Goal: Task Accomplishment & Management: Manage account settings

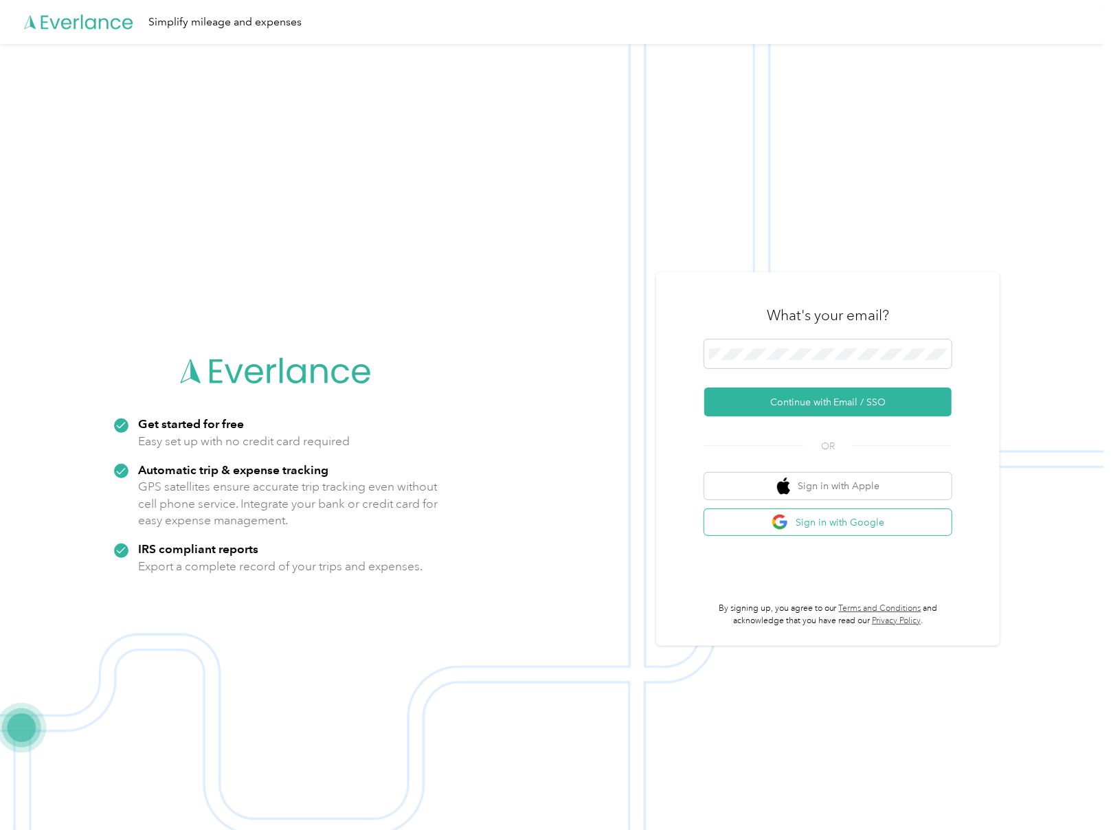
click at [841, 515] on button "Sign in with Google" at bounding box center [827, 522] width 247 height 27
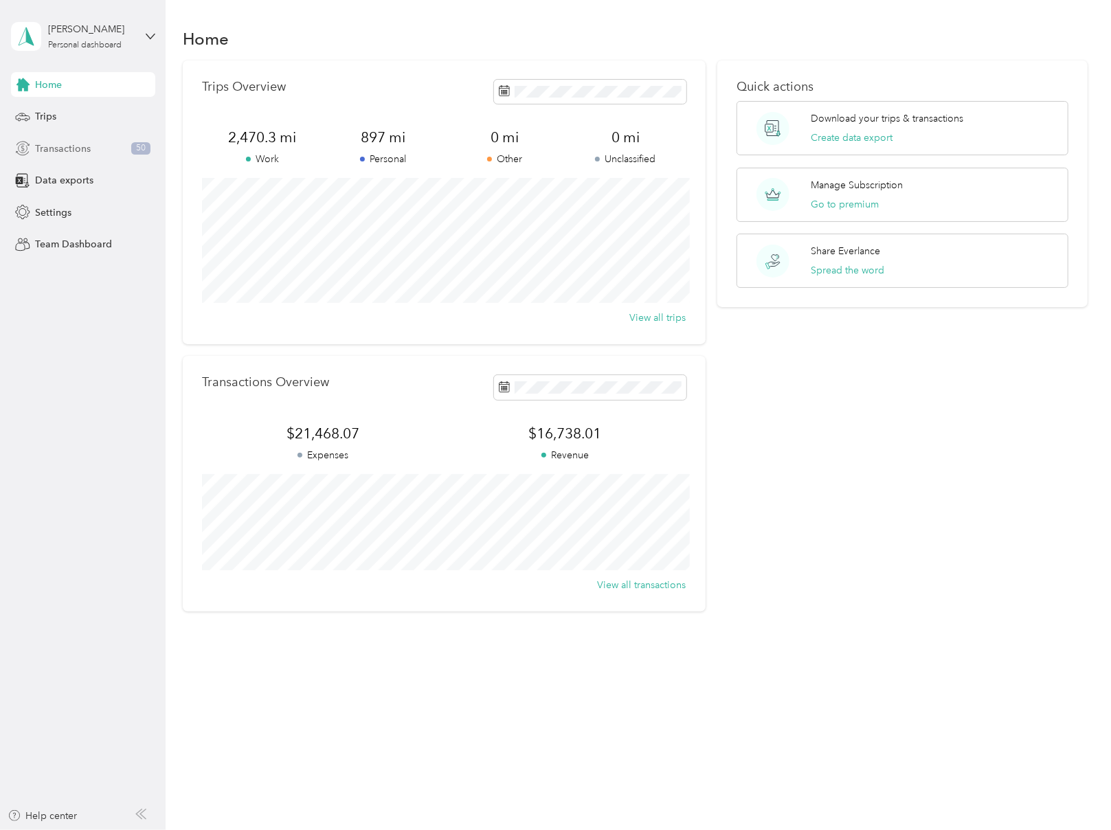
click at [95, 146] on div "Transactions 50" at bounding box center [83, 148] width 144 height 25
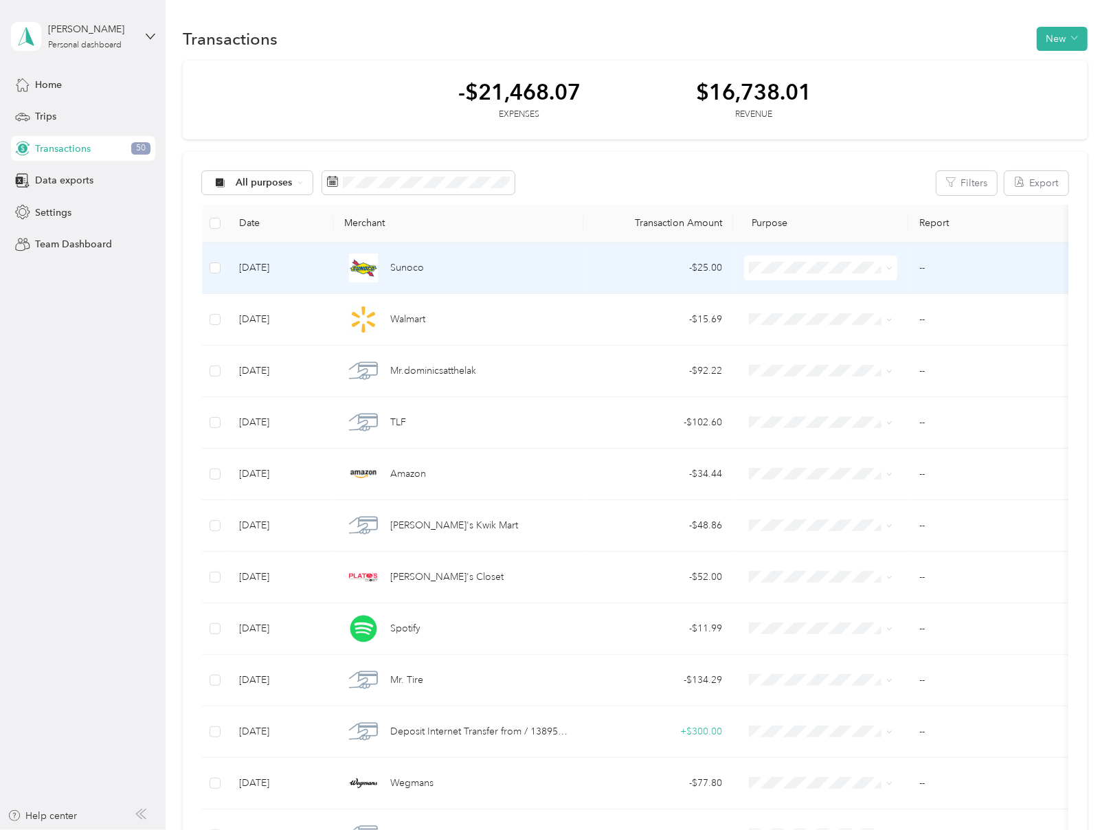
click at [793, 318] on span "Personal" at bounding box center [833, 316] width 109 height 14
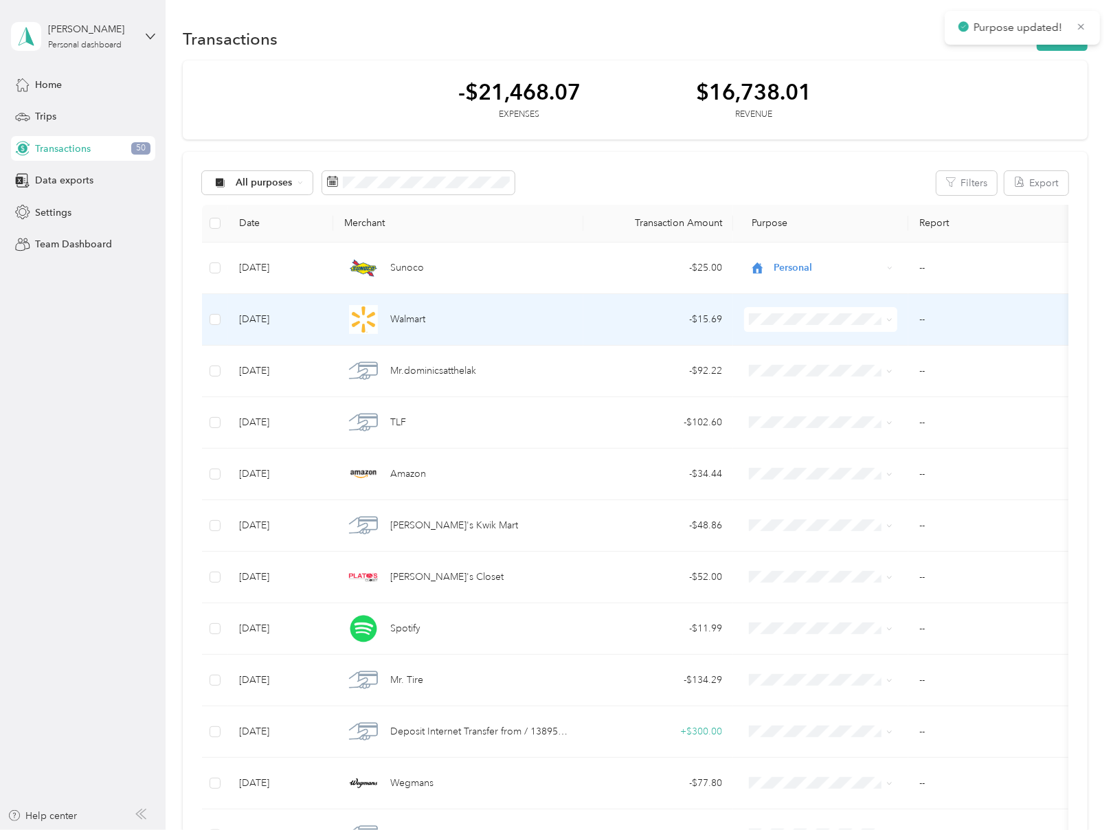
click at [794, 366] on span "Personal" at bounding box center [833, 365] width 109 height 14
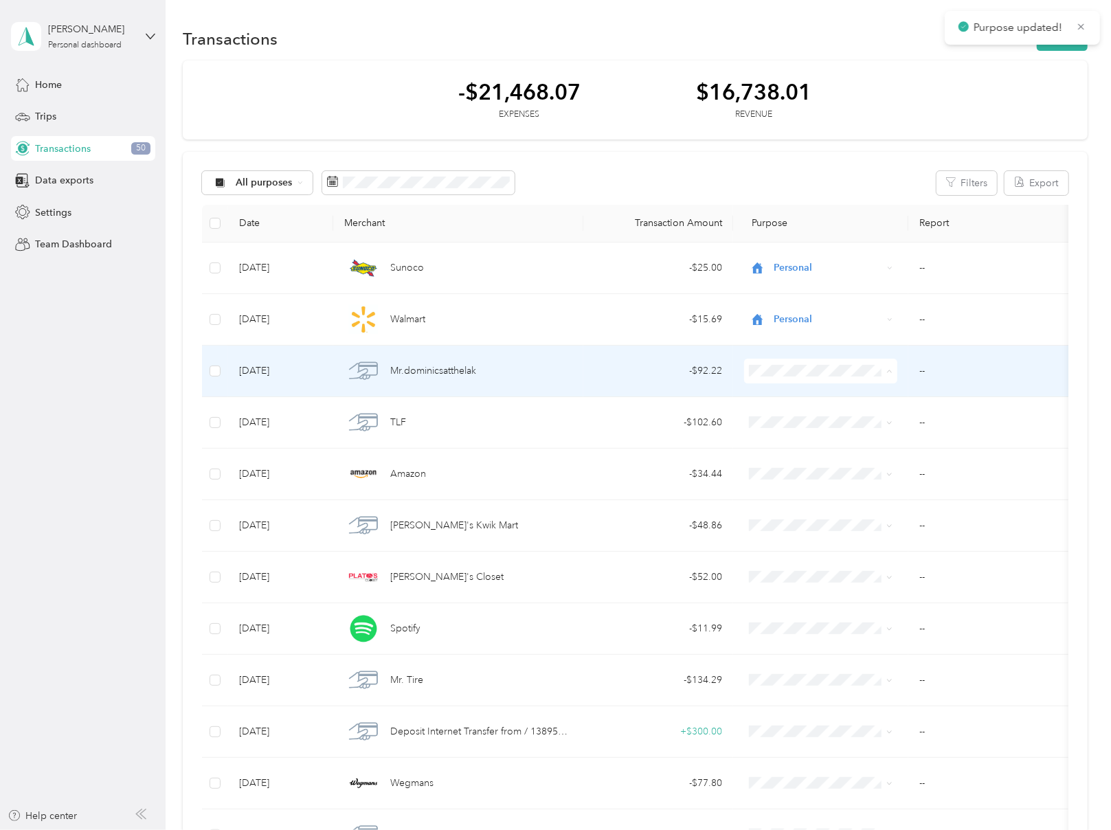
click at [784, 417] on span "Personal" at bounding box center [833, 420] width 109 height 14
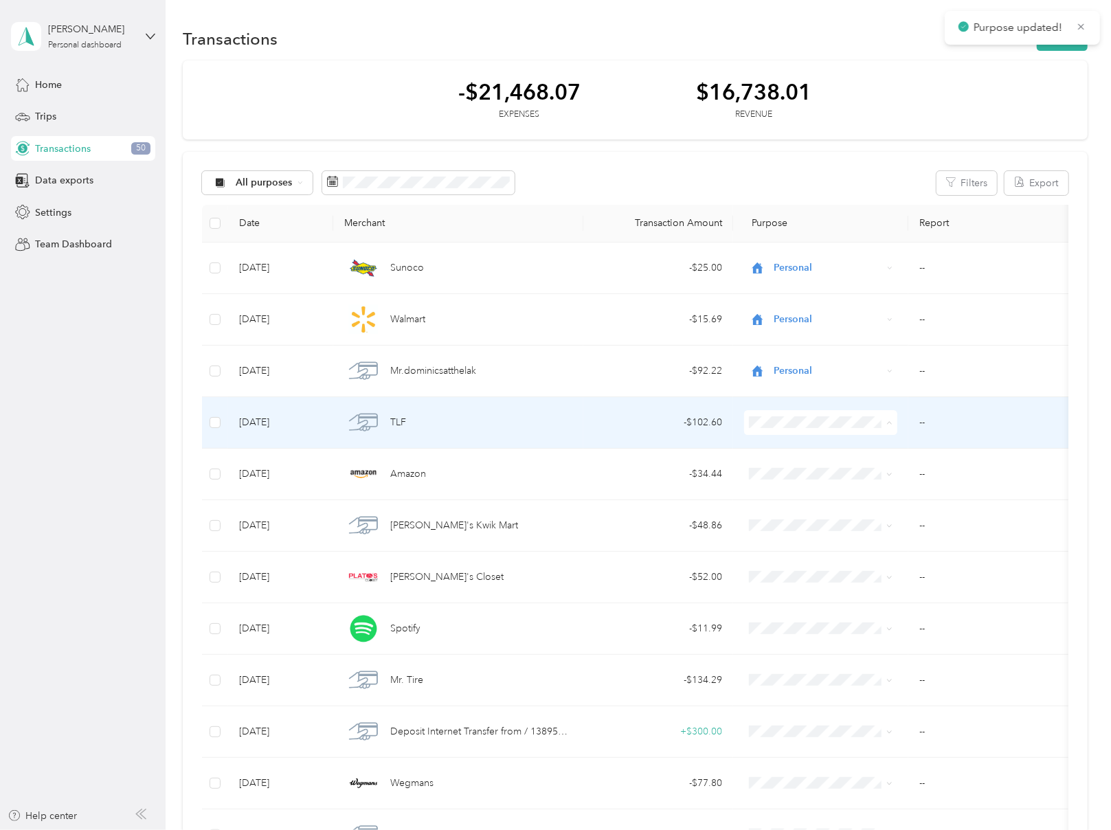
click at [782, 471] on span "Personal" at bounding box center [833, 472] width 109 height 14
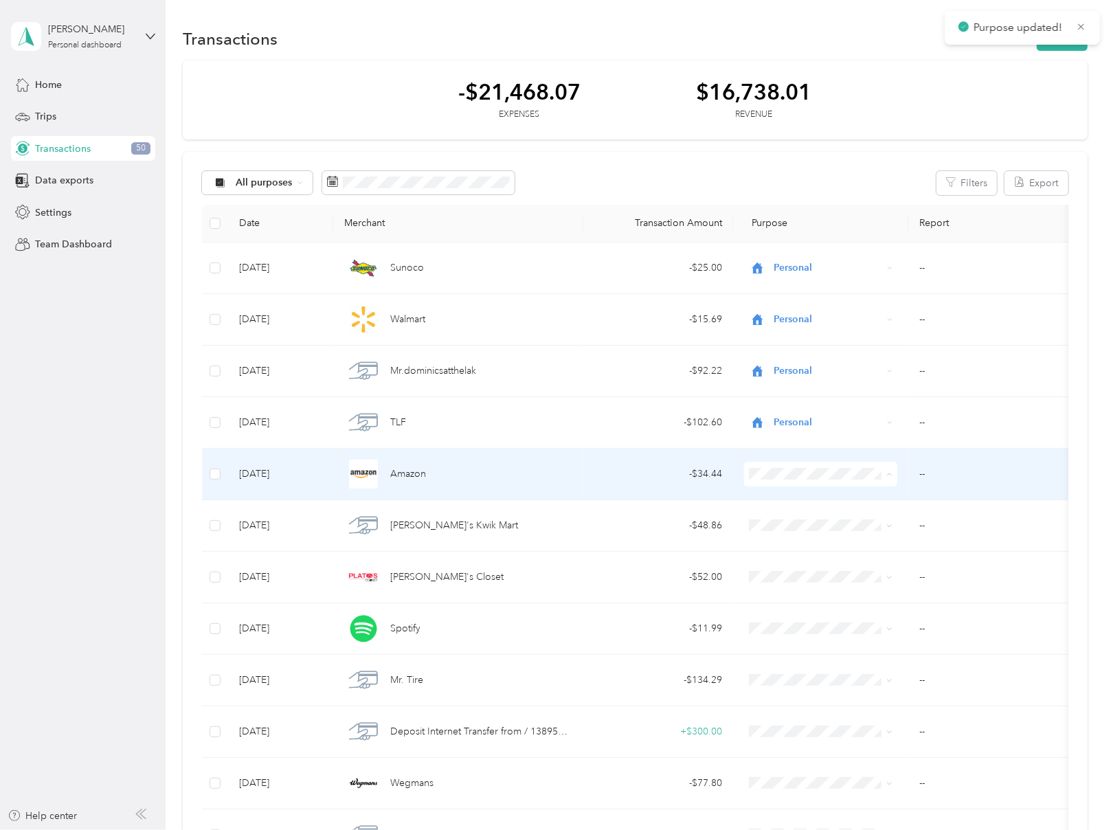
click at [778, 518] on span "Personal" at bounding box center [822, 523] width 134 height 14
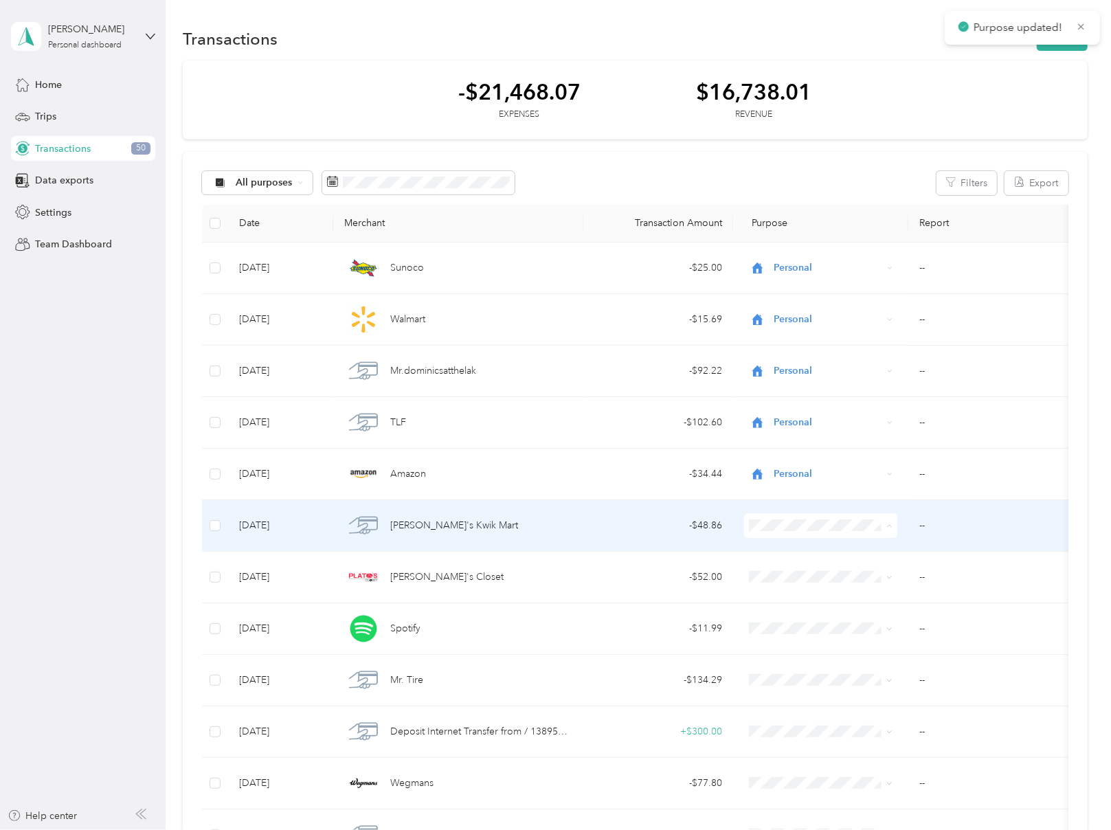
click at [778, 575] on span "Personal" at bounding box center [822, 574] width 134 height 14
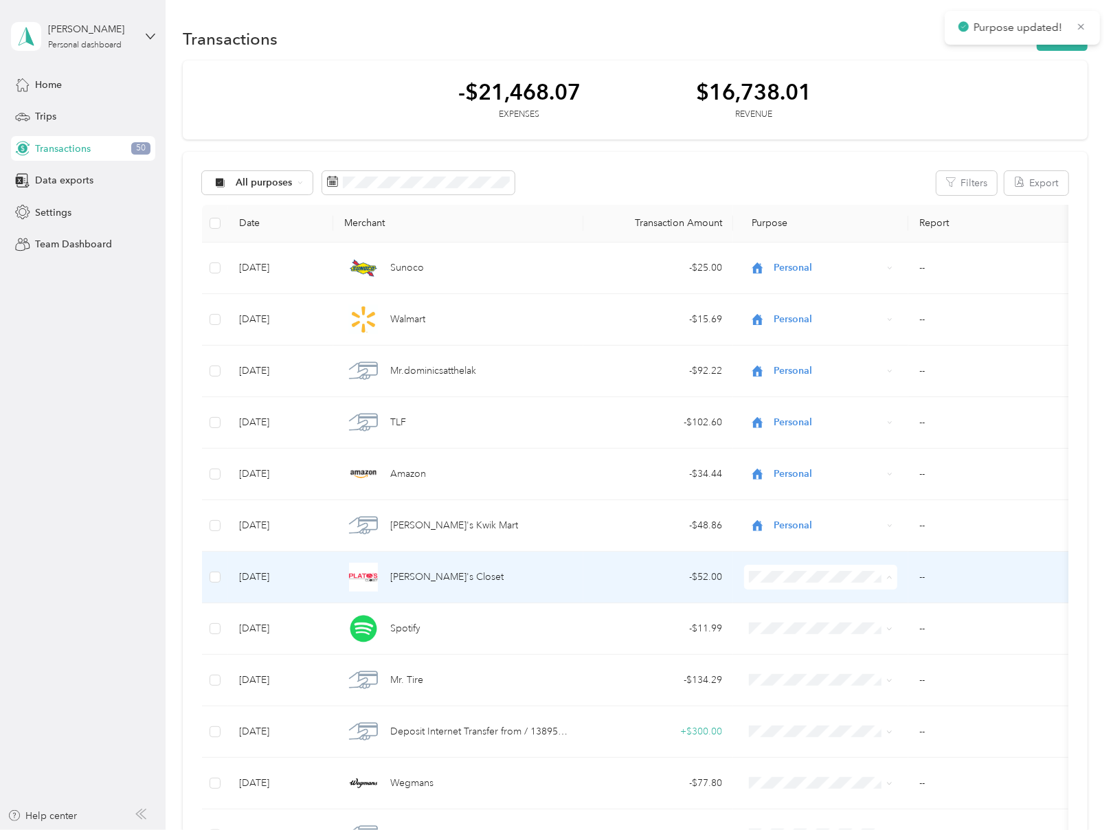
click at [781, 606] on span "Work" at bounding box center [833, 602] width 109 height 14
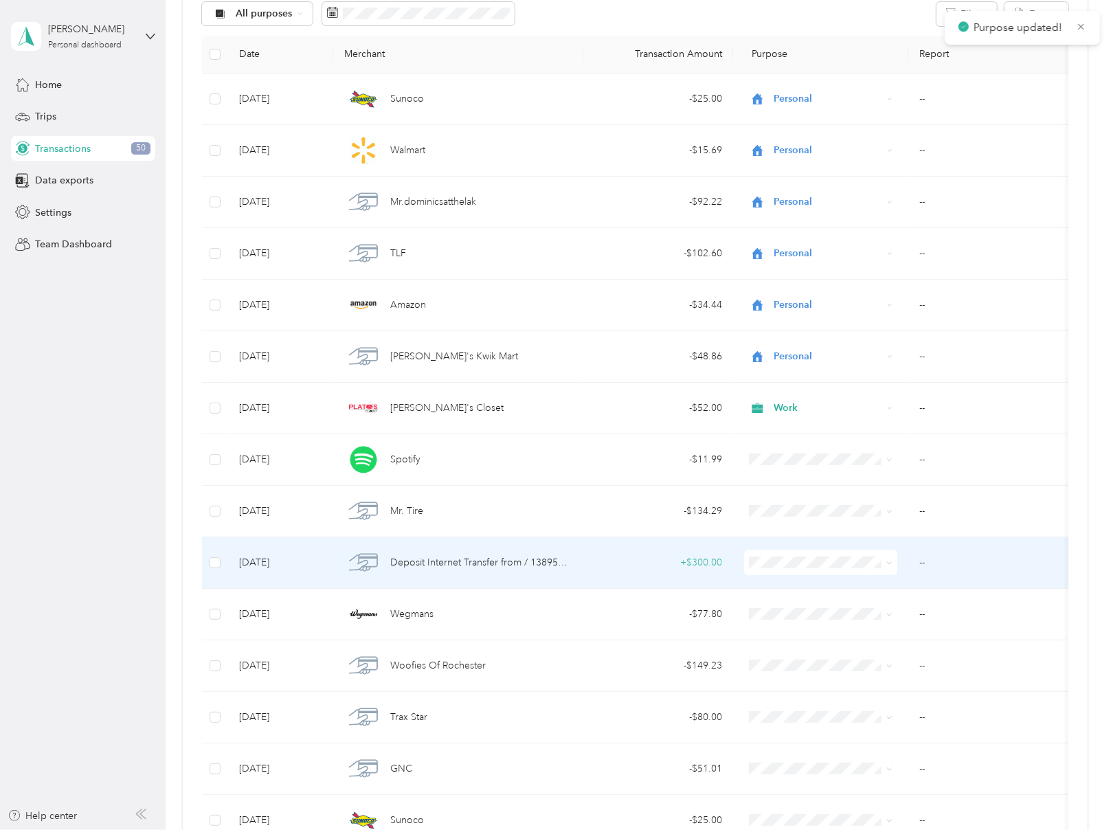
scroll to position [206, 0]
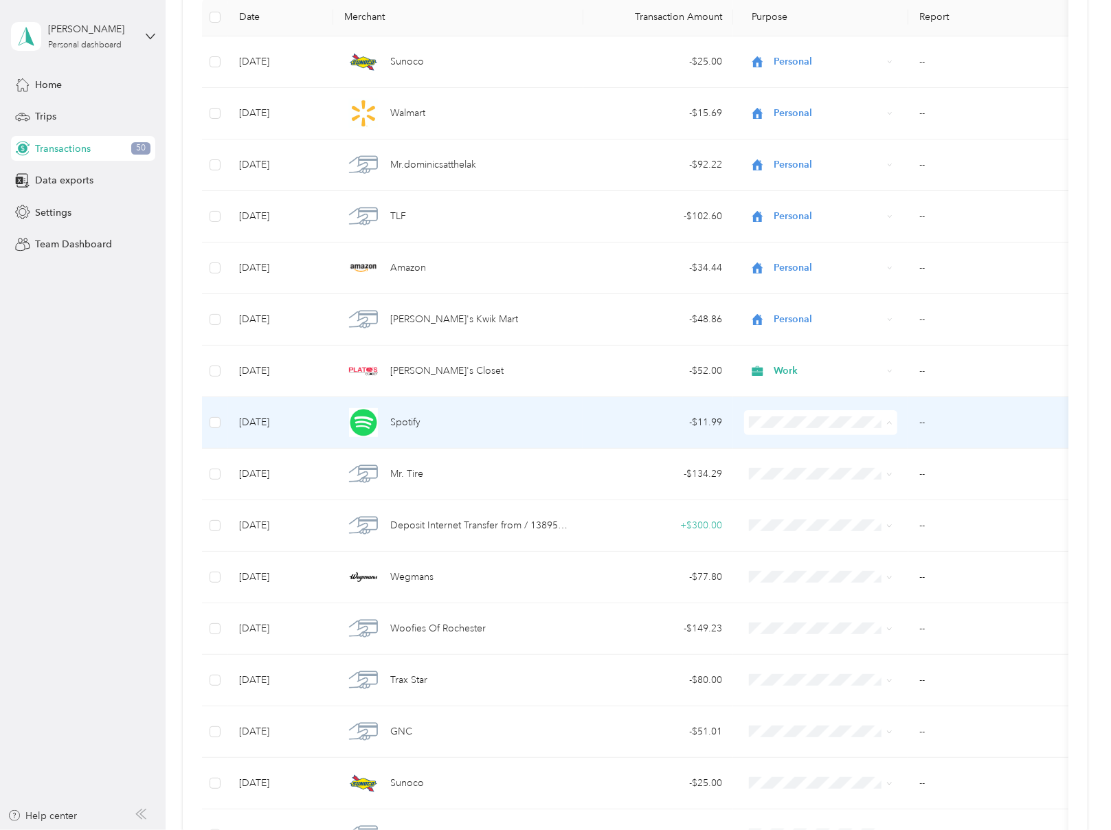
click at [799, 475] on li "Personal" at bounding box center [821, 471] width 153 height 24
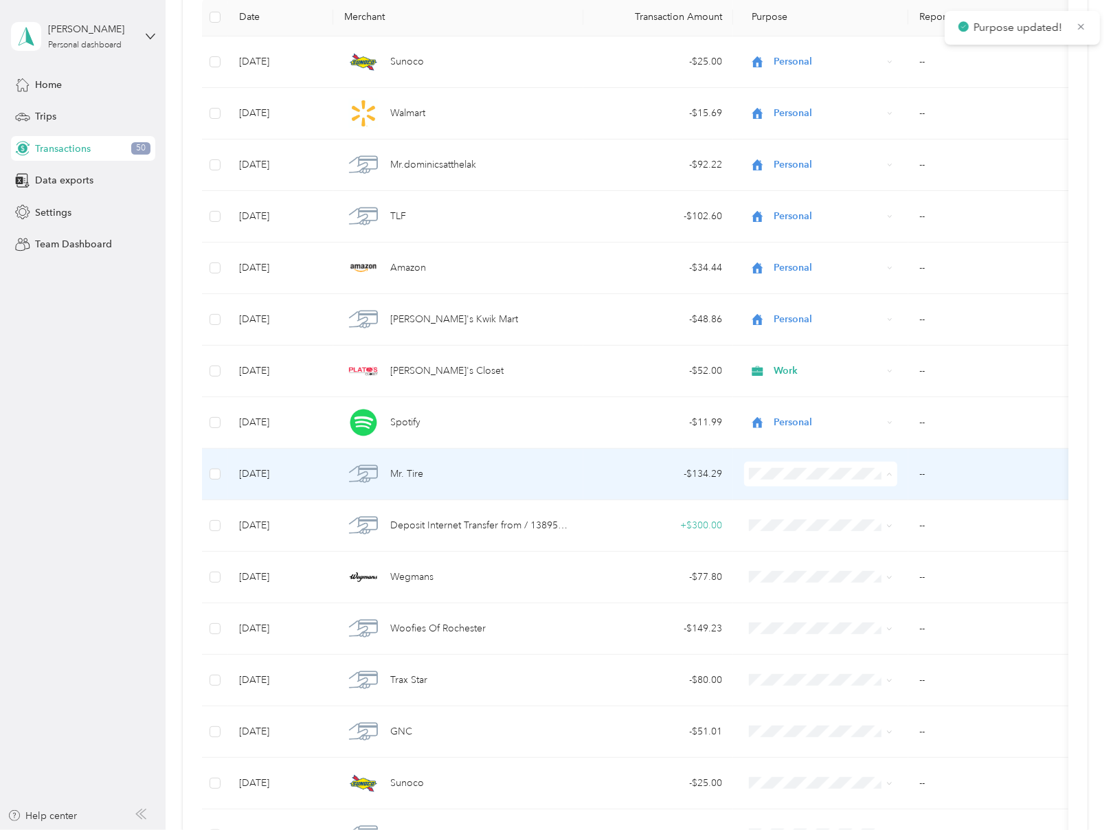
click at [783, 494] on span "Work" at bounding box center [833, 498] width 109 height 14
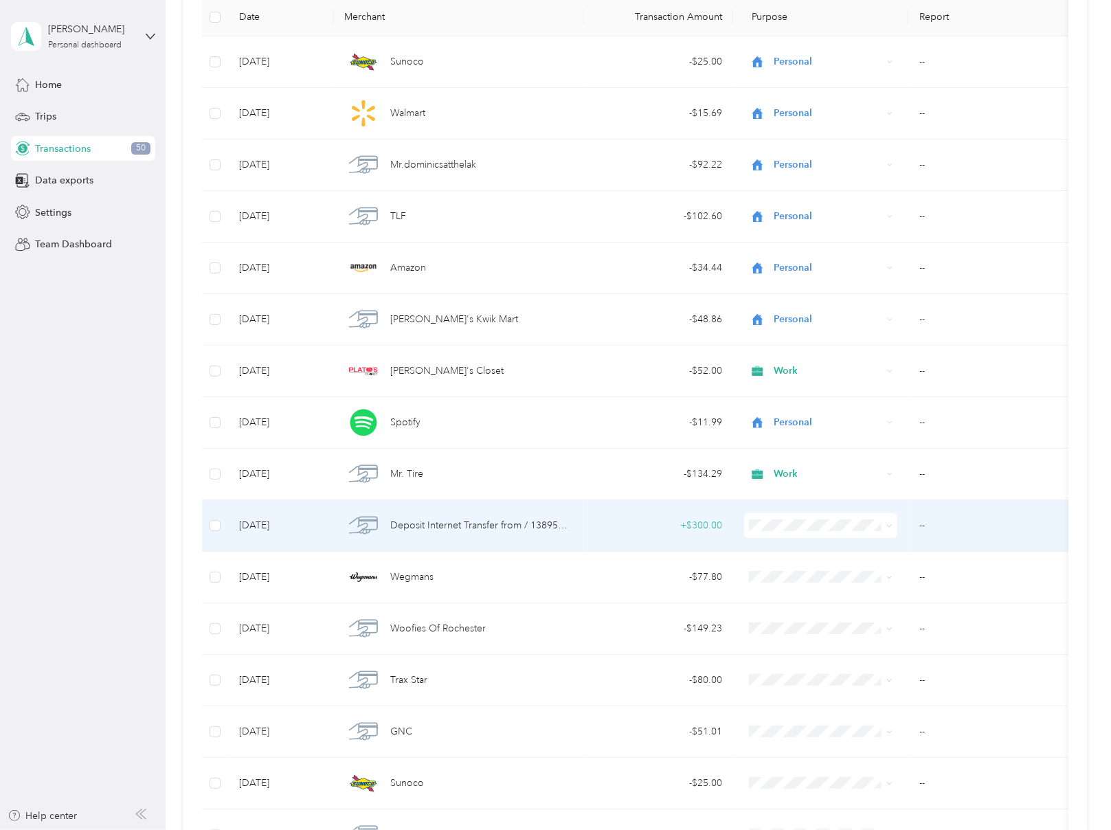
click at [786, 574] on span "Personal" at bounding box center [833, 573] width 109 height 14
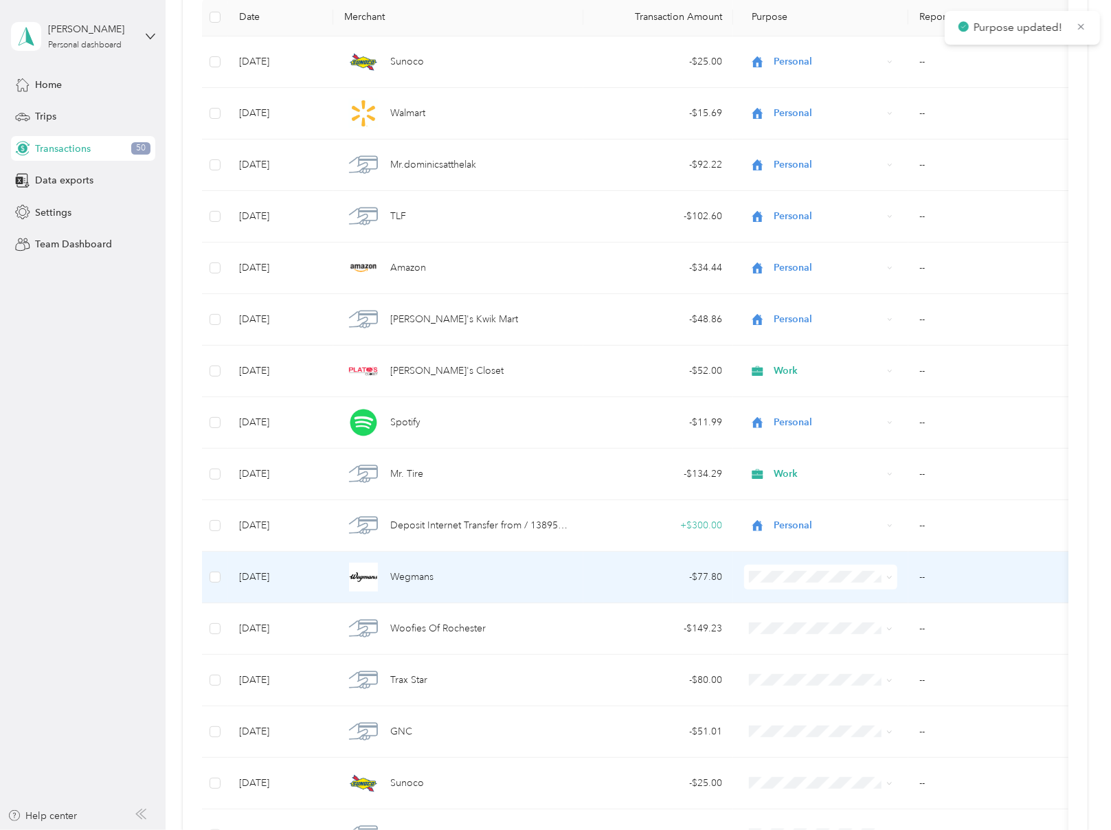
click at [785, 621] on span "Personal" at bounding box center [833, 625] width 109 height 14
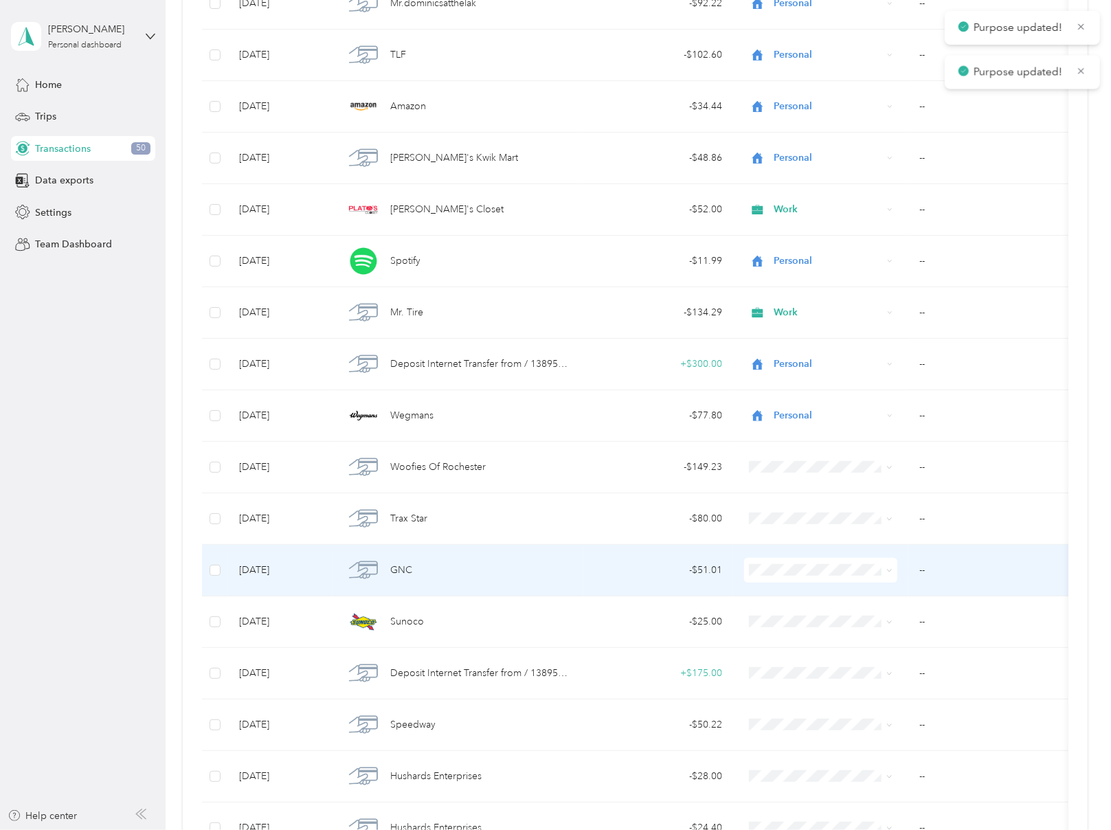
scroll to position [412, 0]
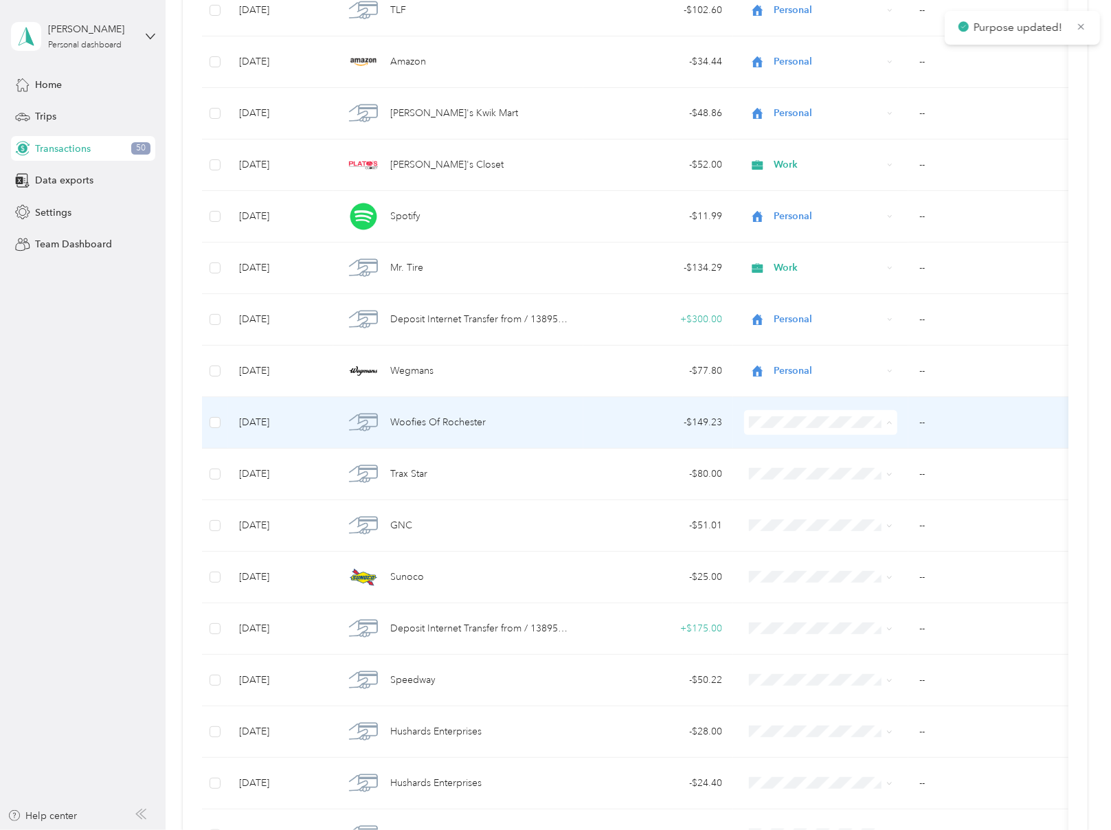
click at [797, 464] on span "Personal" at bounding box center [833, 470] width 109 height 14
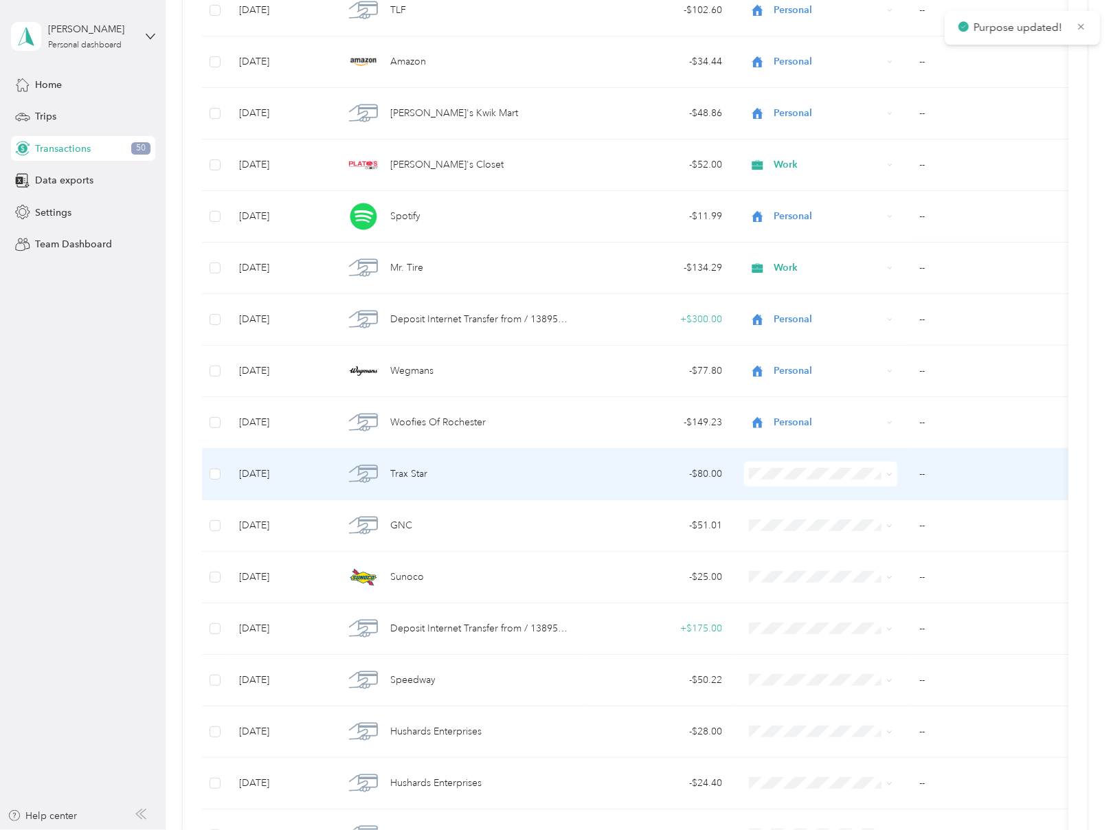
click at [782, 517] on span "Personal" at bounding box center [833, 516] width 109 height 14
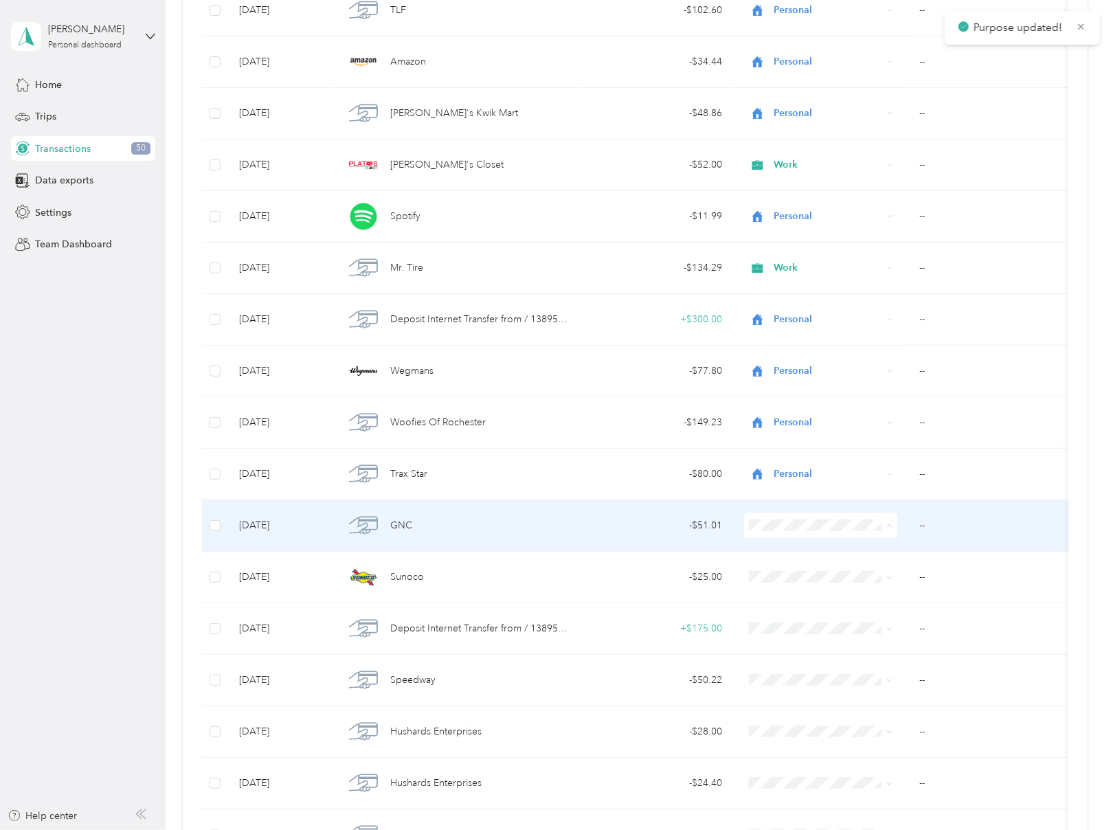
click at [779, 566] on span "Personal" at bounding box center [833, 573] width 109 height 14
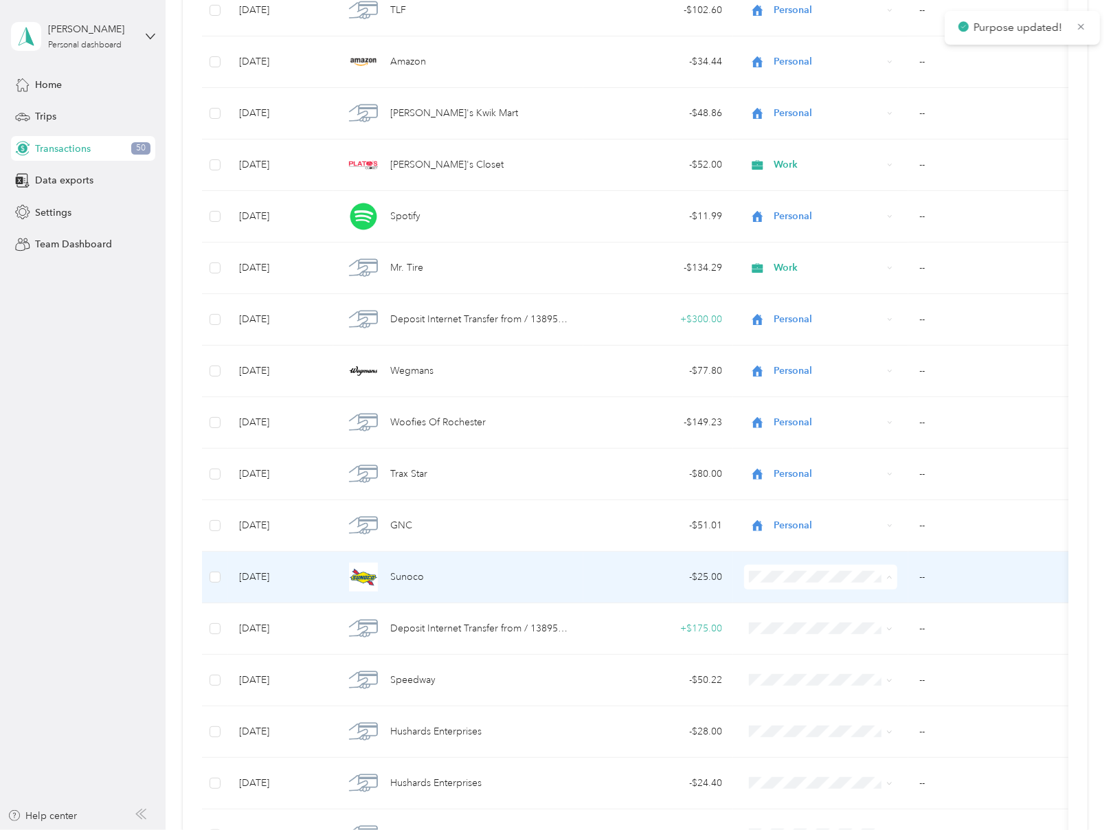
click at [781, 603] on li "Work" at bounding box center [821, 600] width 153 height 24
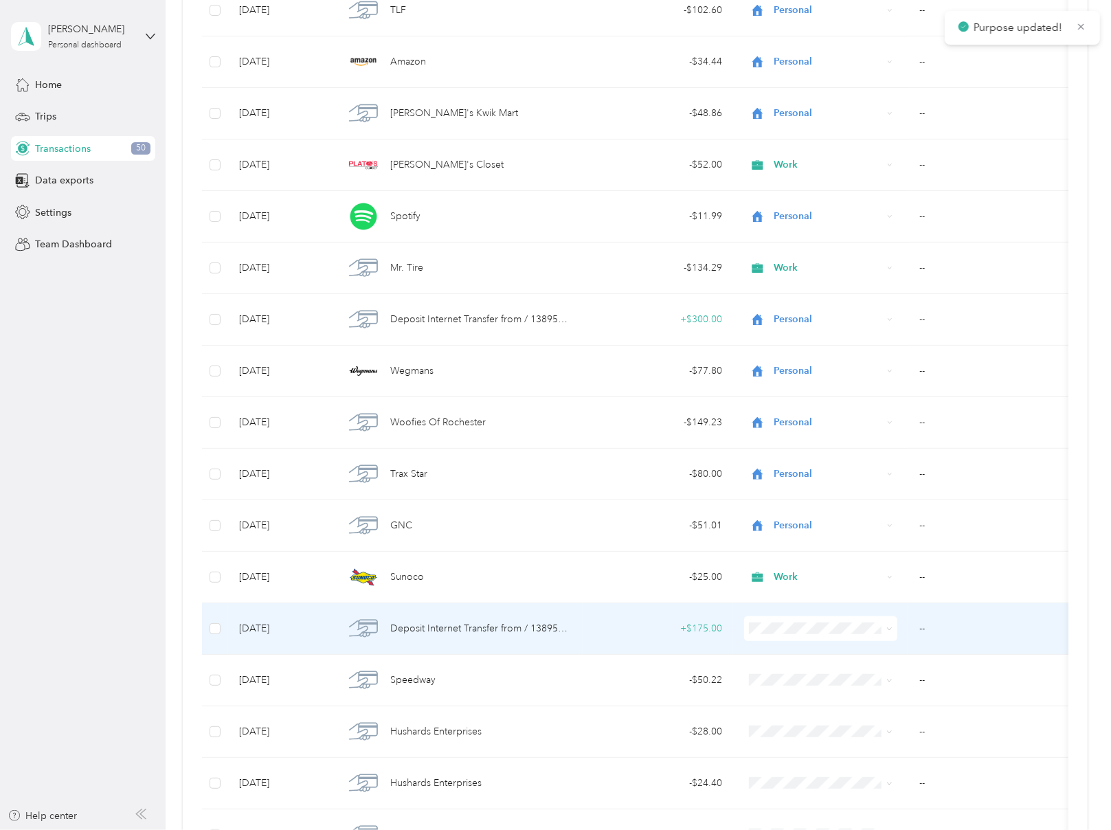
click at [804, 450] on span "Personal" at bounding box center [833, 454] width 109 height 14
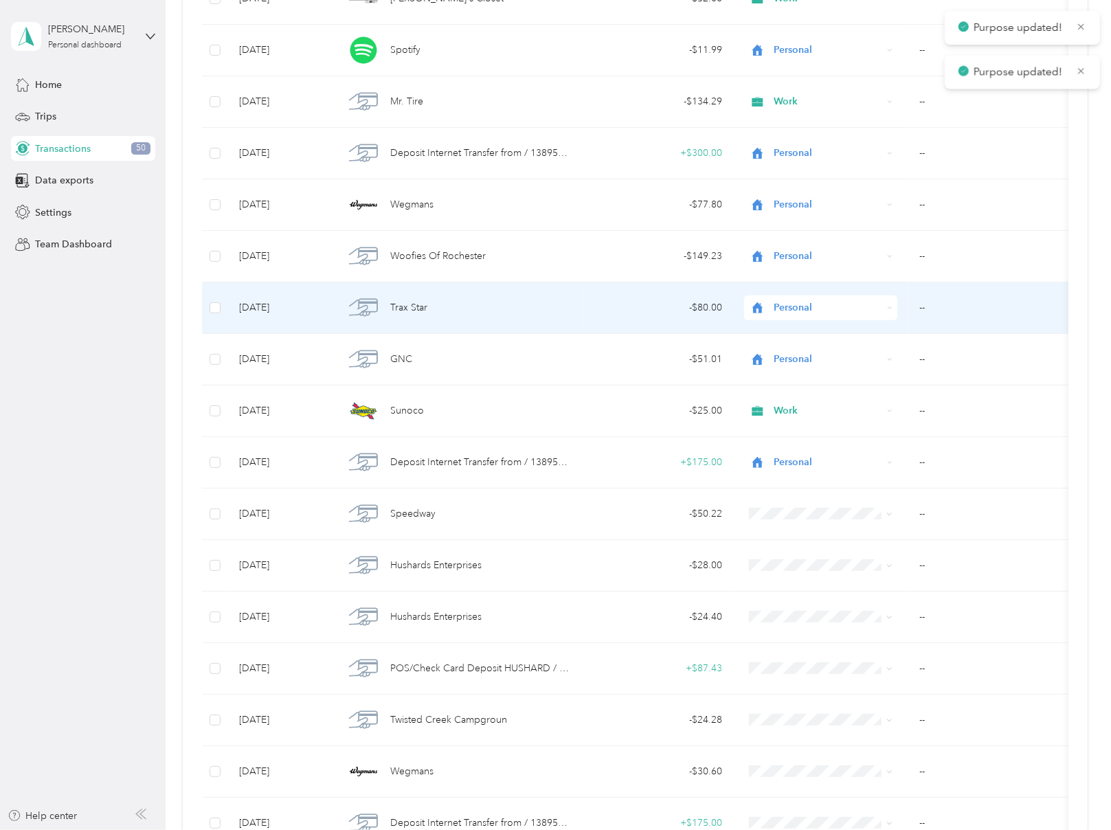
scroll to position [687, 0]
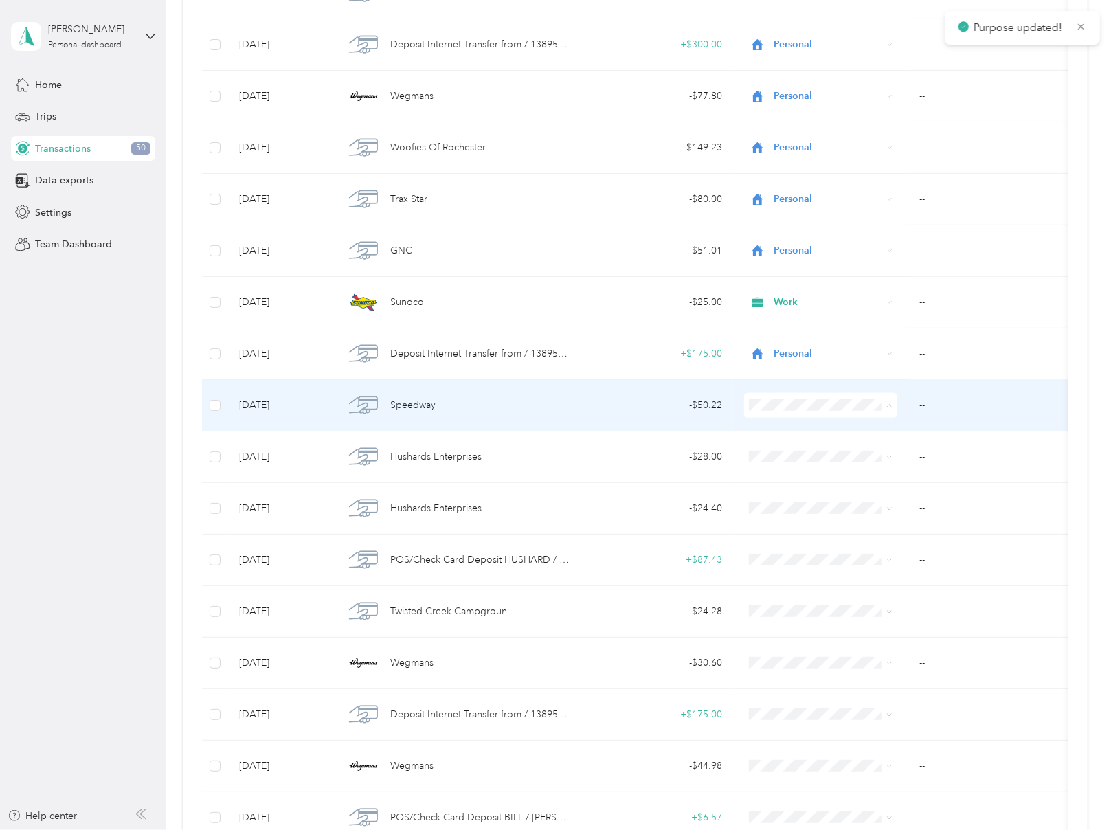
click at [779, 428] on span "Work" at bounding box center [833, 428] width 109 height 14
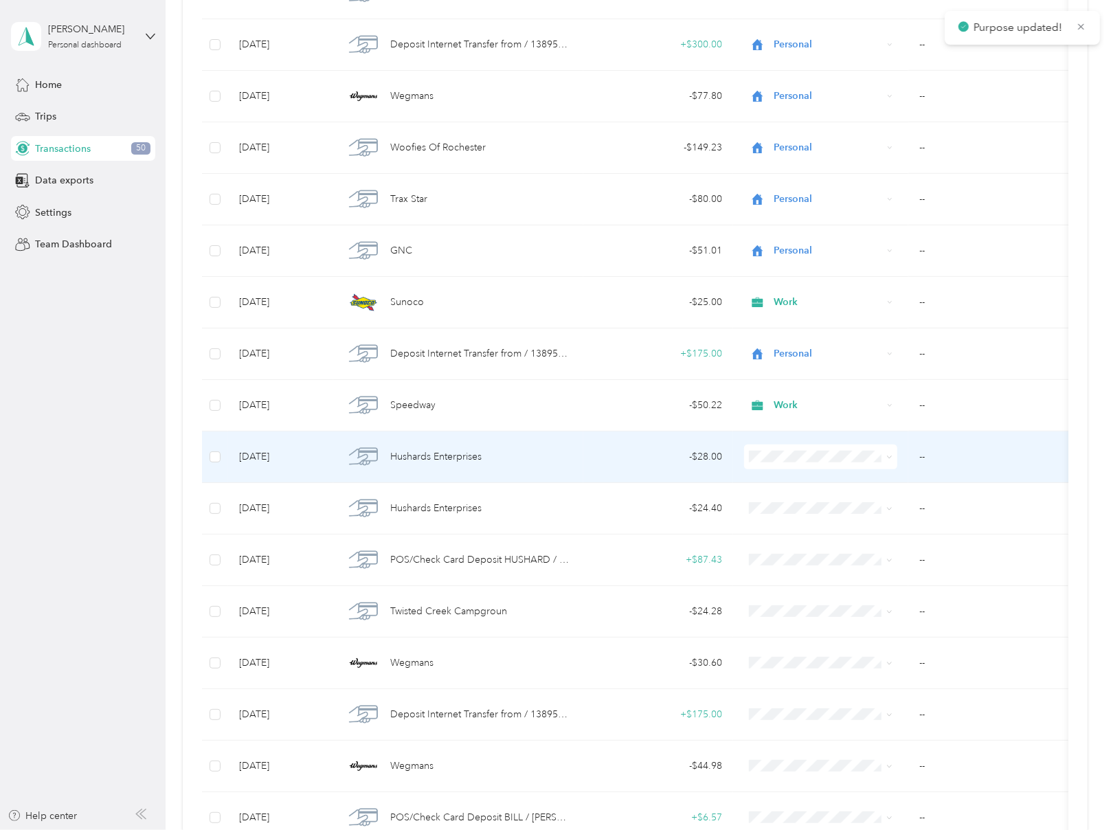
click at [784, 498] on span "Personal" at bounding box center [833, 502] width 109 height 14
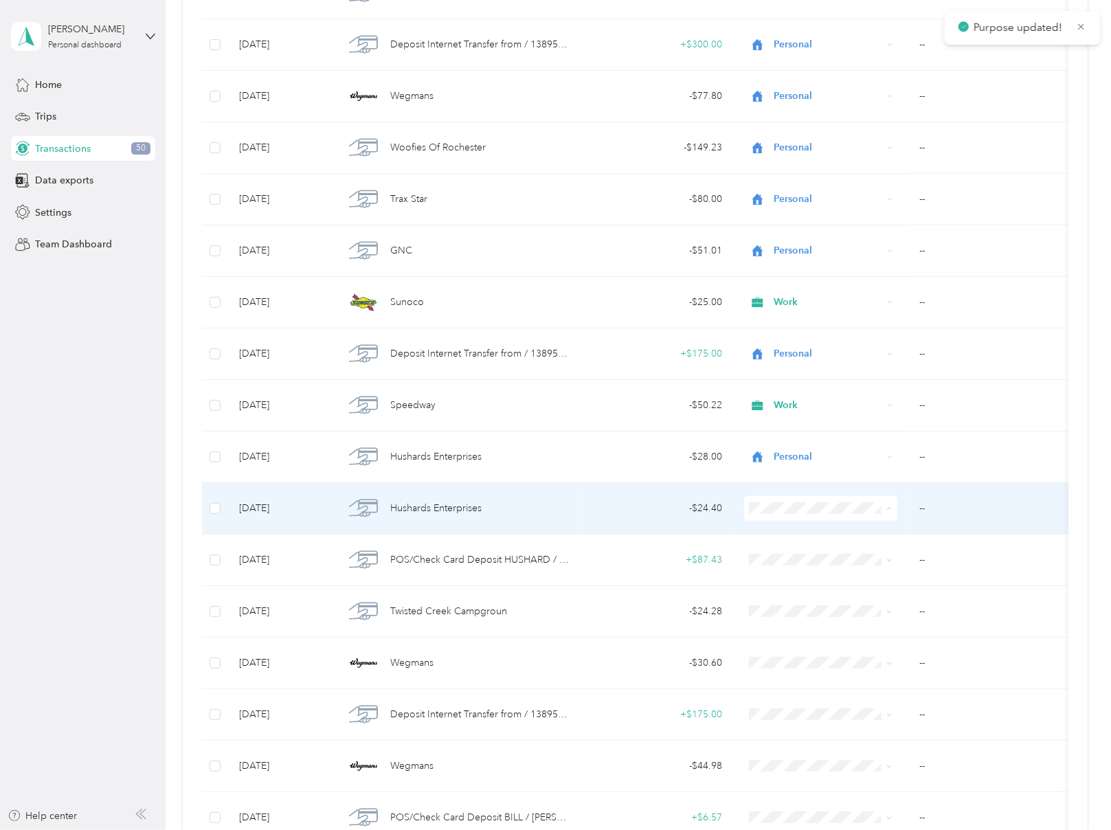
click at [779, 557] on li "Personal" at bounding box center [821, 554] width 153 height 24
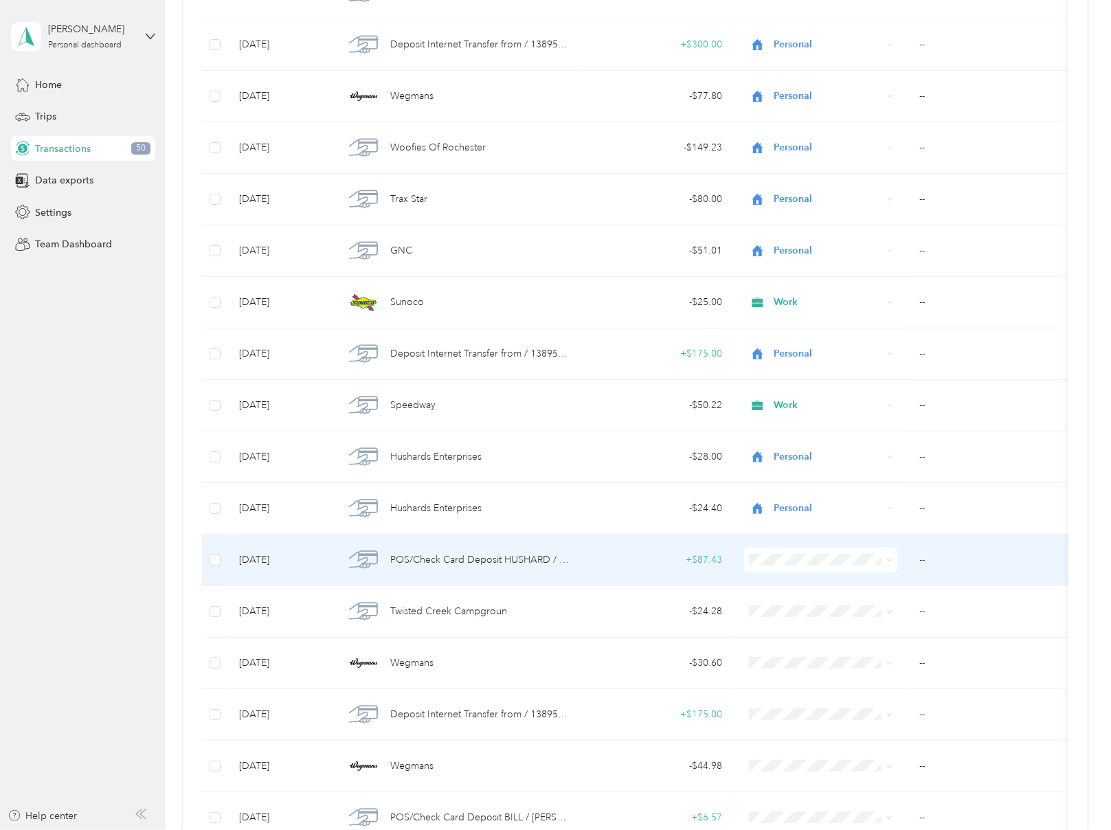
click at [790, 604] on span "Personal" at bounding box center [833, 606] width 109 height 14
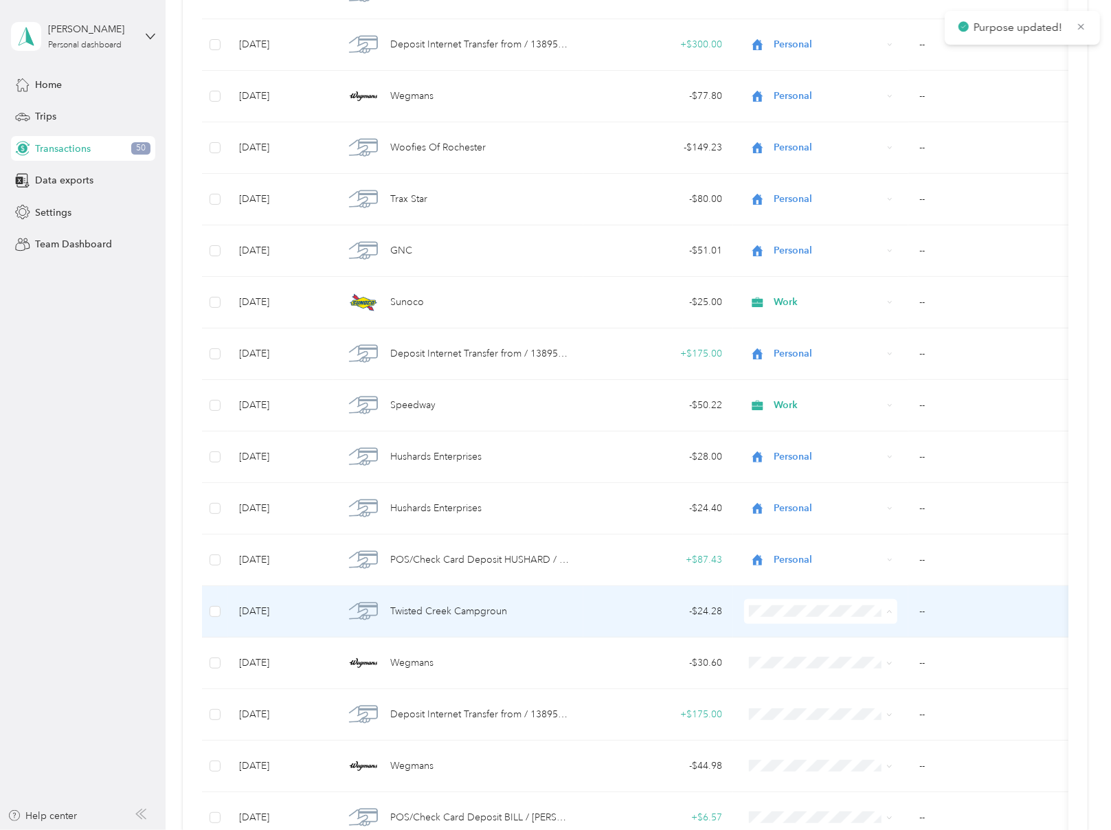
click at [798, 649] on span "Personal" at bounding box center [833, 656] width 109 height 14
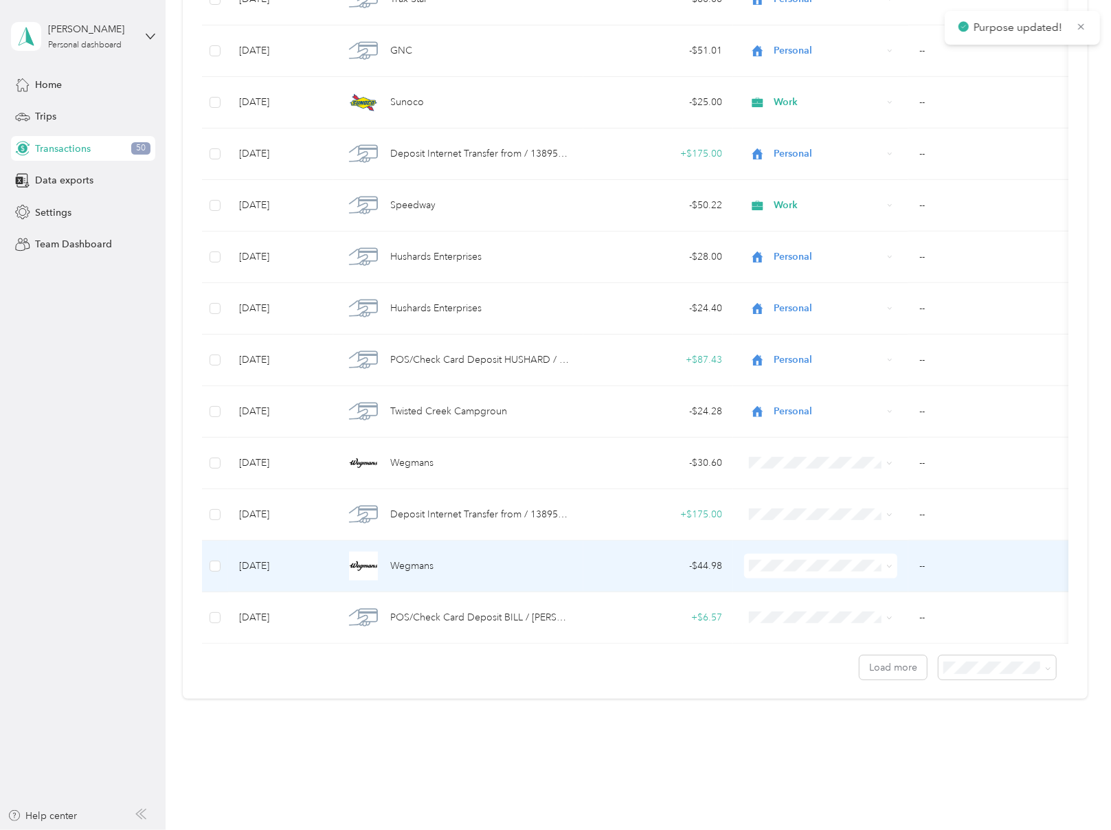
scroll to position [893, 0]
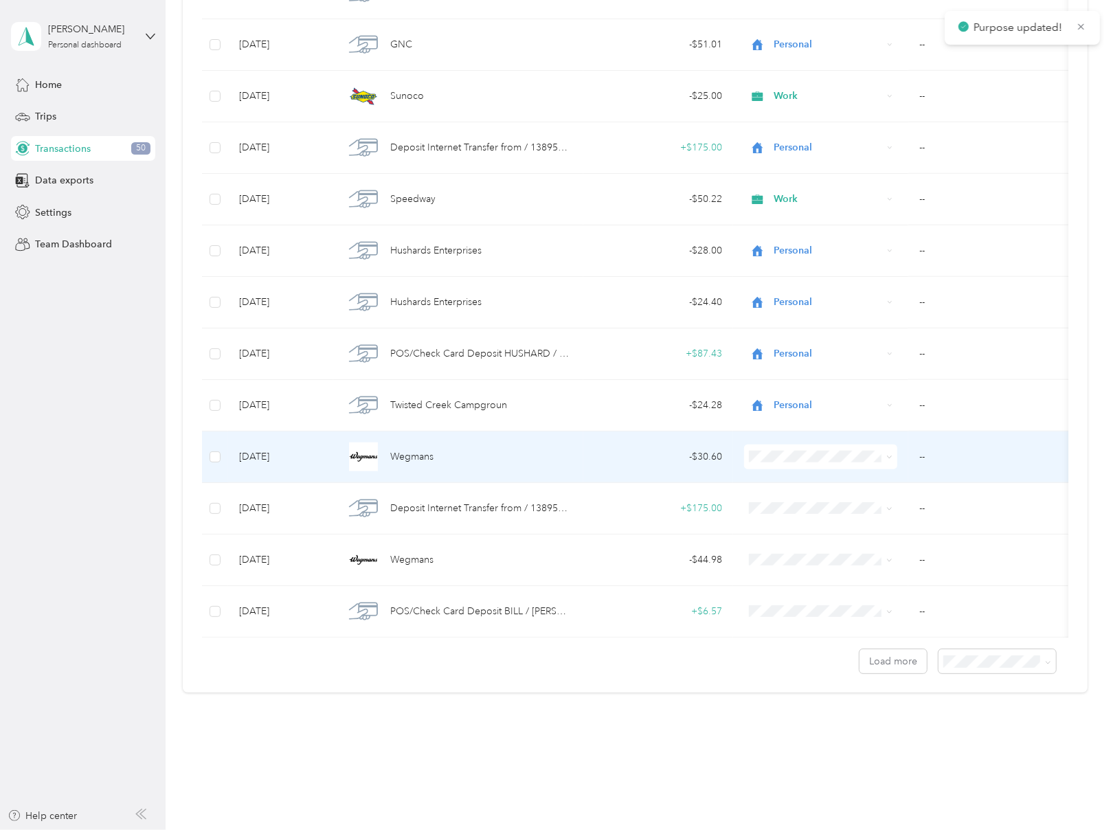
click at [804, 496] on span "Personal" at bounding box center [833, 502] width 109 height 14
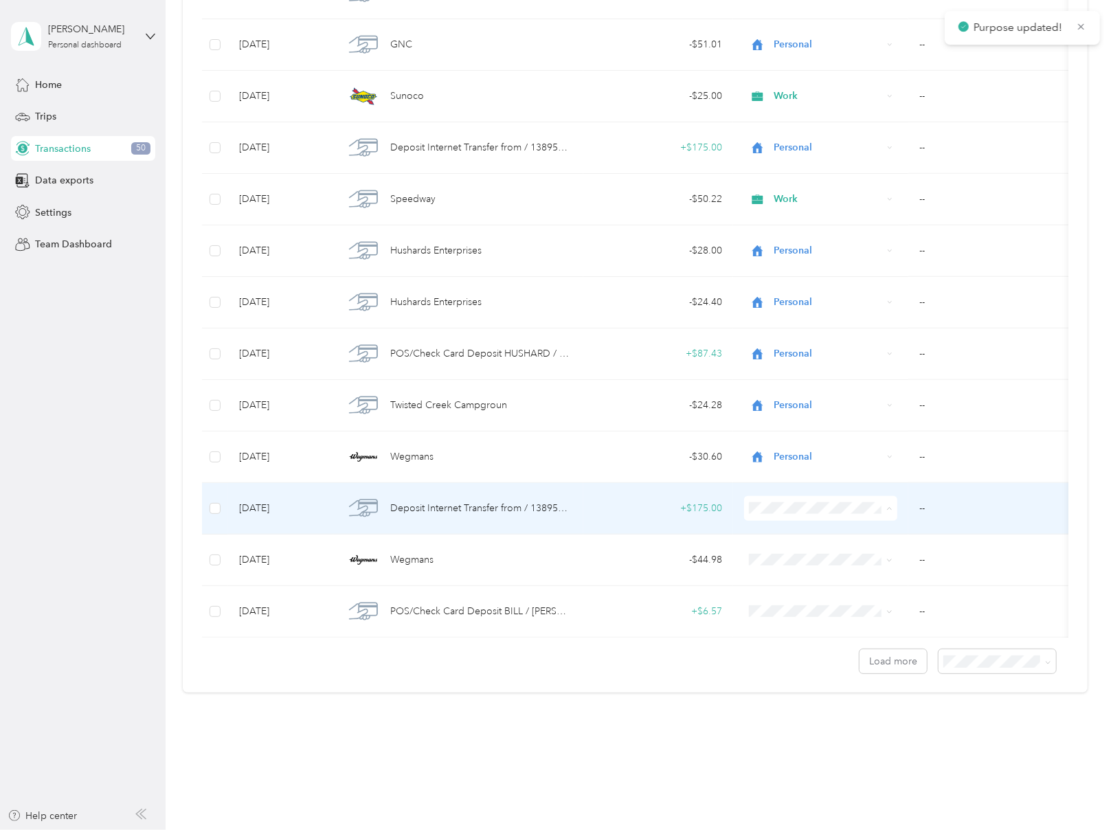
click at [796, 556] on span "Personal" at bounding box center [833, 553] width 109 height 14
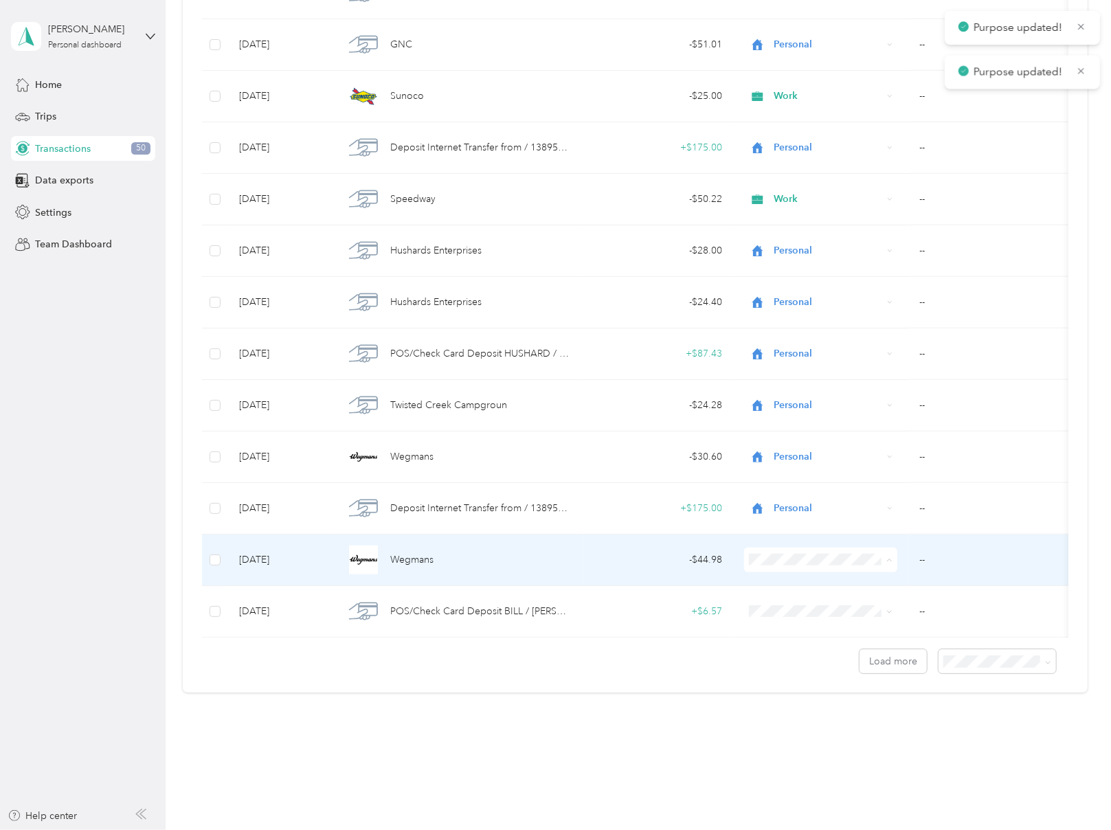
click at [794, 597] on li "Personal" at bounding box center [821, 604] width 153 height 24
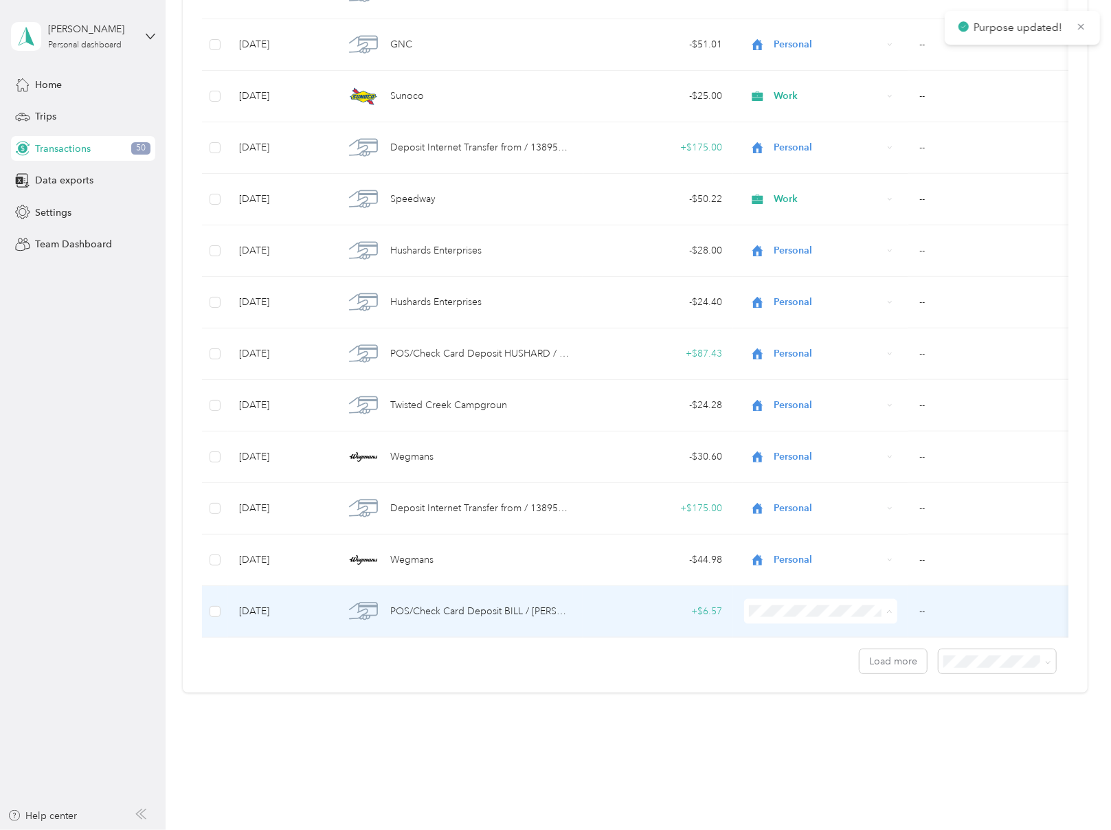
click at [793, 652] on span "Personal" at bounding box center [833, 656] width 109 height 14
click at [729, 655] on div "Load more" at bounding box center [635, 656] width 867 height 36
click at [871, 666] on button "Load more" at bounding box center [893, 661] width 67 height 24
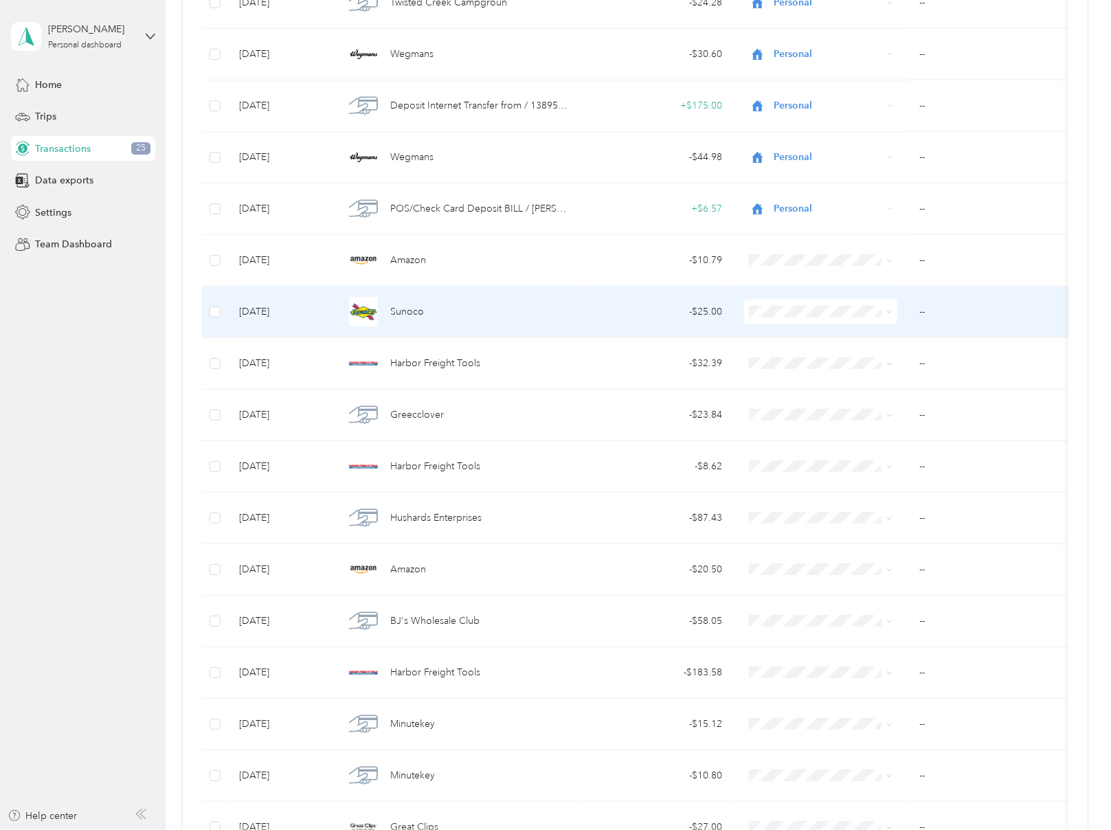
scroll to position [1306, 0]
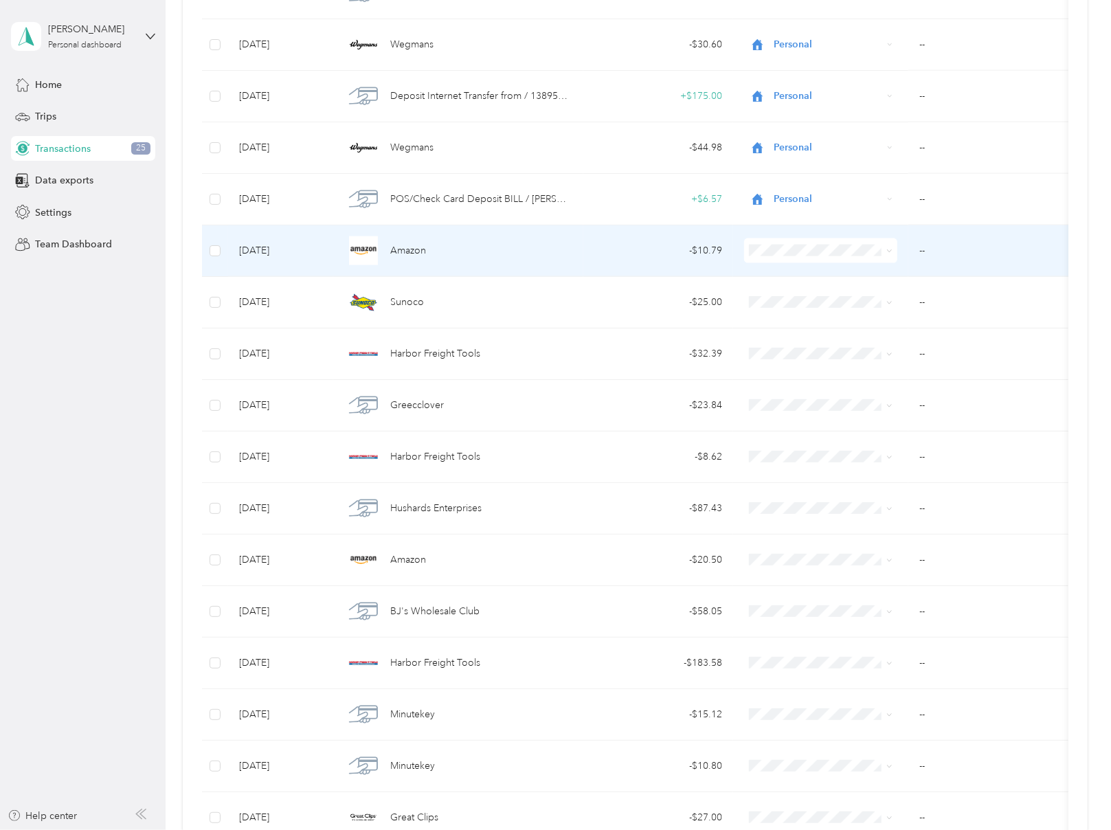
click at [852, 238] on span at bounding box center [820, 250] width 153 height 25
click at [888, 248] on icon at bounding box center [890, 251] width 6 height 6
click at [821, 295] on span "Personal" at bounding box center [833, 295] width 109 height 14
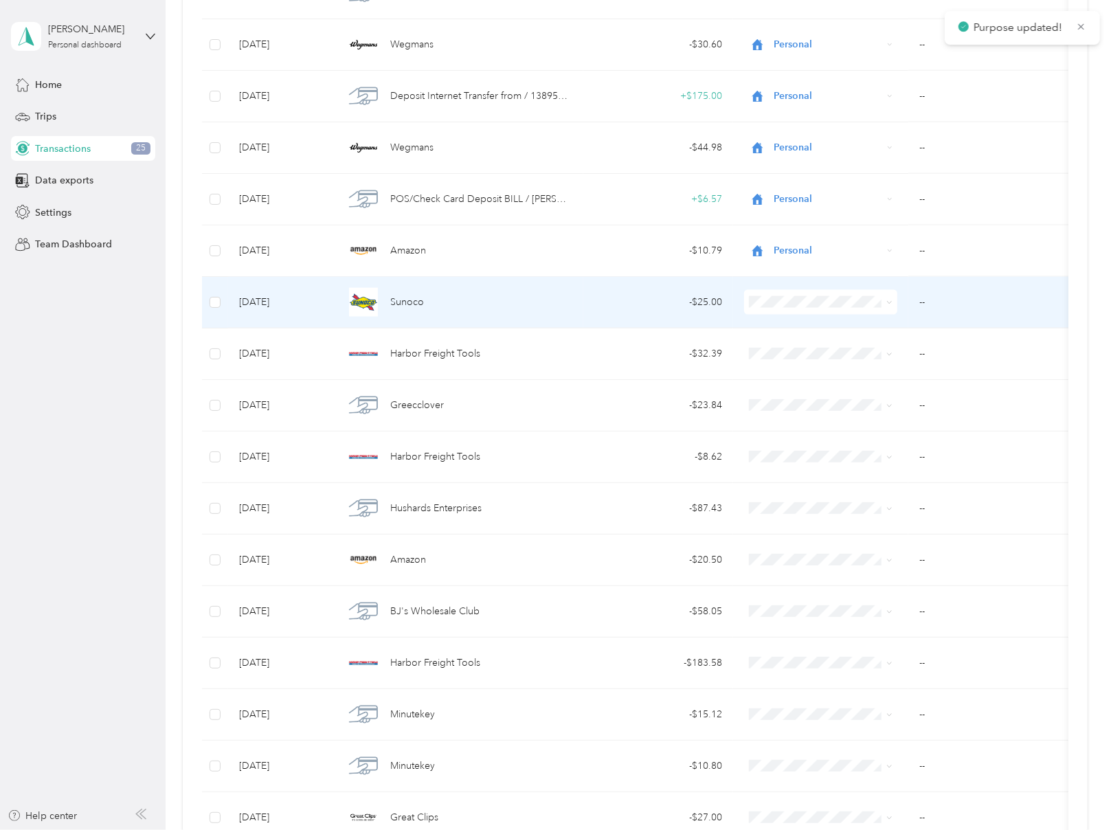
click at [888, 300] on icon at bounding box center [890, 303] width 6 height 6
click at [865, 346] on span "Personal" at bounding box center [833, 346] width 109 height 14
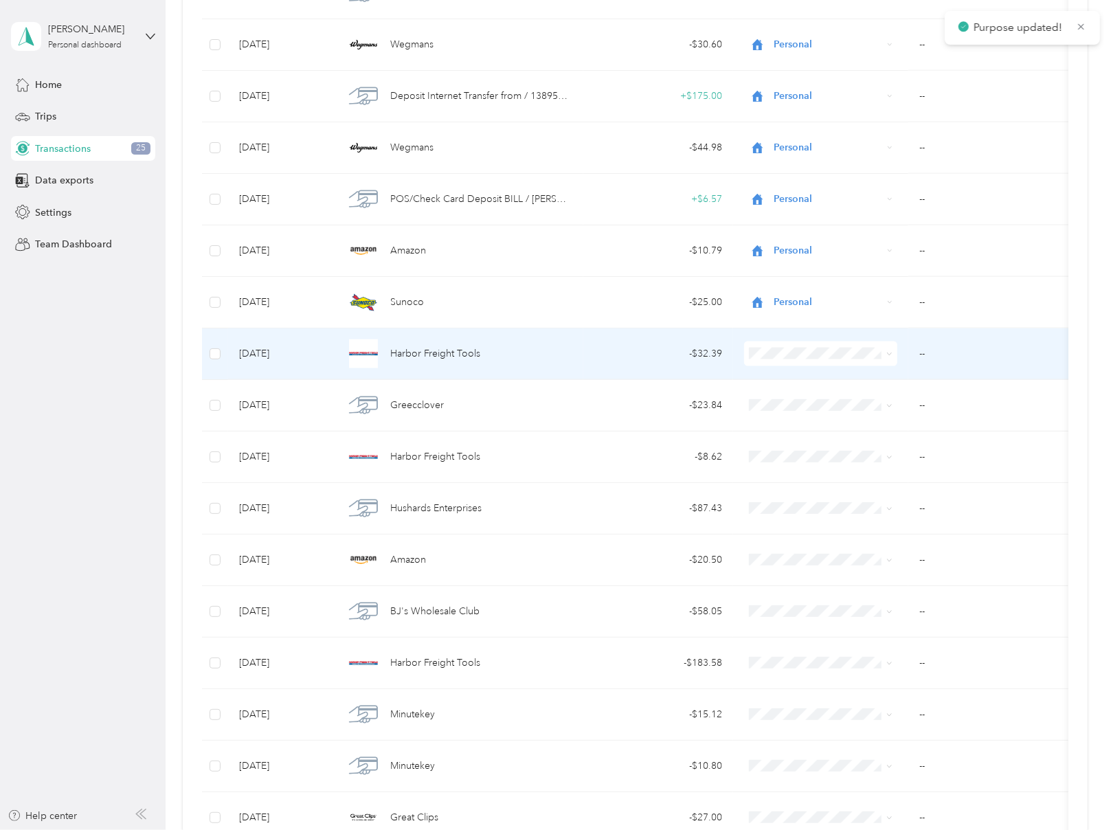
click at [889, 351] on icon at bounding box center [890, 354] width 6 height 6
click at [834, 370] on span "Work" at bounding box center [833, 373] width 109 height 14
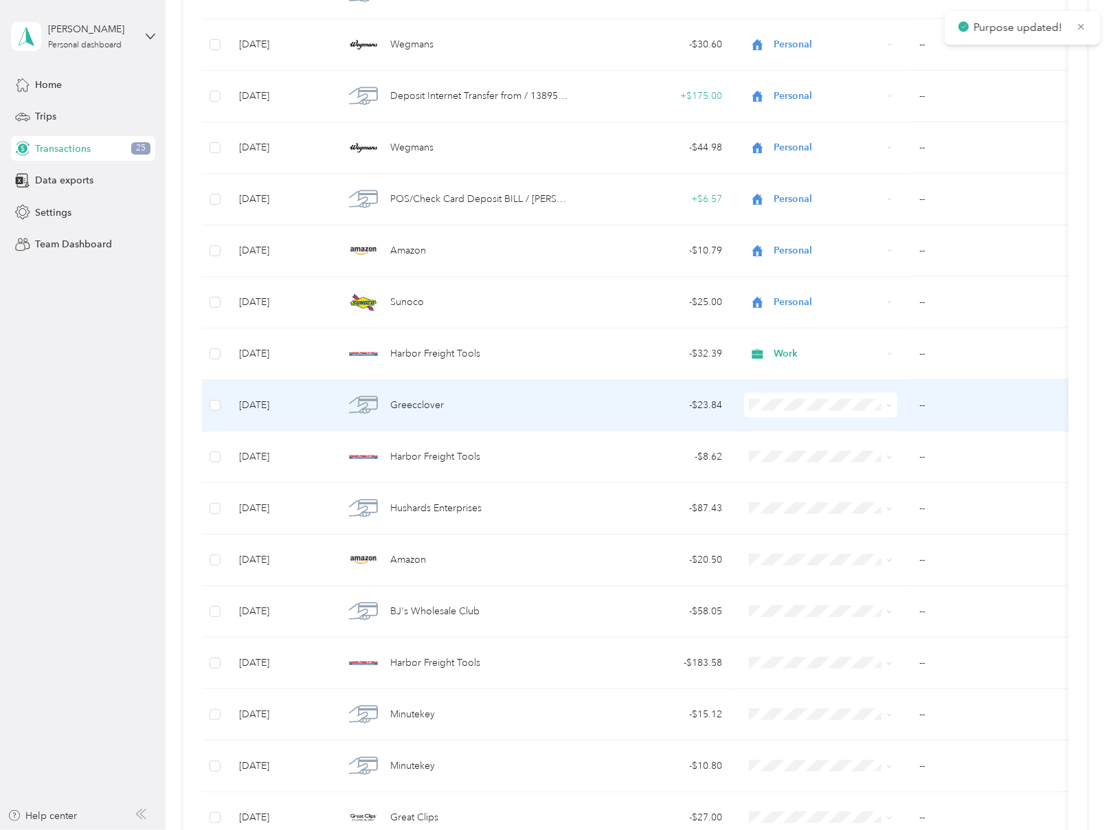
click at [891, 405] on icon at bounding box center [889, 406] width 4 height 3
click at [807, 445] on span "Personal" at bounding box center [833, 449] width 109 height 14
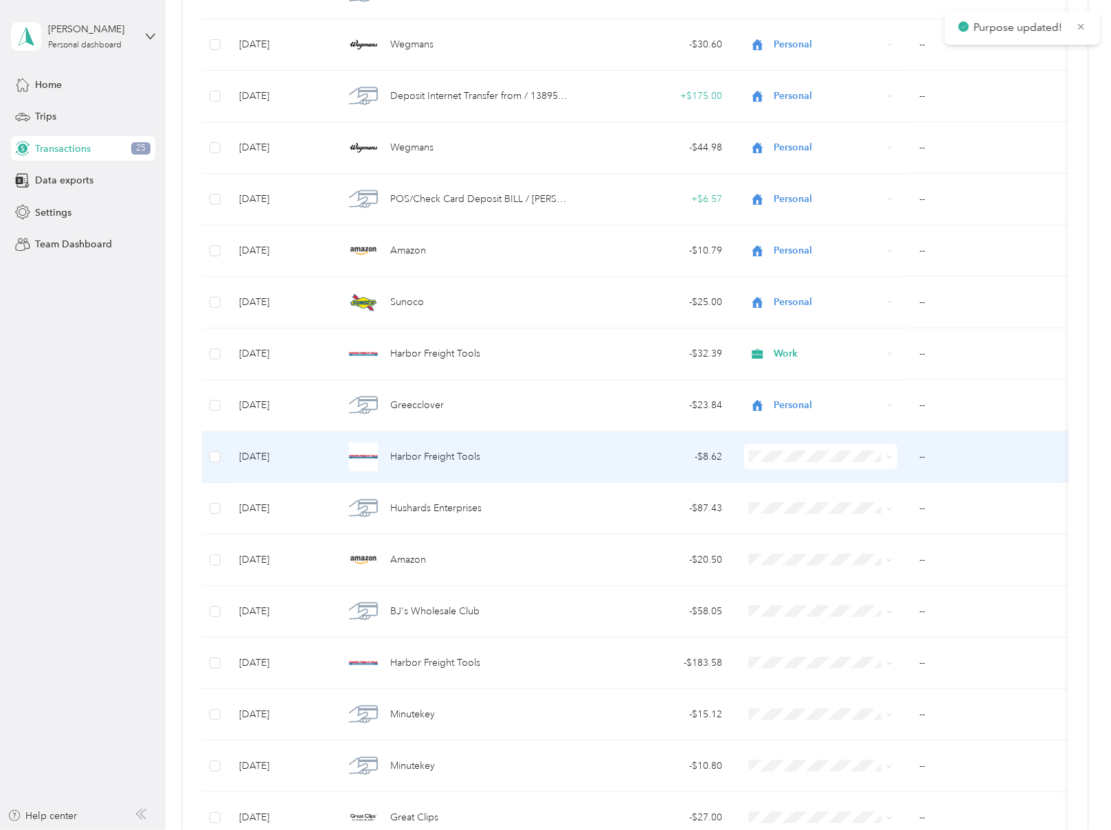
click at [892, 454] on icon at bounding box center [890, 457] width 6 height 6
click at [773, 476] on span "Work" at bounding box center [822, 476] width 134 height 14
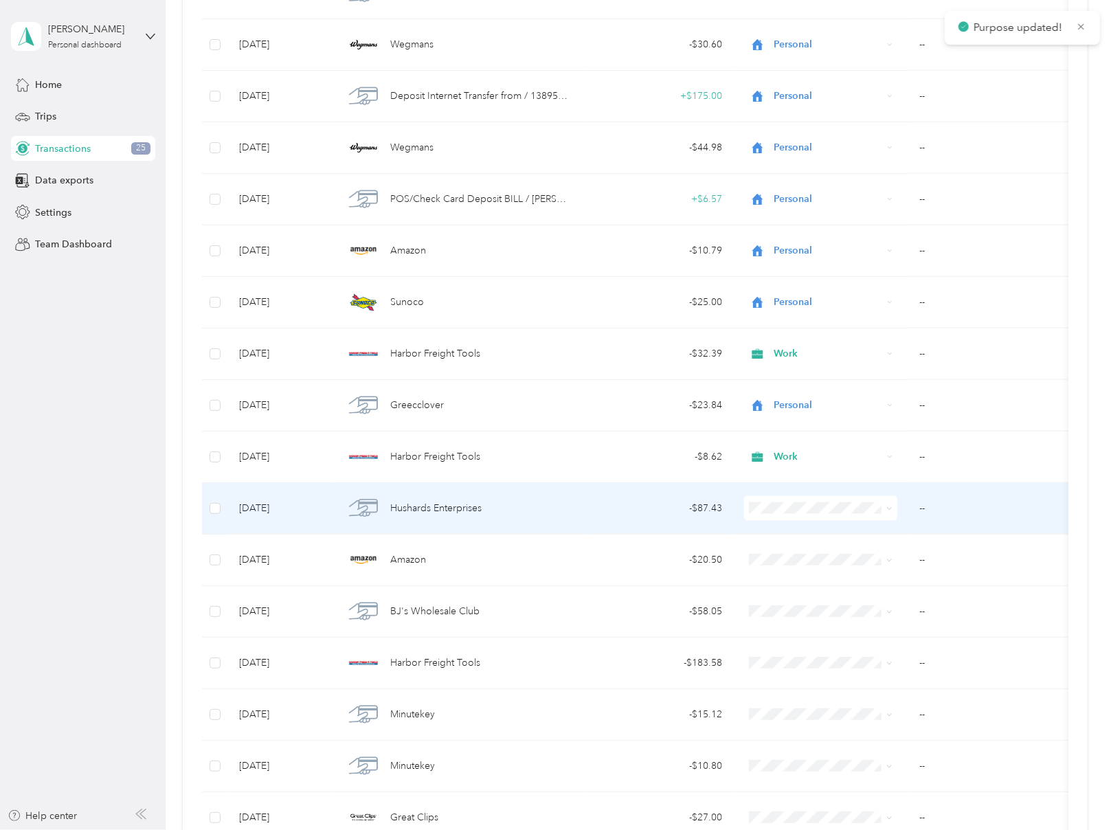
click at [892, 506] on icon at bounding box center [890, 509] width 6 height 6
click at [821, 551] on span "Personal" at bounding box center [833, 551] width 109 height 14
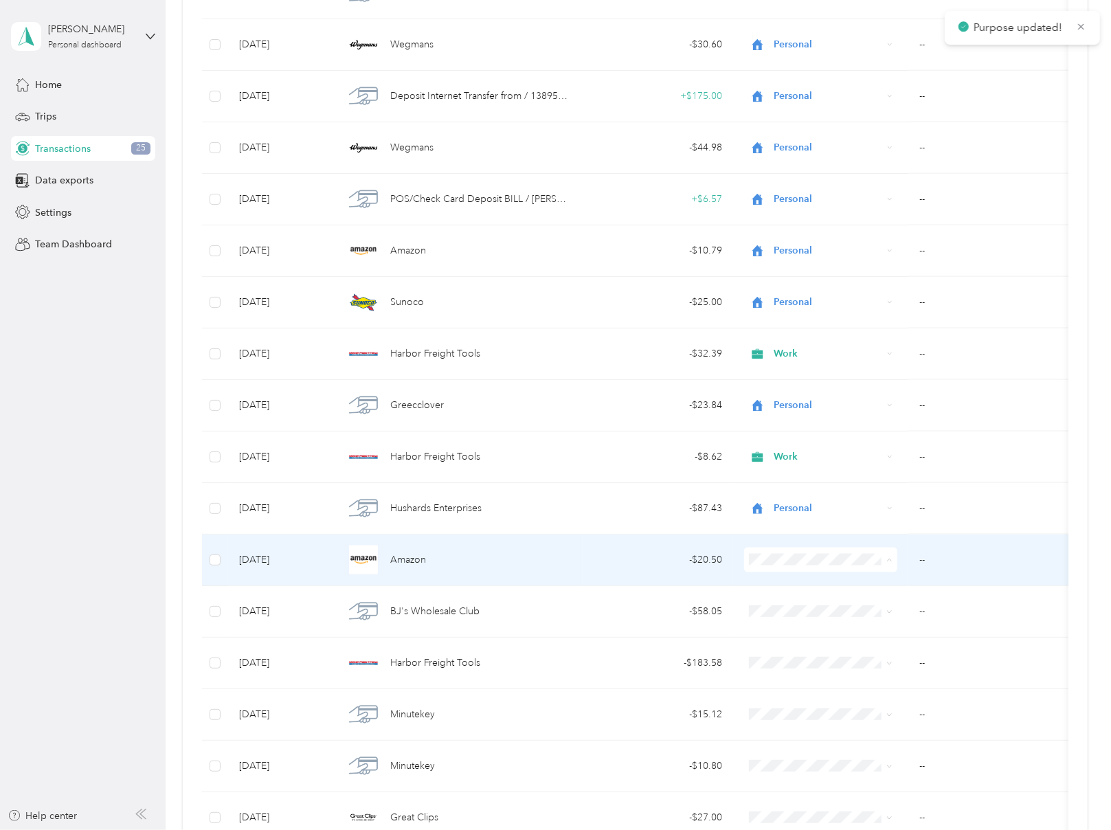
click at [838, 599] on span "Personal" at bounding box center [833, 603] width 109 height 14
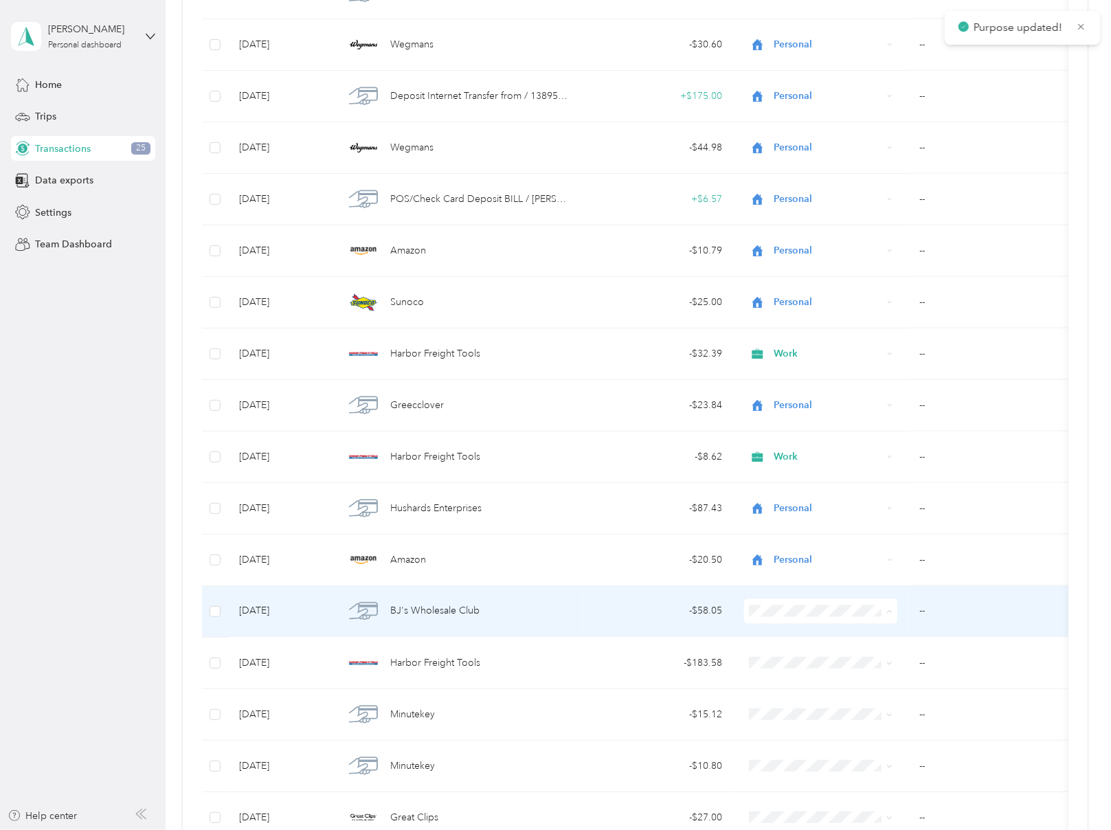
click at [832, 649] on span "Personal" at bounding box center [833, 654] width 109 height 14
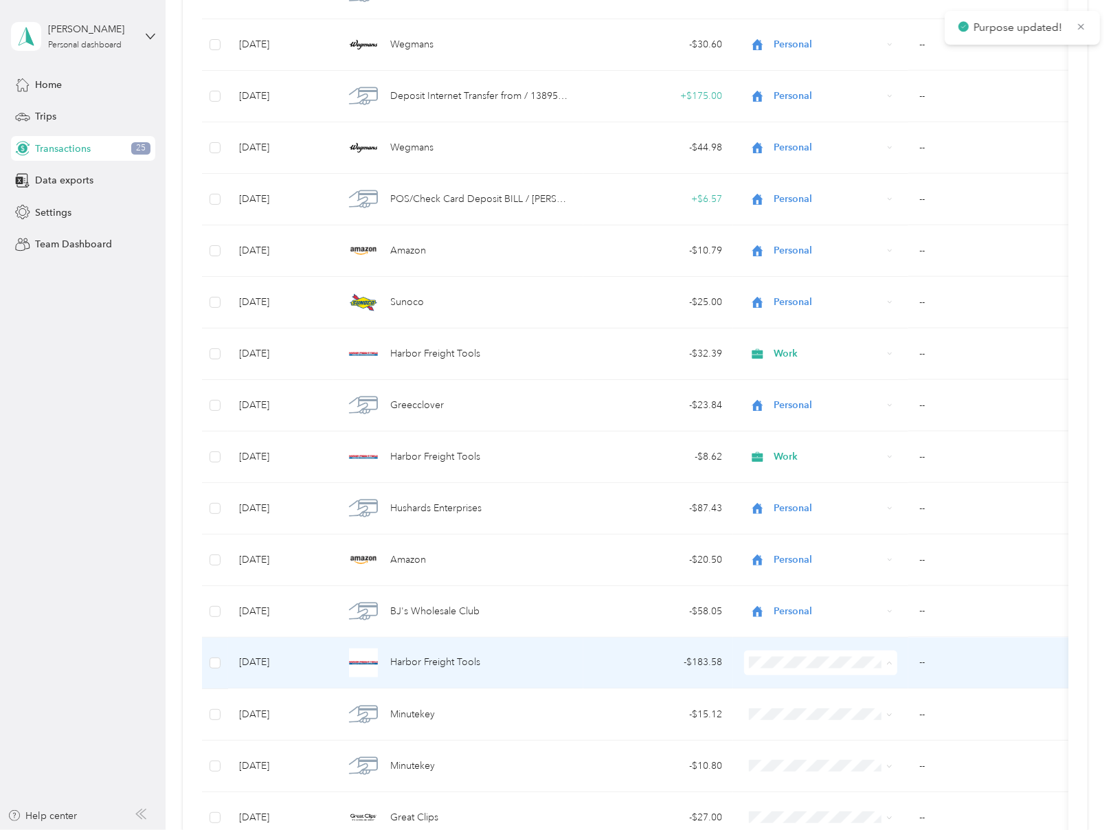
click at [817, 463] on span "Work" at bounding box center [833, 461] width 109 height 14
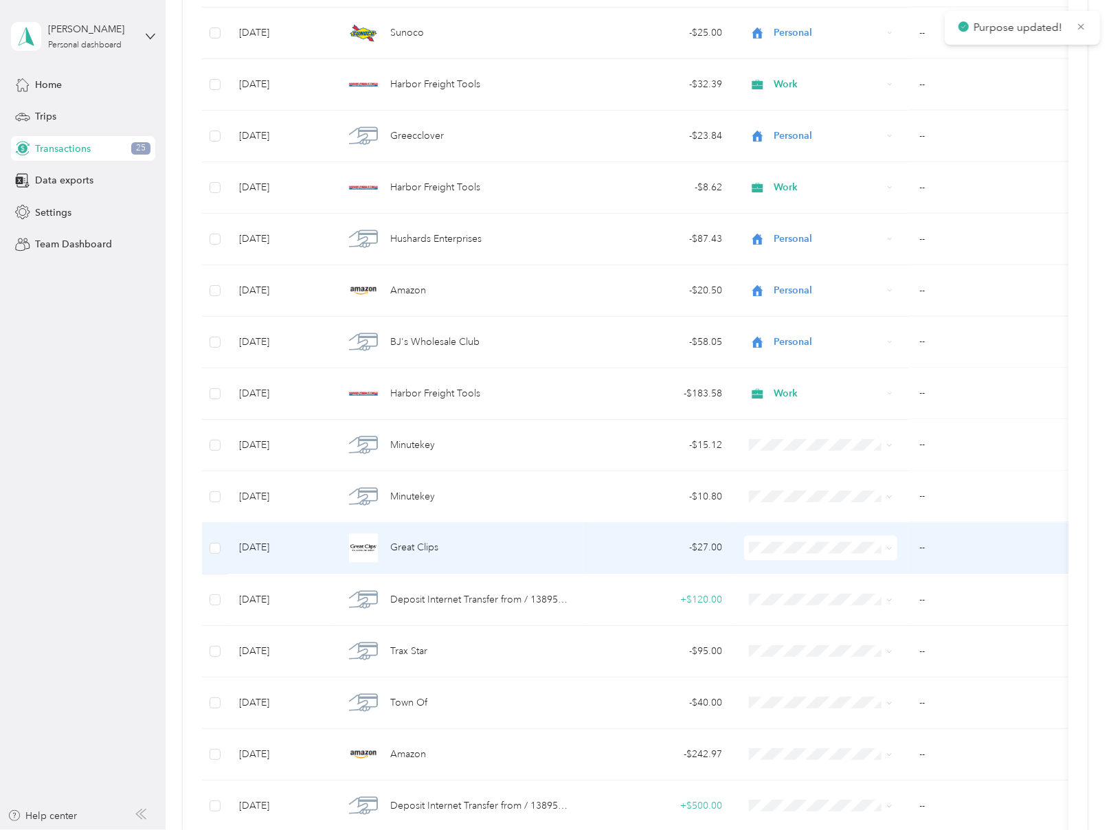
scroll to position [1650, 0]
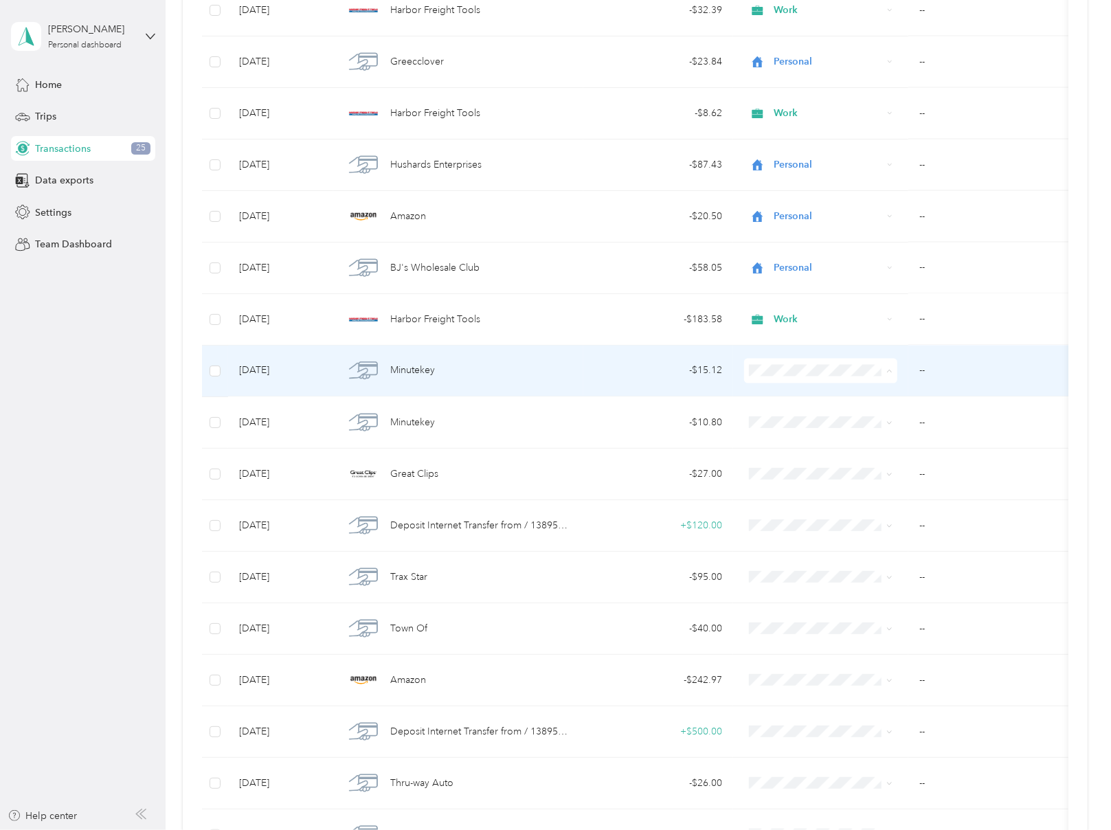
click at [801, 408] on span "Personal" at bounding box center [833, 413] width 109 height 14
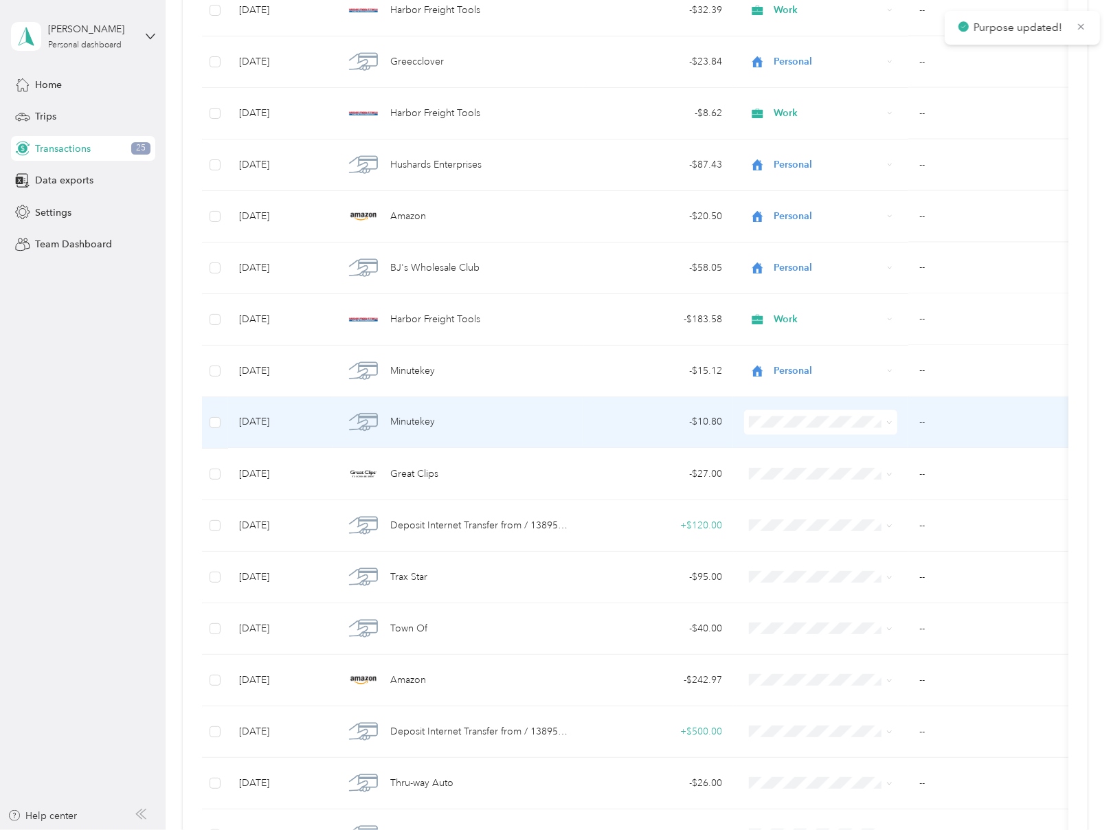
click at [788, 459] on span "Personal" at bounding box center [833, 464] width 109 height 14
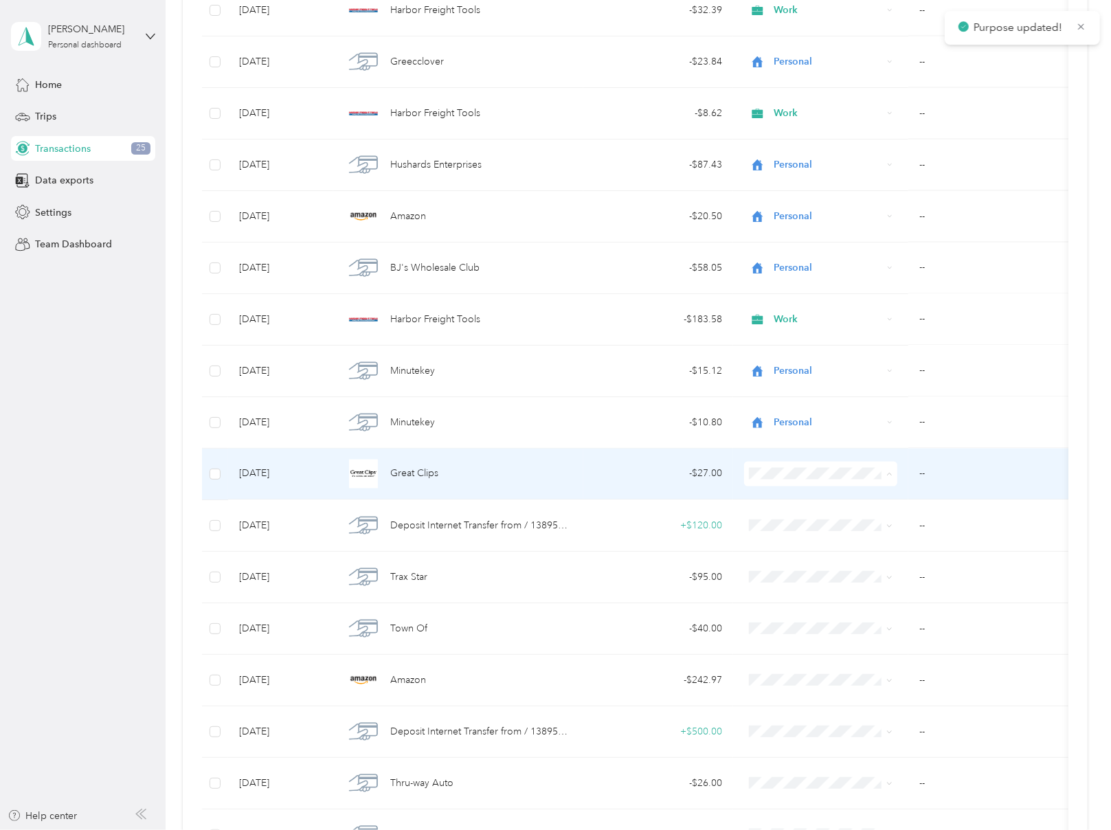
click at [788, 512] on span "Personal" at bounding box center [833, 516] width 109 height 14
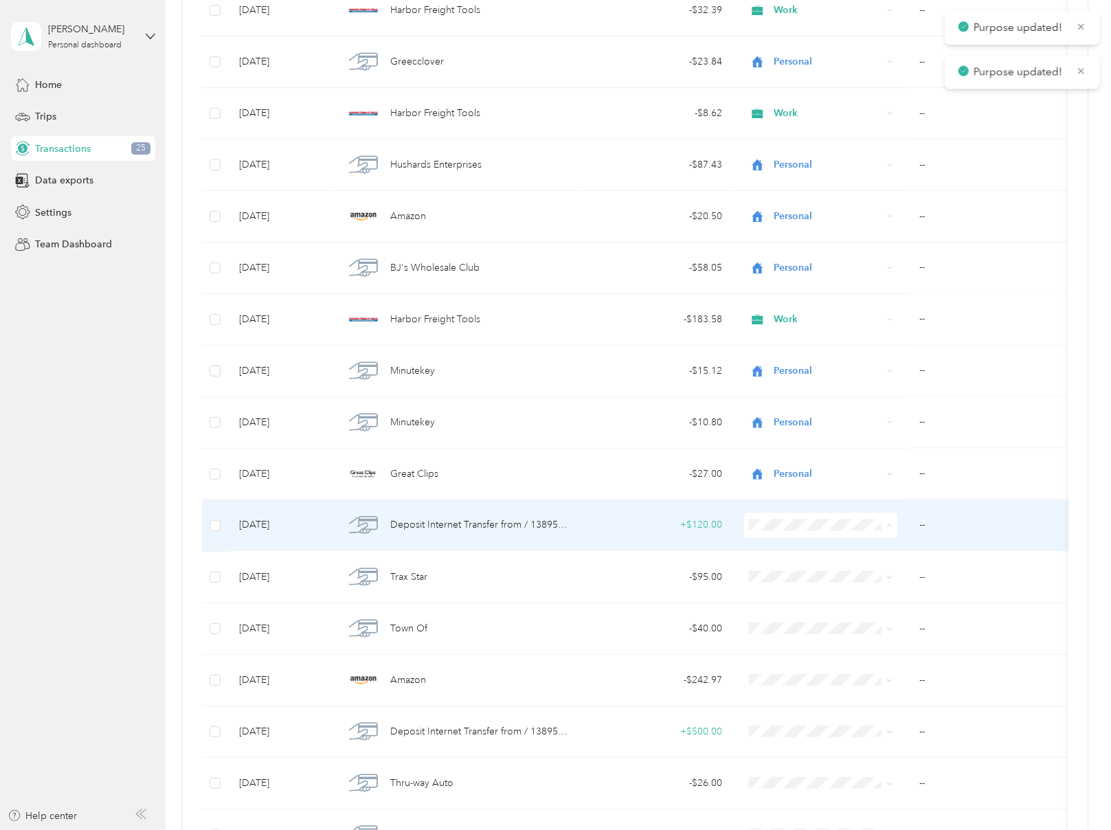
click at [782, 558] on li "Personal" at bounding box center [821, 567] width 153 height 24
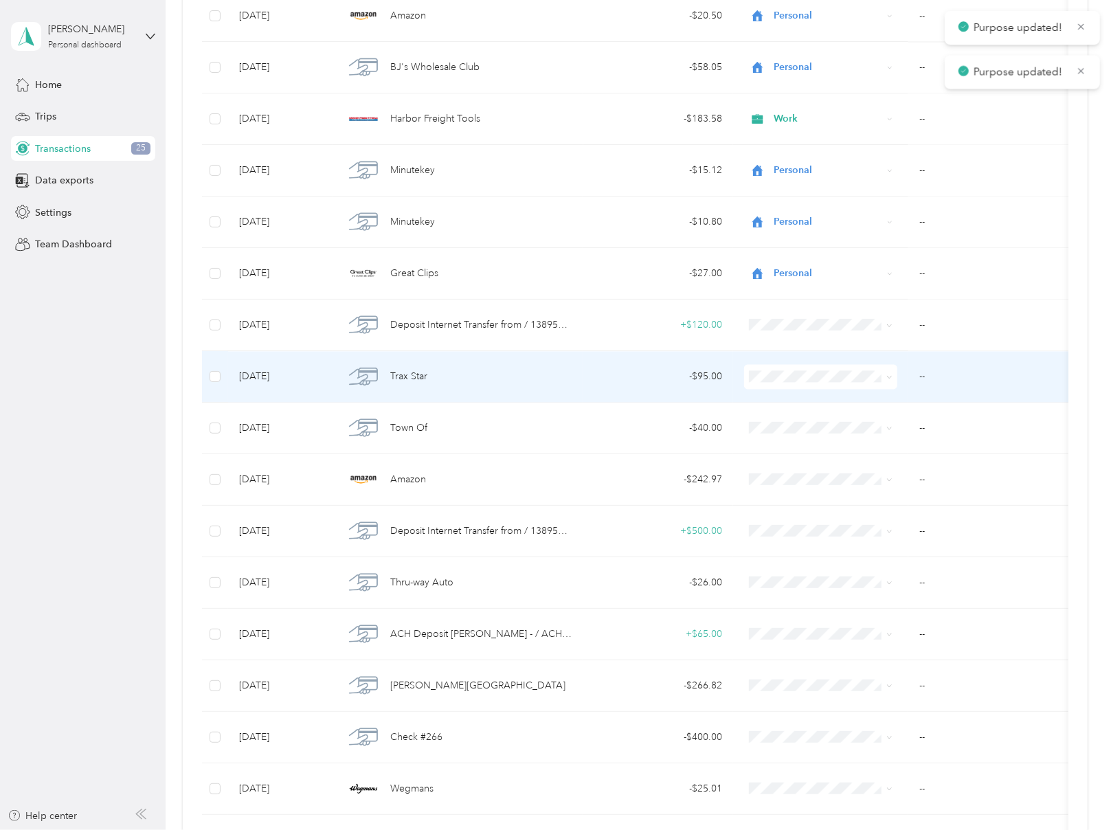
scroll to position [1856, 0]
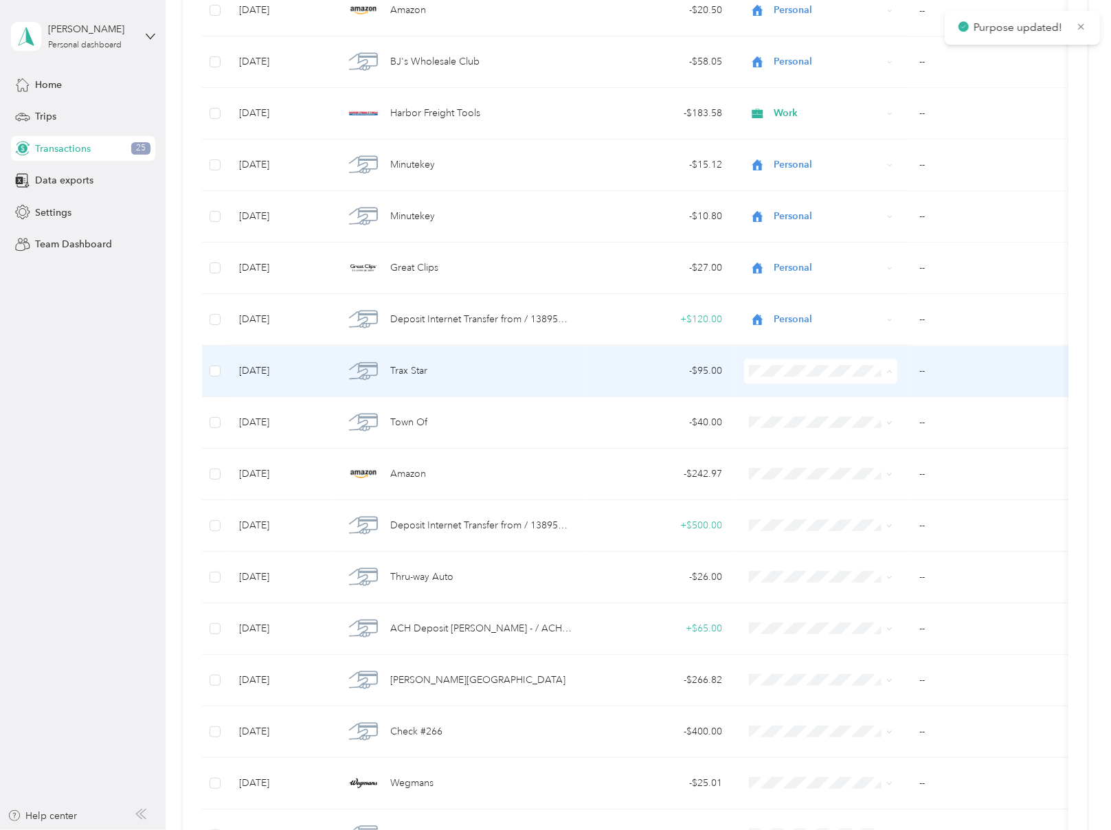
click at [792, 411] on span "Personal" at bounding box center [833, 412] width 109 height 14
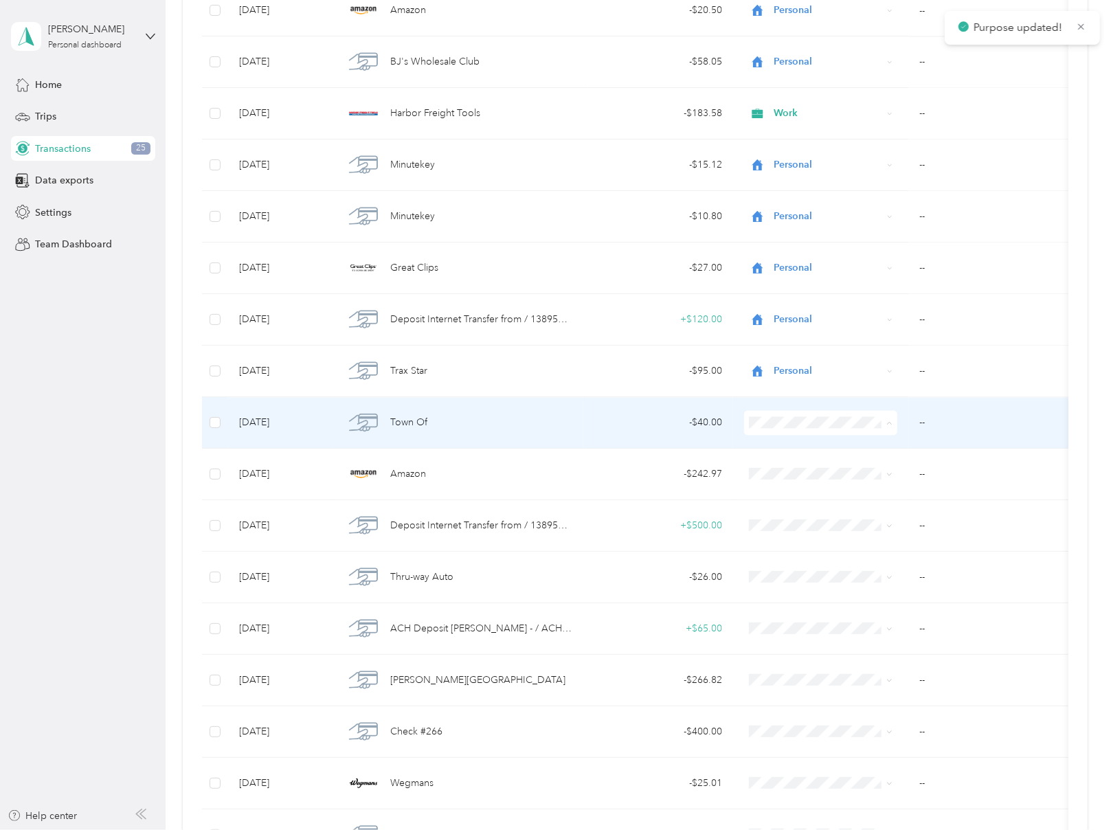
click at [797, 458] on span "Personal" at bounding box center [833, 463] width 109 height 14
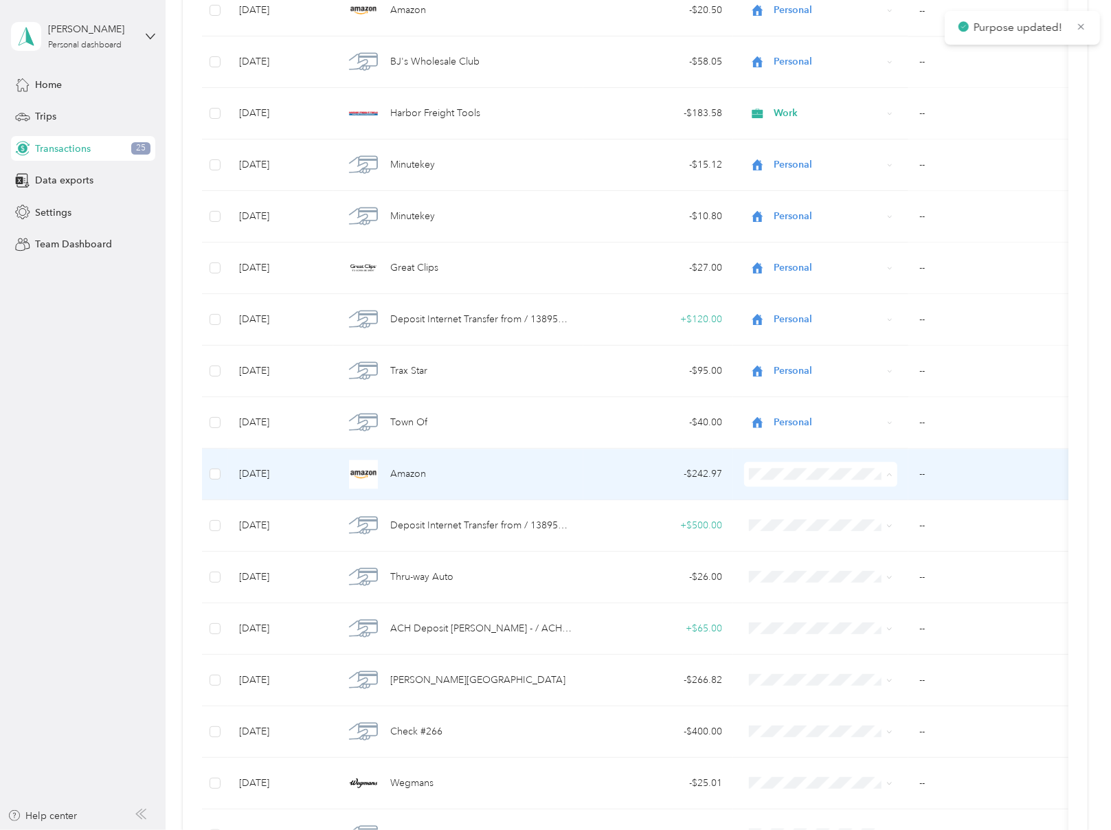
click at [790, 515] on span "Personal" at bounding box center [833, 515] width 109 height 14
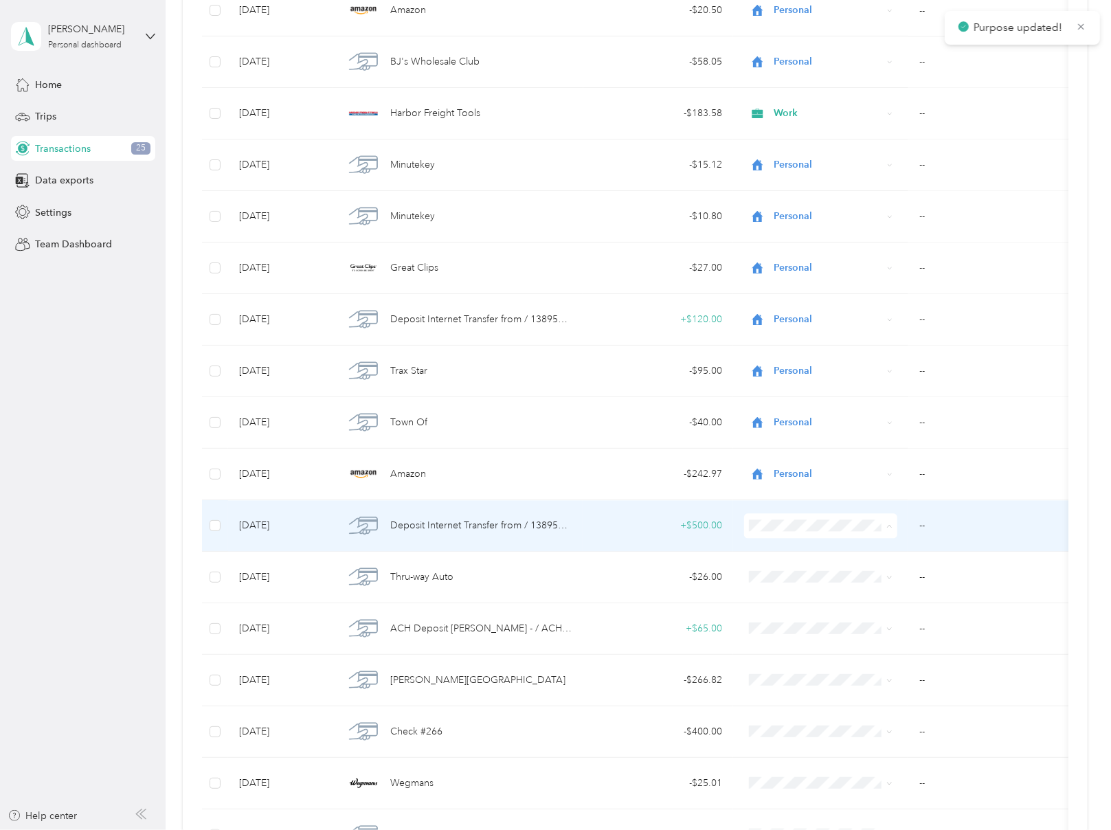
click at [797, 559] on span "Personal" at bounding box center [833, 566] width 109 height 14
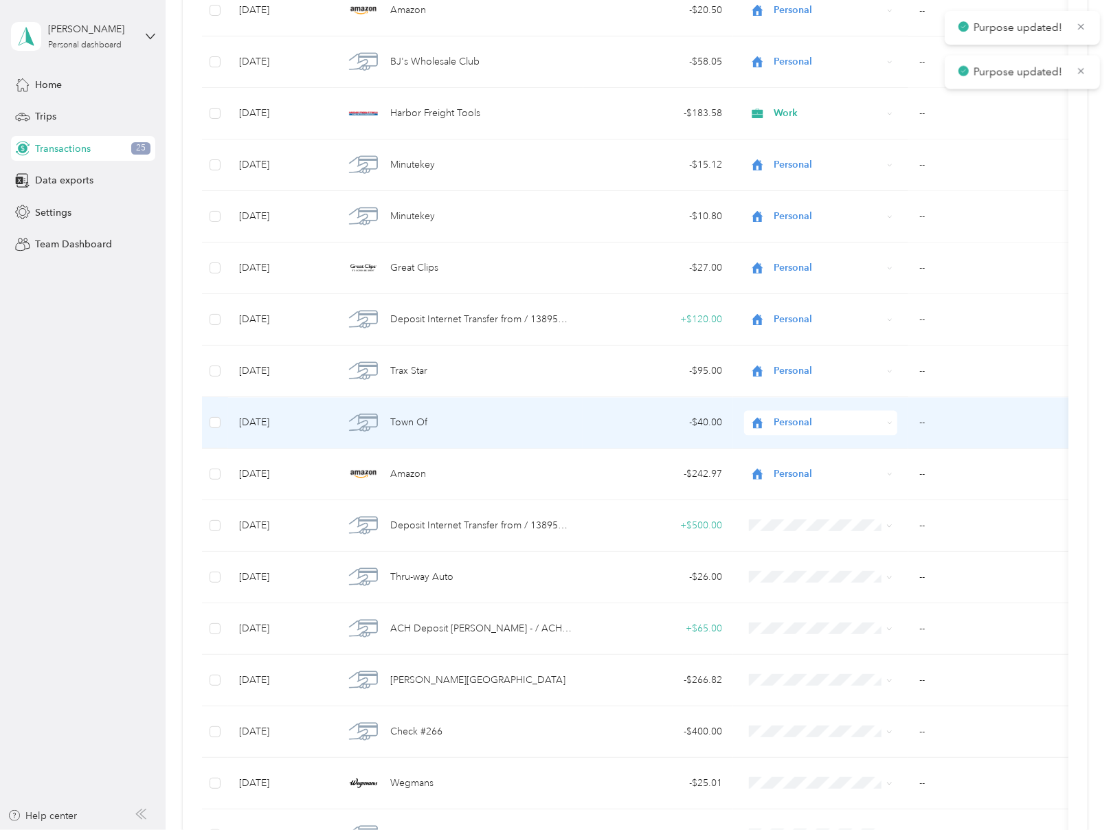
scroll to position [2062, 0]
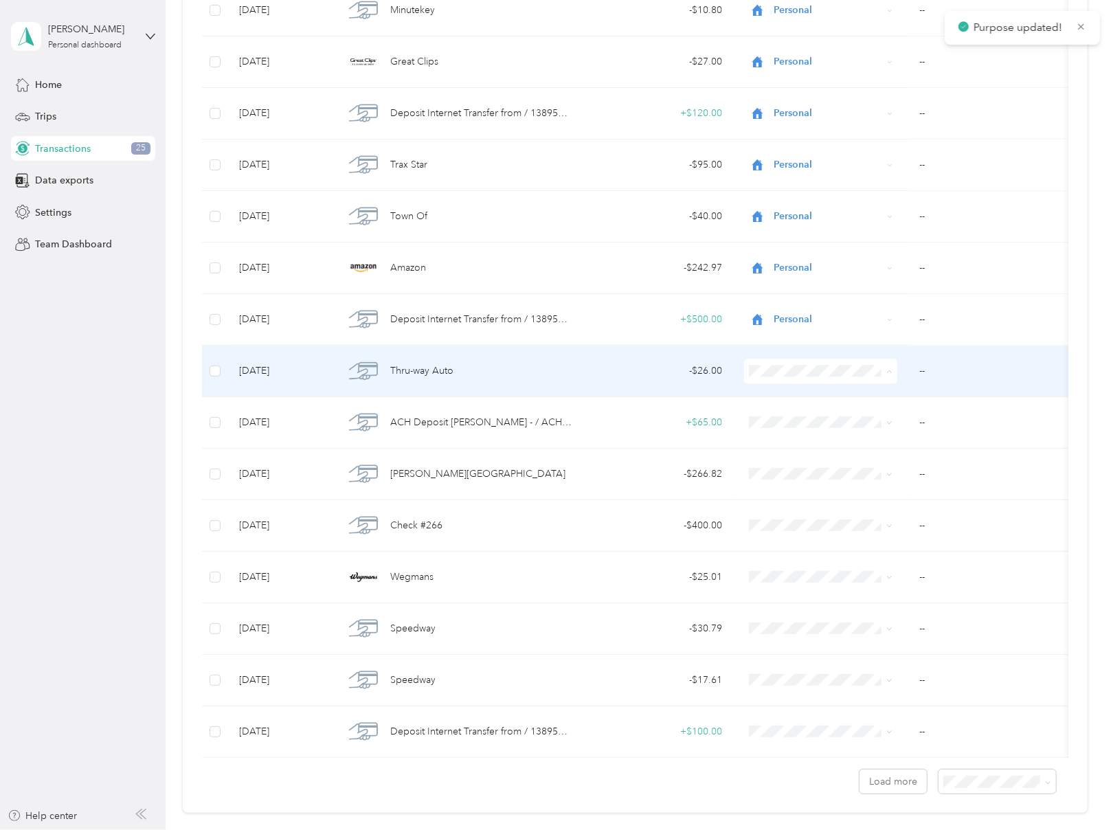
click at [803, 390] on span "Work" at bounding box center [833, 387] width 109 height 14
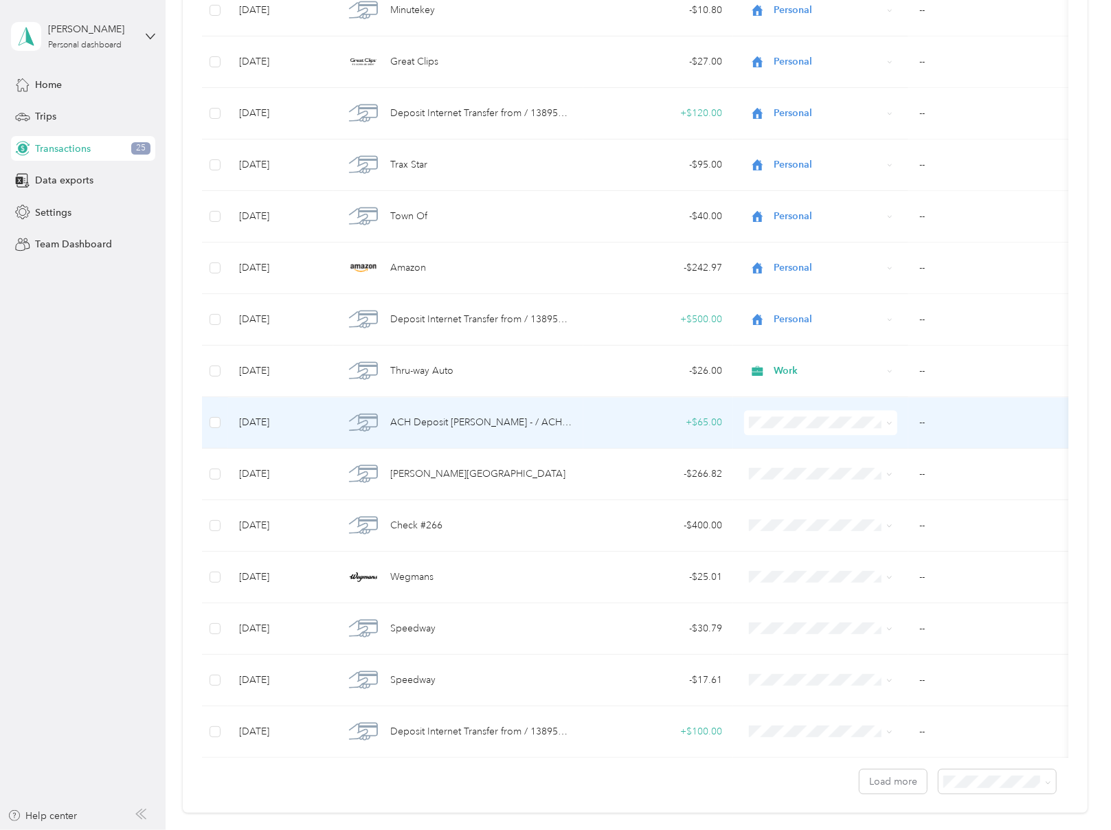
click at [792, 432] on span "Work" at bounding box center [833, 439] width 109 height 14
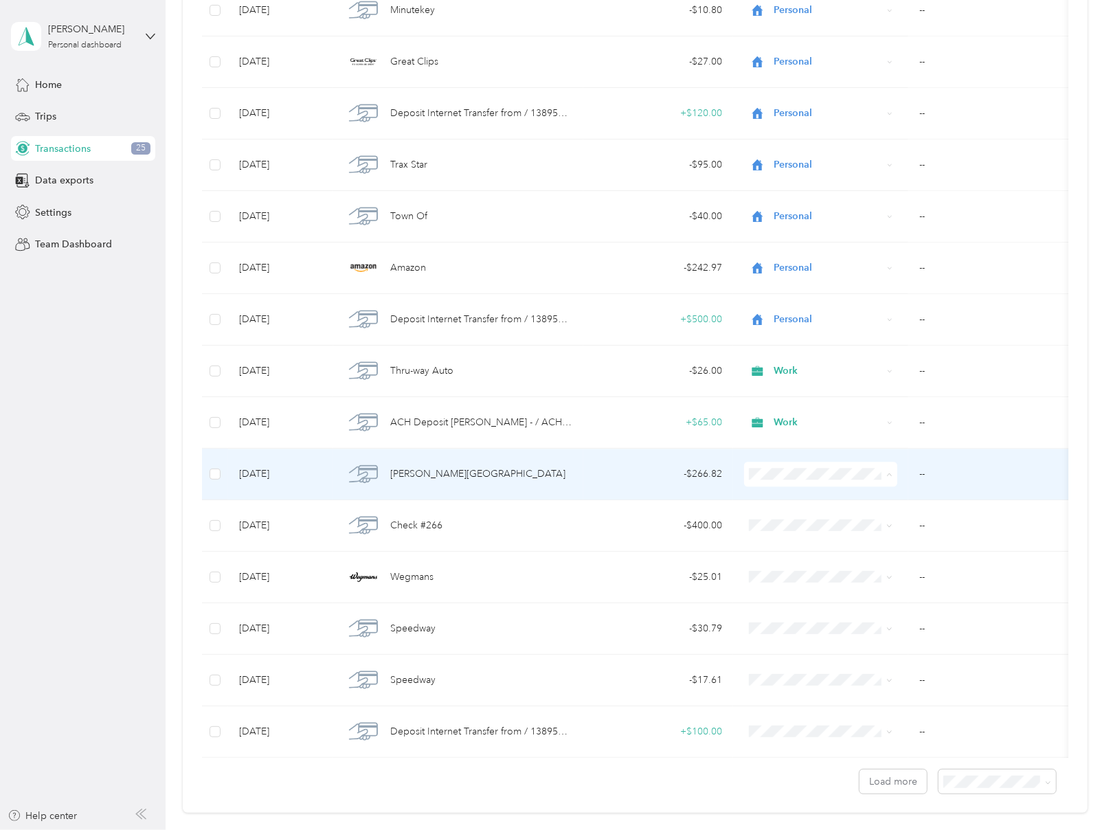
click at [792, 513] on span "Personal" at bounding box center [833, 514] width 109 height 14
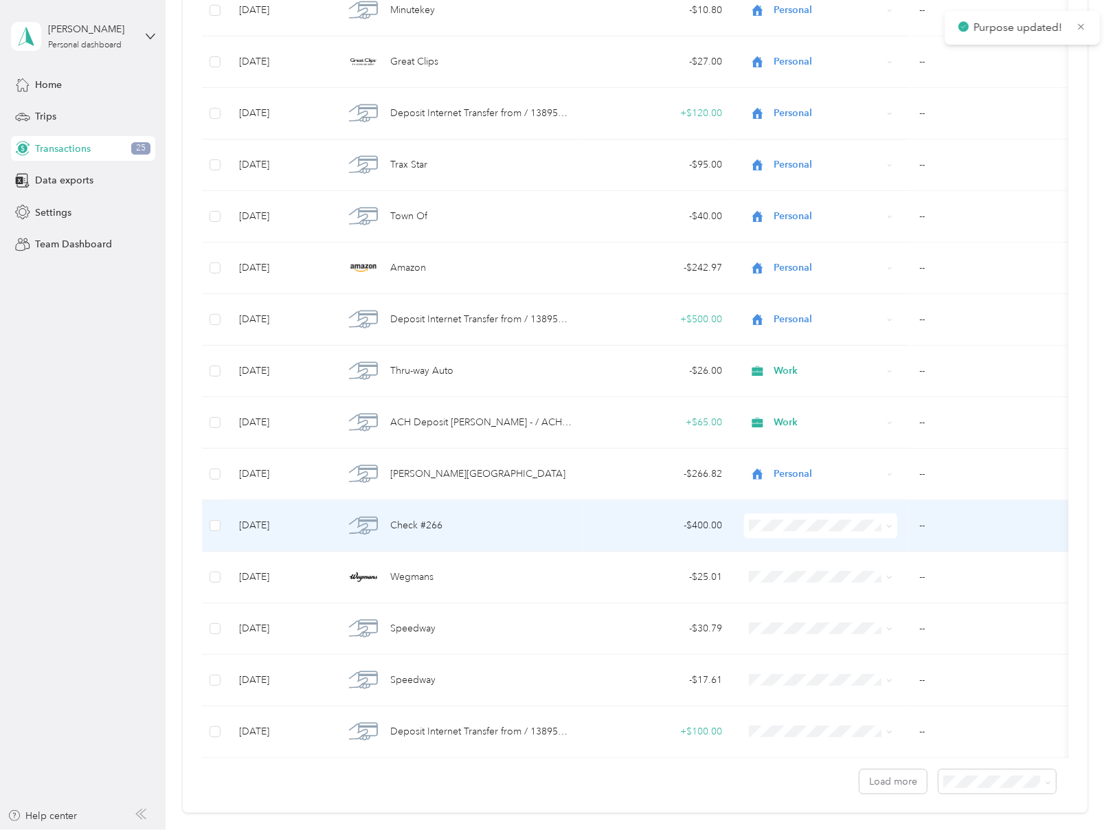
click at [796, 566] on span "Personal" at bounding box center [833, 562] width 109 height 14
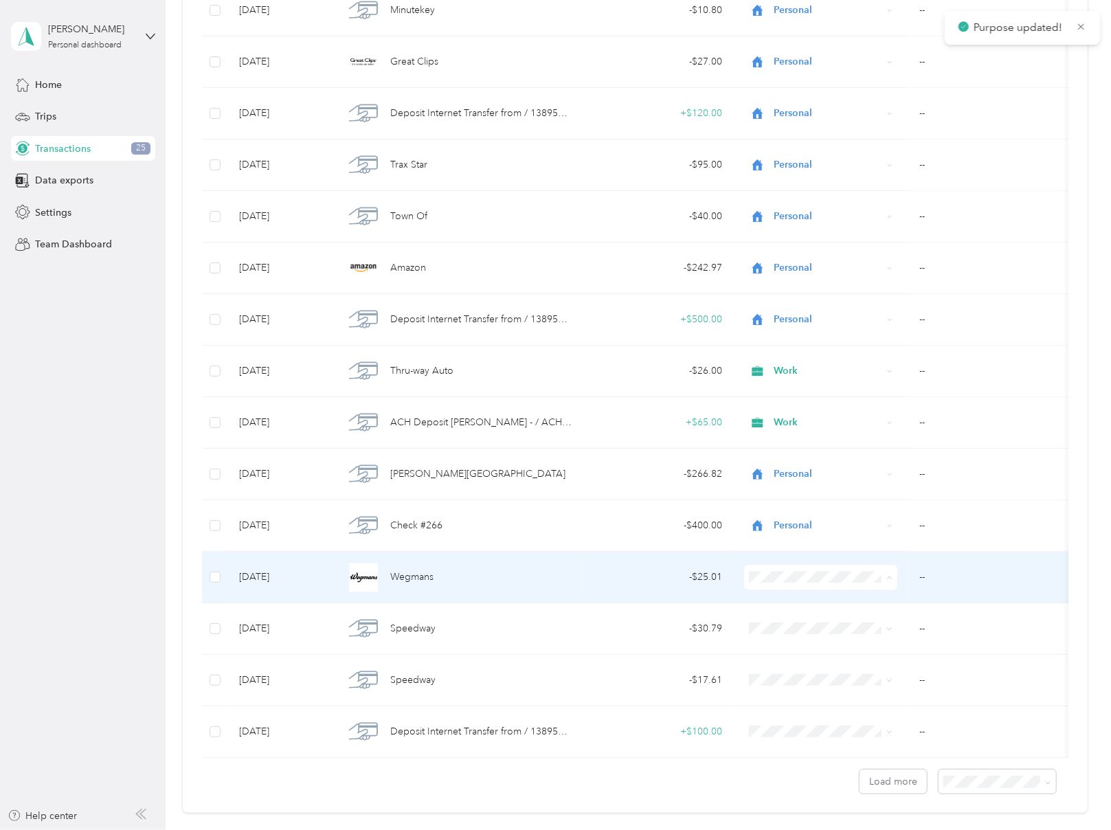
click at [794, 614] on span "Personal" at bounding box center [833, 617] width 109 height 14
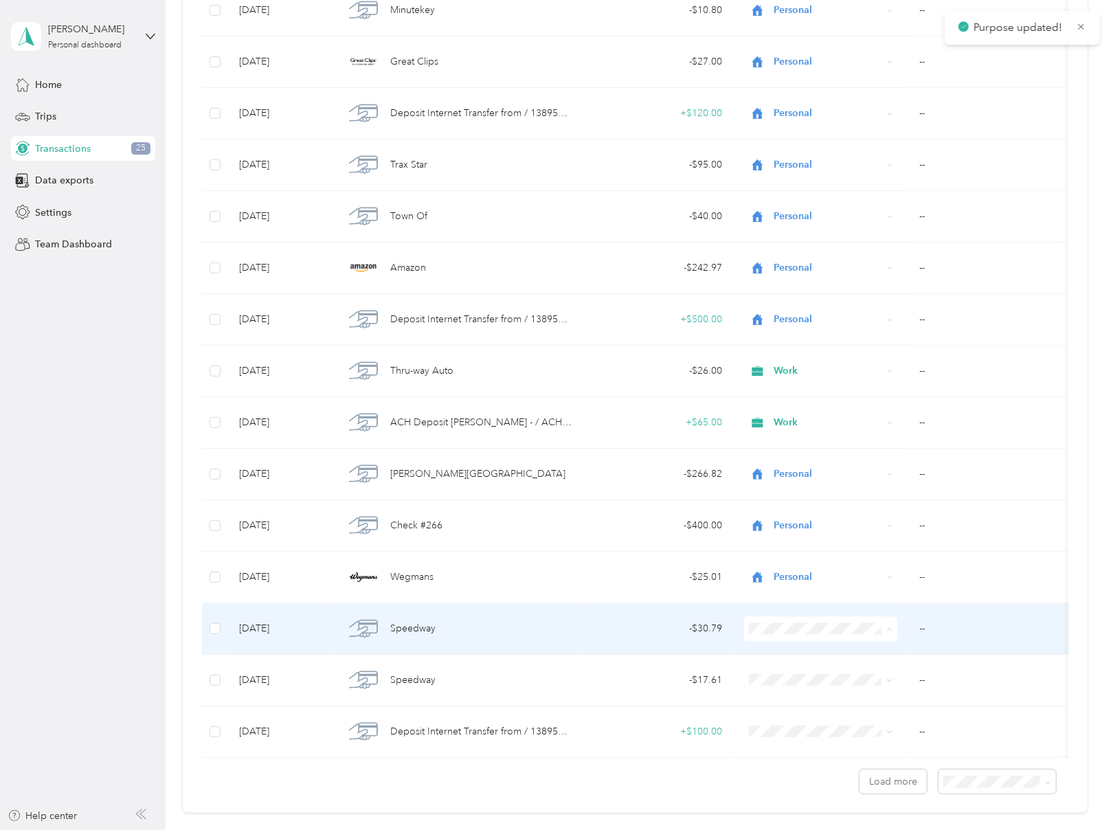
click at [796, 667] on span "Personal" at bounding box center [833, 667] width 109 height 14
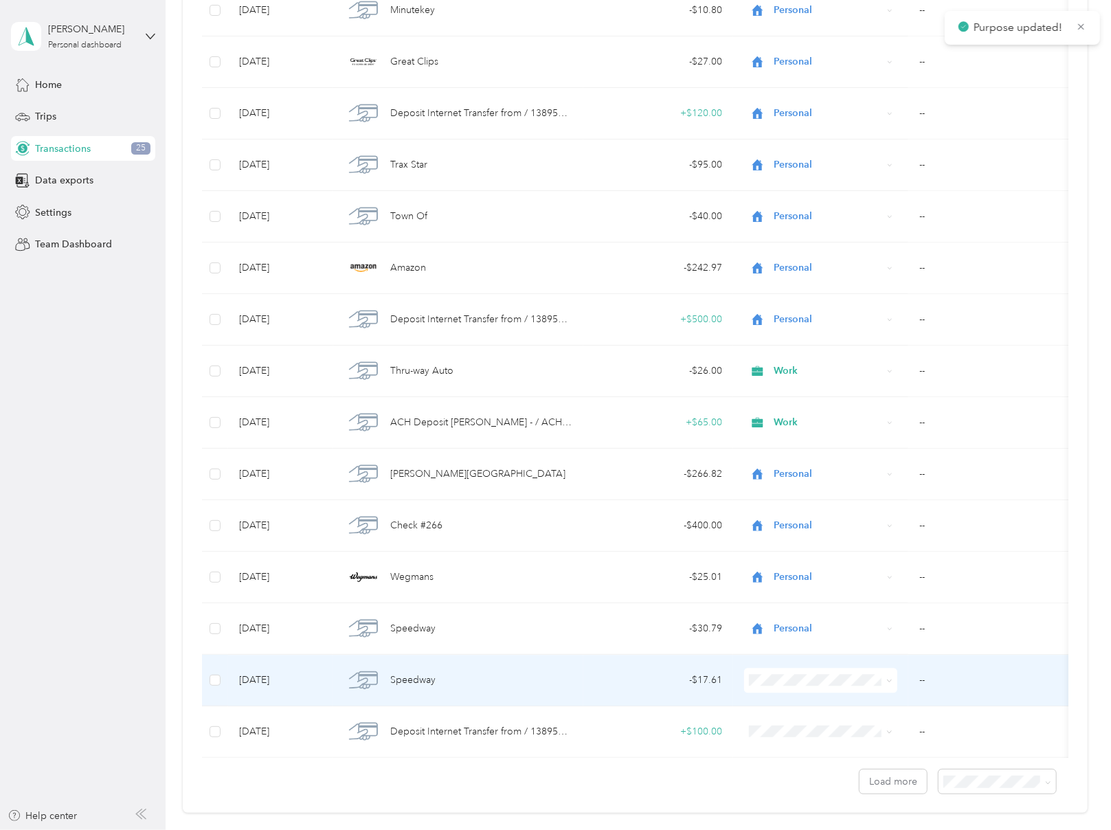
click at [812, 478] on li "Work" at bounding box center [821, 475] width 153 height 24
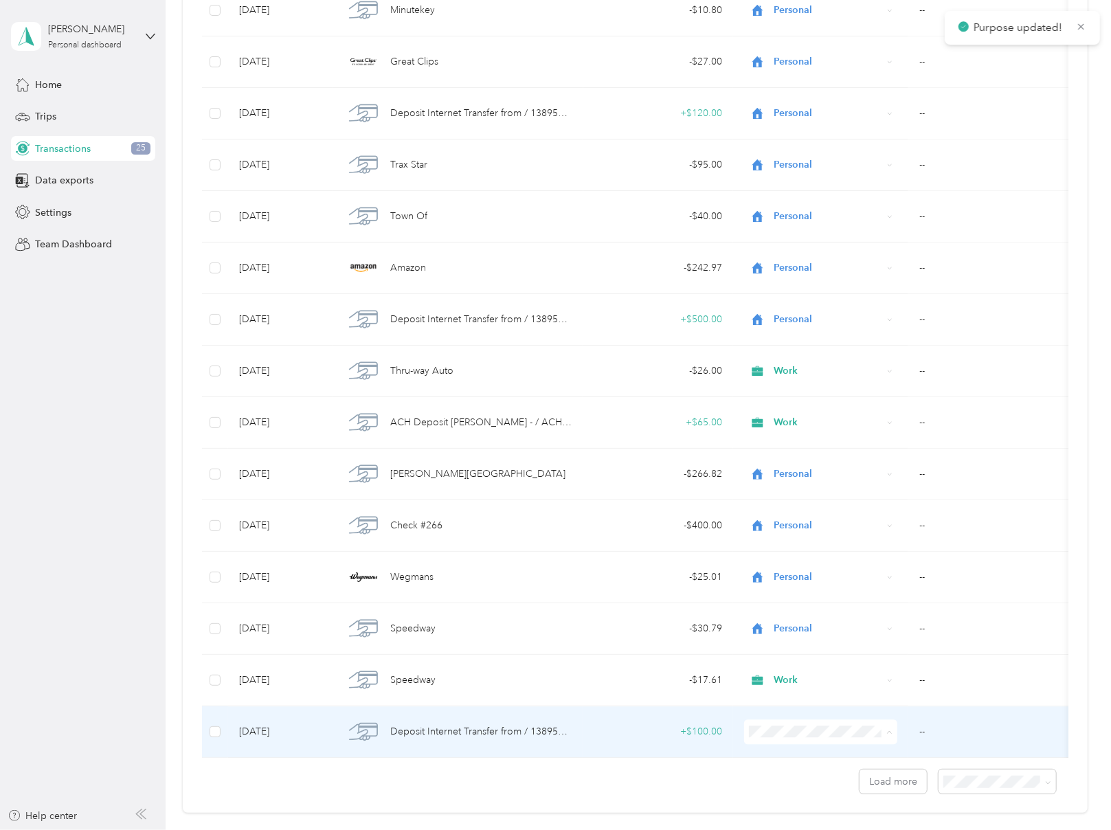
click at [800, 544] on span "Personal" at bounding box center [833, 551] width 109 height 14
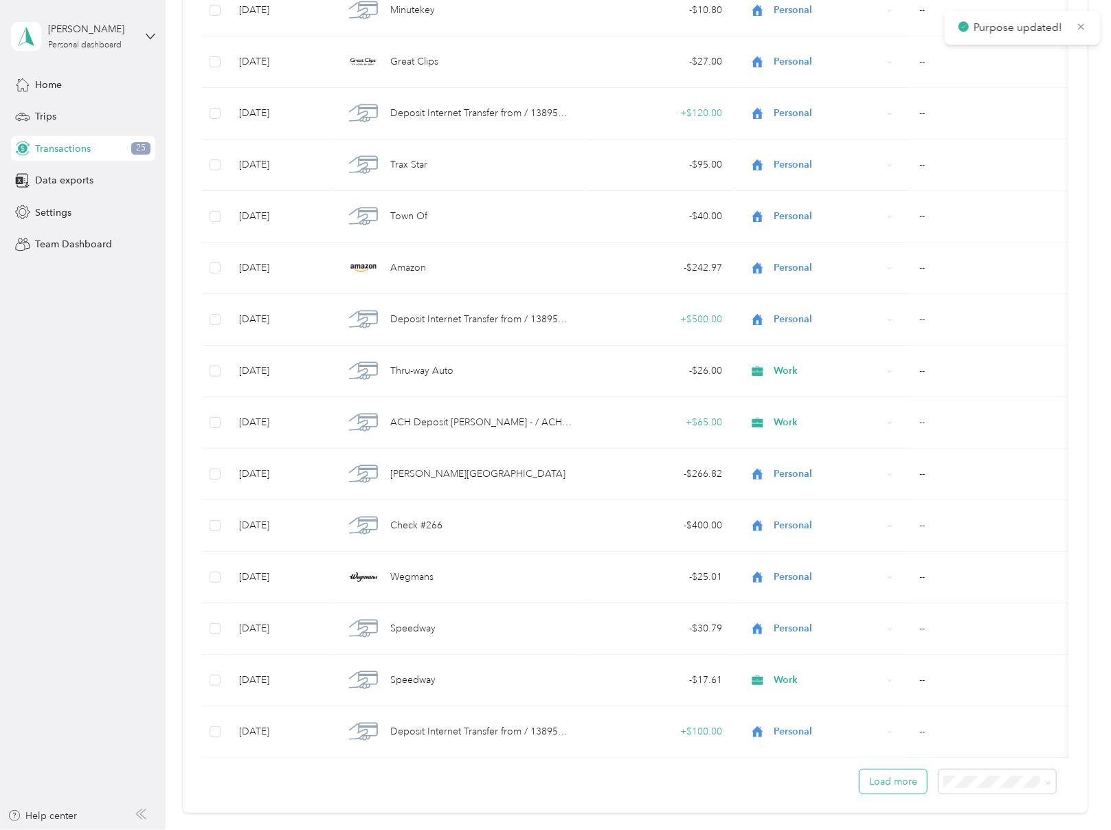
click at [882, 774] on button "Load more" at bounding box center [893, 782] width 67 height 24
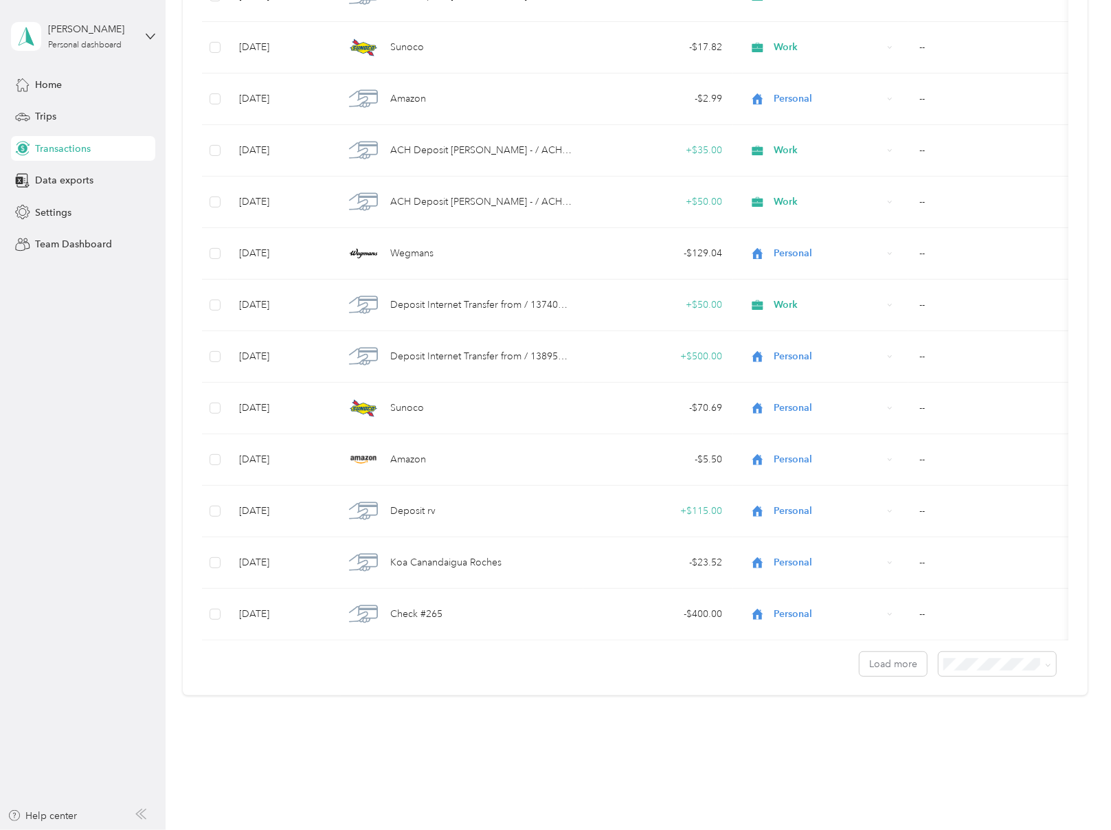
scroll to position [3469, 0]
click at [888, 657] on button "Load more" at bounding box center [893, 664] width 67 height 24
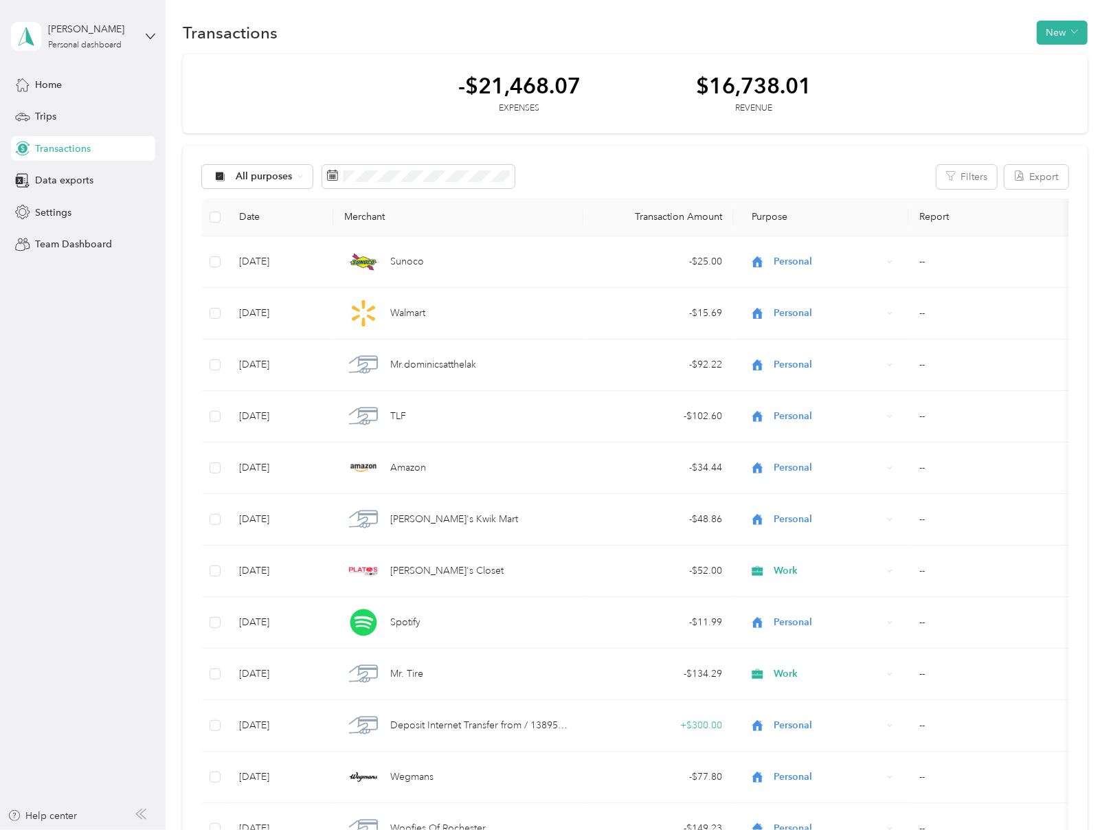
scroll to position [0, 0]
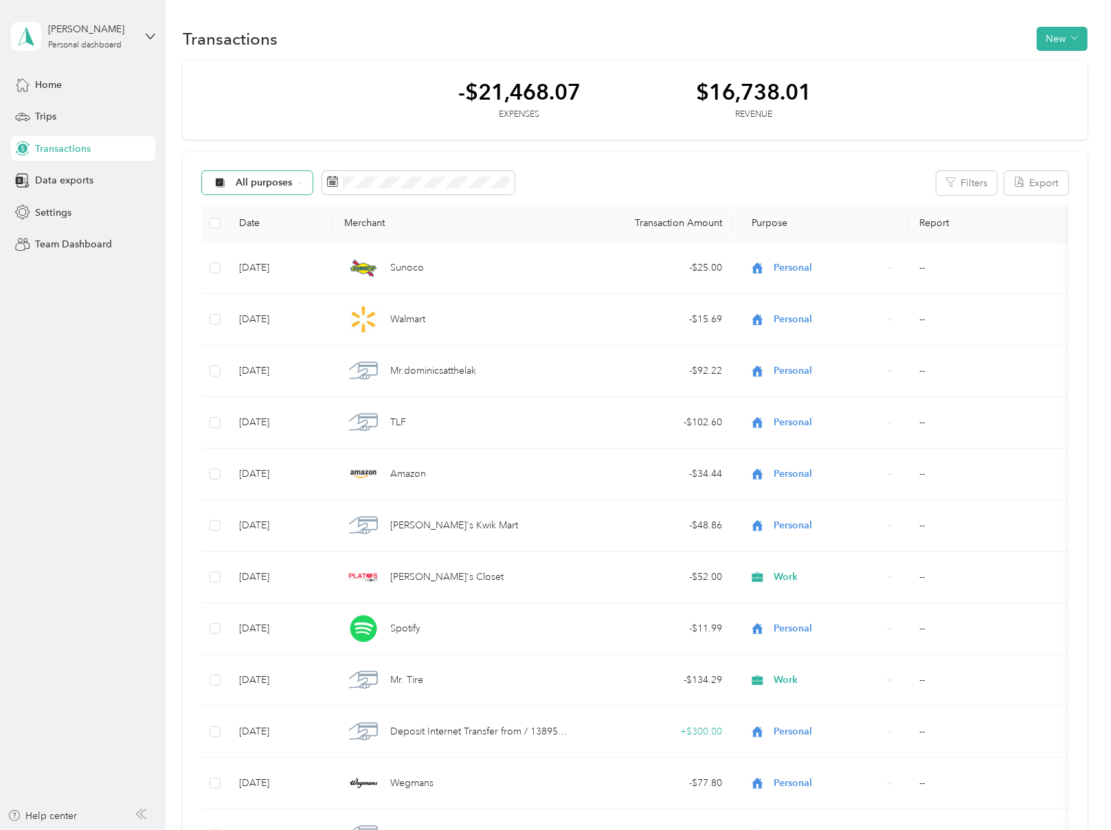
click at [298, 184] on icon at bounding box center [300, 182] width 5 height 5
click at [264, 230] on span "Unclassified" at bounding box center [269, 232] width 67 height 14
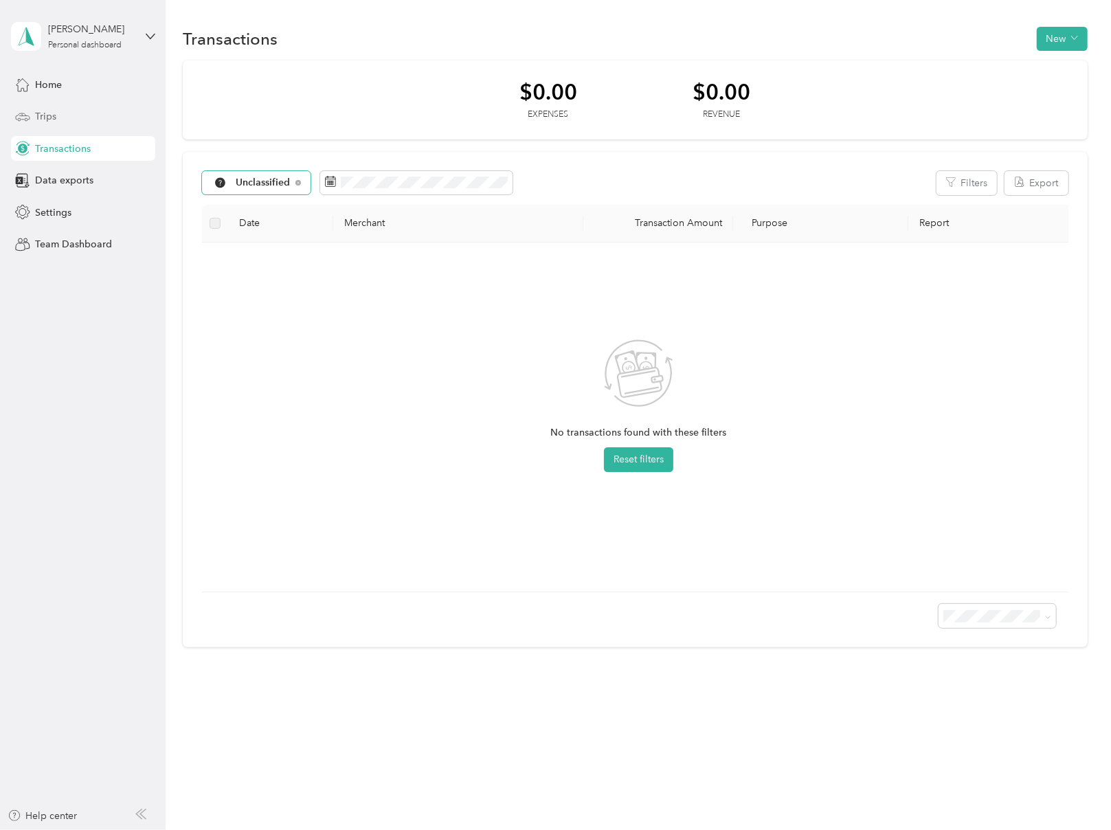
click at [48, 111] on span "Trips" at bounding box center [45, 116] width 21 height 14
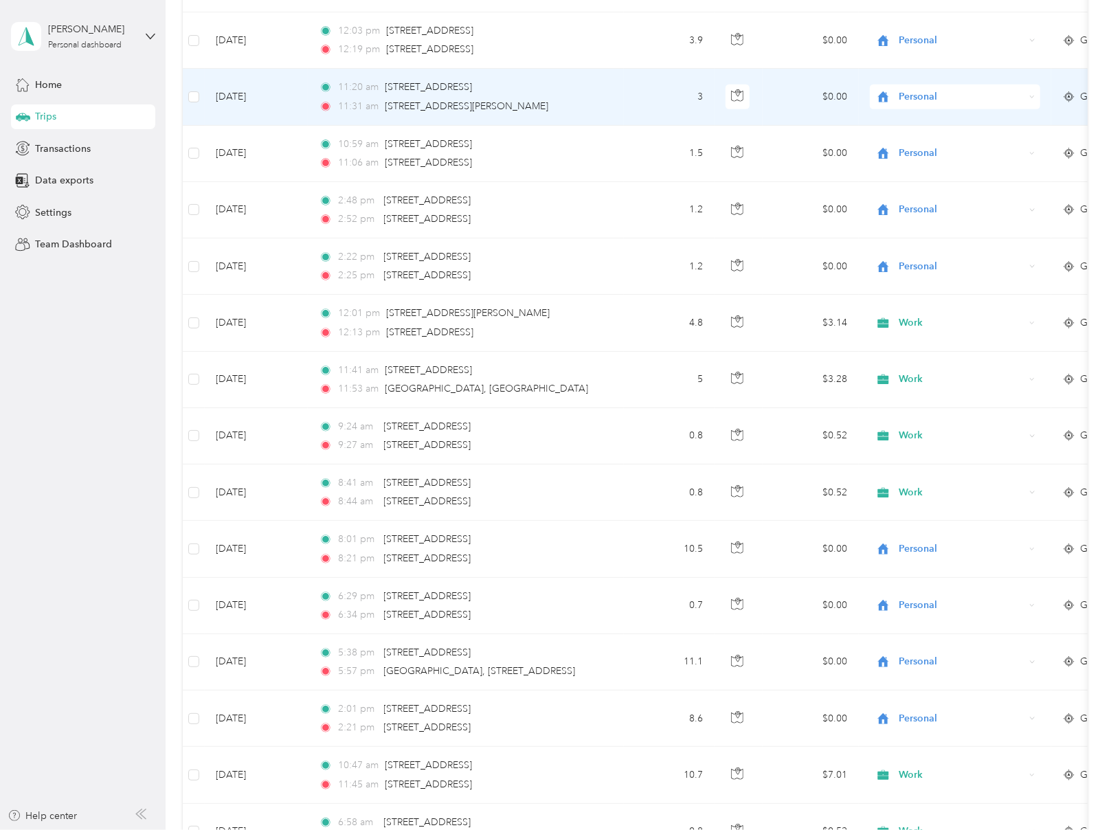
scroll to position [687, 0]
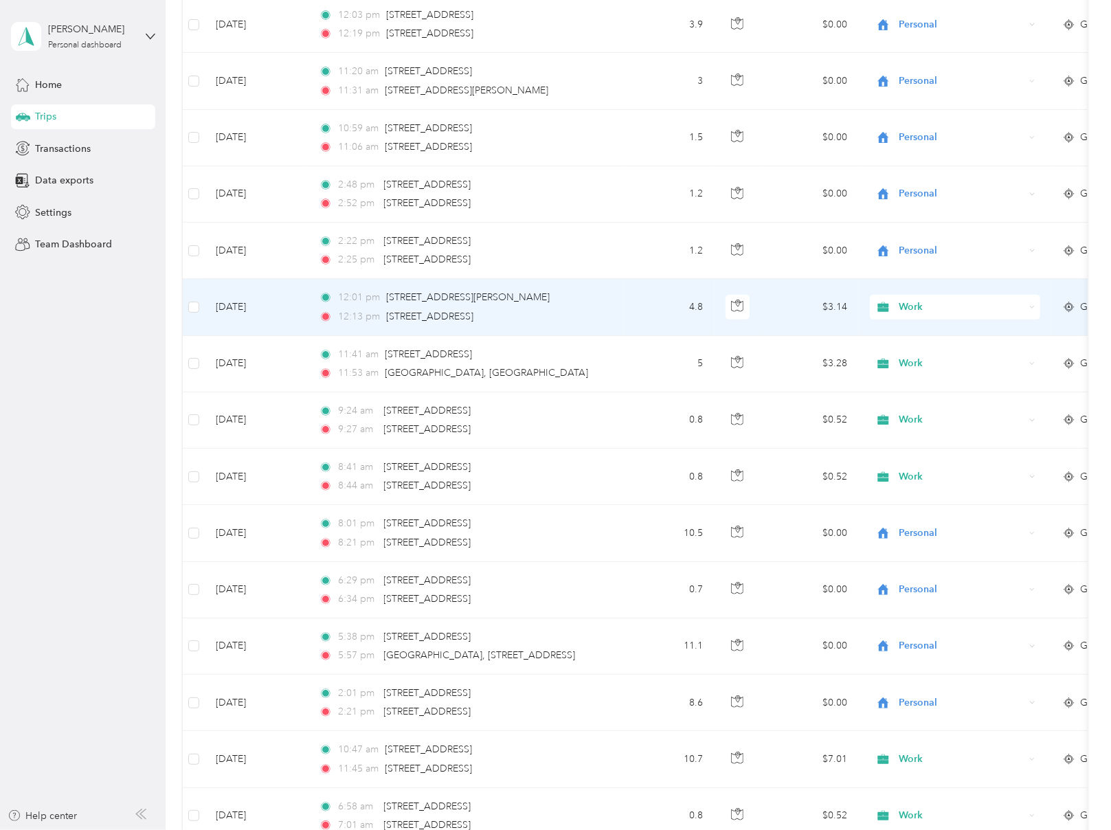
click at [924, 302] on span "Work" at bounding box center [962, 307] width 126 height 15
click at [924, 353] on span "Personal" at bounding box center [967, 353] width 127 height 14
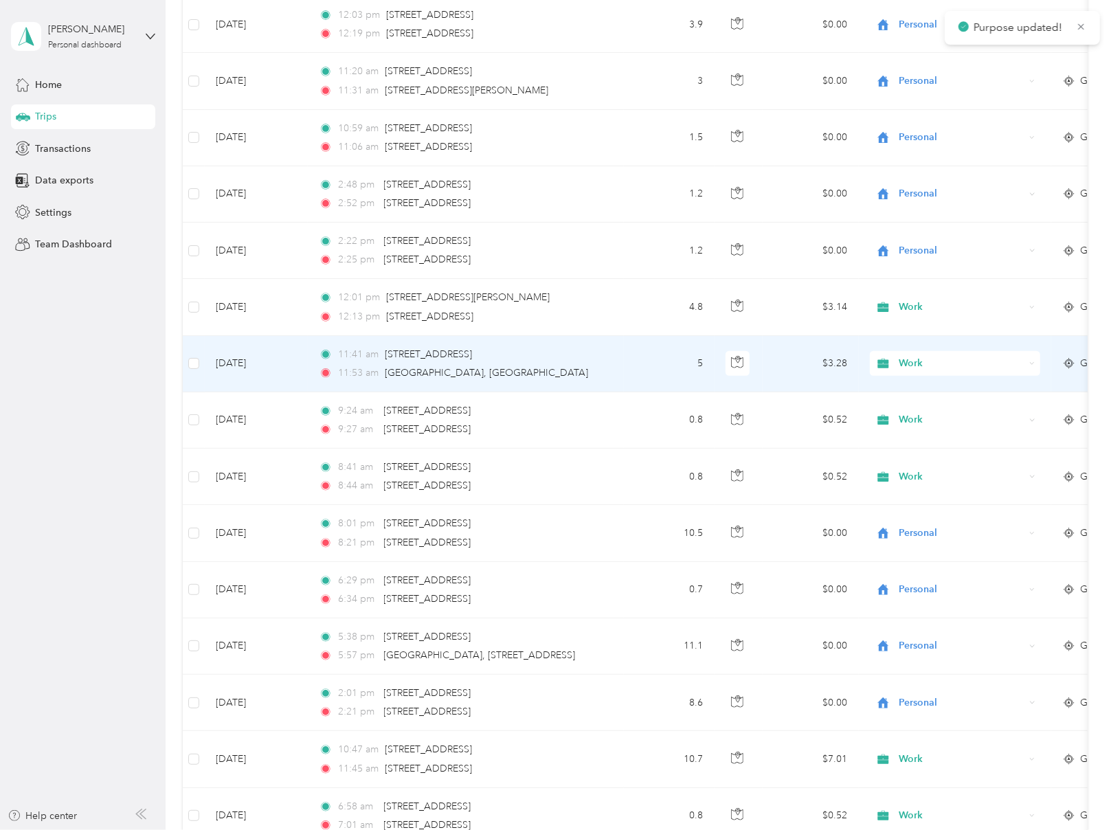
click at [921, 362] on span "Work" at bounding box center [962, 363] width 126 height 15
click at [915, 405] on span "Personal" at bounding box center [967, 409] width 127 height 14
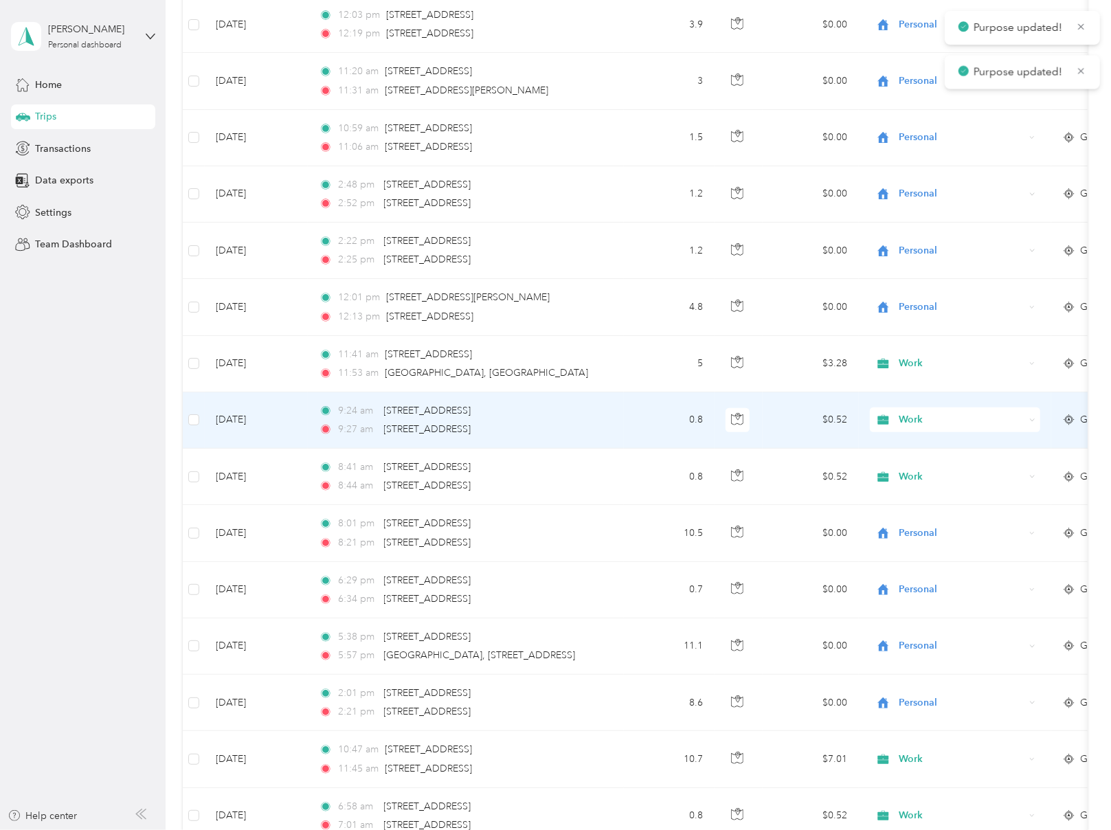
click at [908, 414] on span "Work" at bounding box center [962, 419] width 126 height 15
click at [918, 468] on span "Personal" at bounding box center [967, 465] width 127 height 14
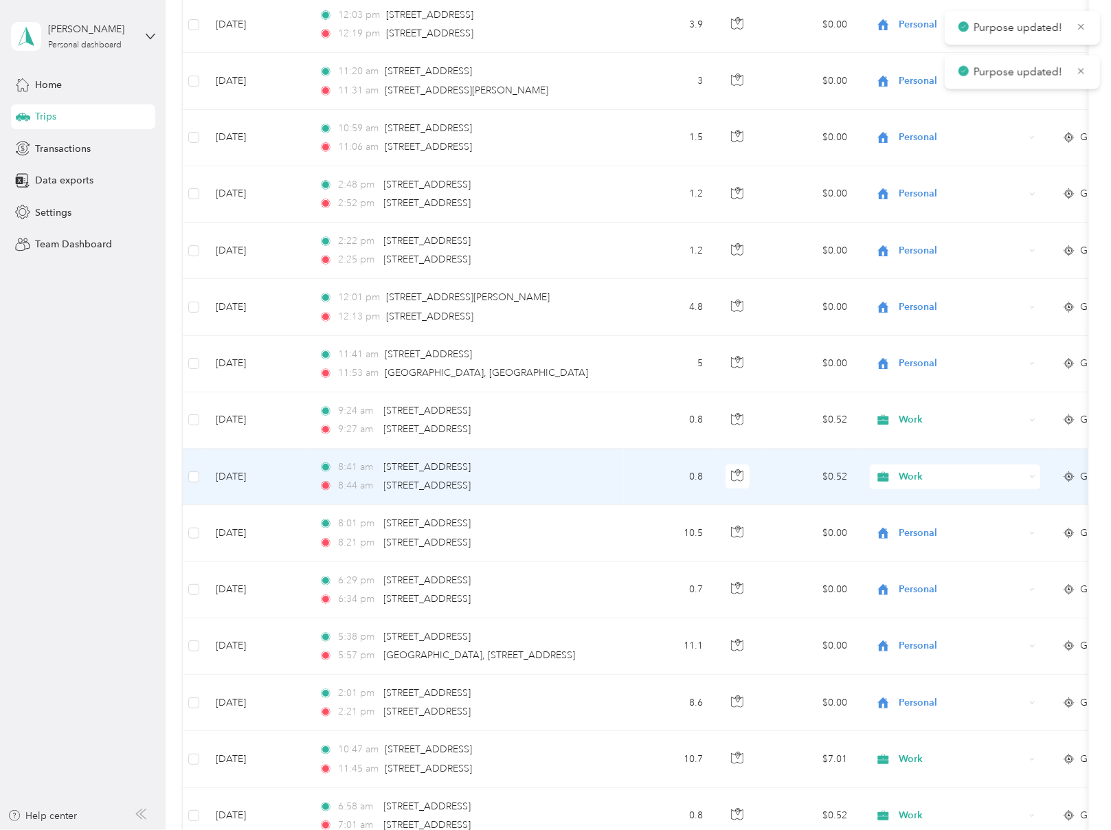
click at [907, 476] on span "Work" at bounding box center [962, 476] width 126 height 15
click at [913, 518] on span "Personal" at bounding box center [967, 522] width 127 height 14
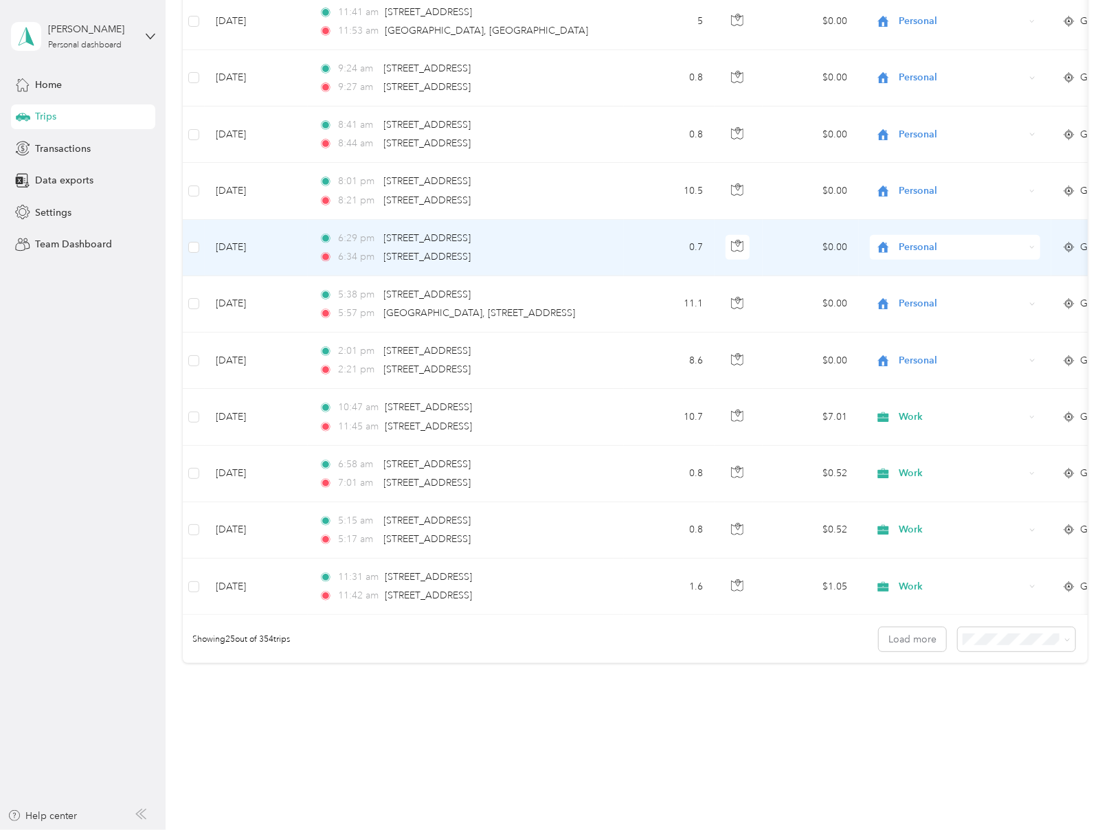
scroll to position [988, 0]
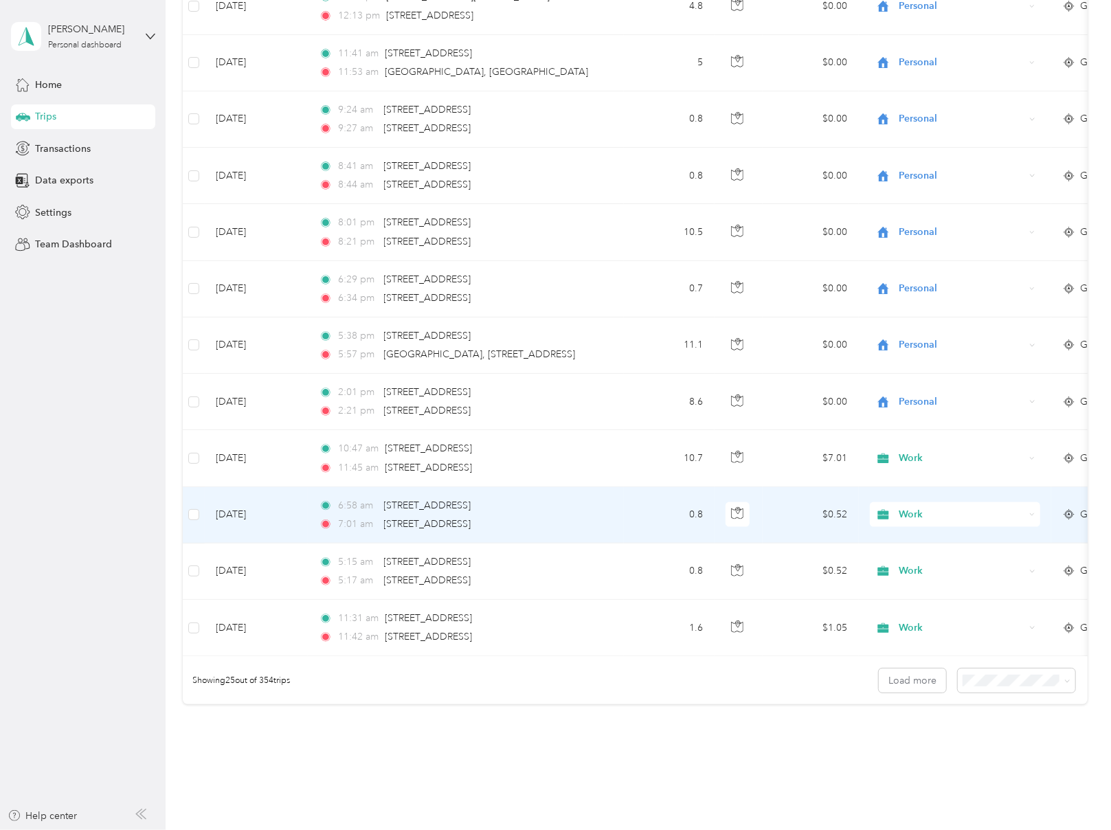
click at [913, 510] on span "Work" at bounding box center [962, 514] width 126 height 15
click at [907, 559] on span "Personal" at bounding box center [967, 558] width 127 height 14
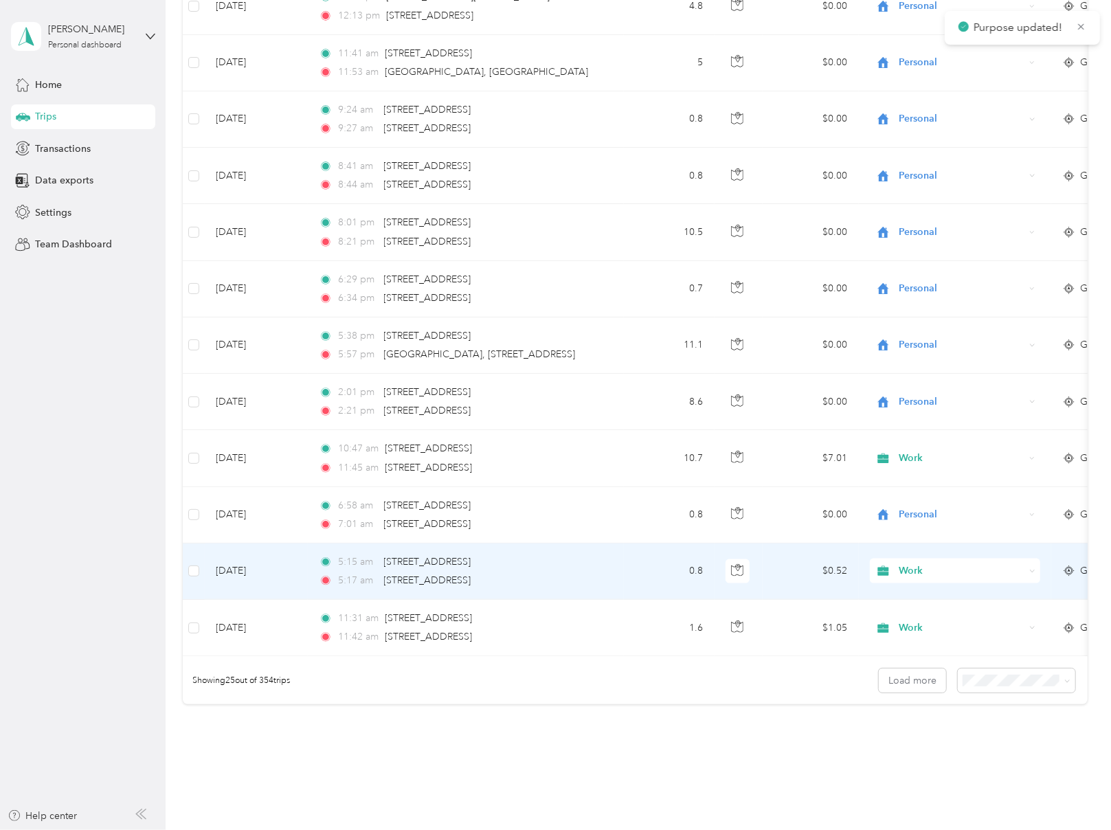
click at [907, 564] on span "Work" at bounding box center [962, 571] width 126 height 15
click at [918, 618] on span "Personal" at bounding box center [967, 615] width 127 height 14
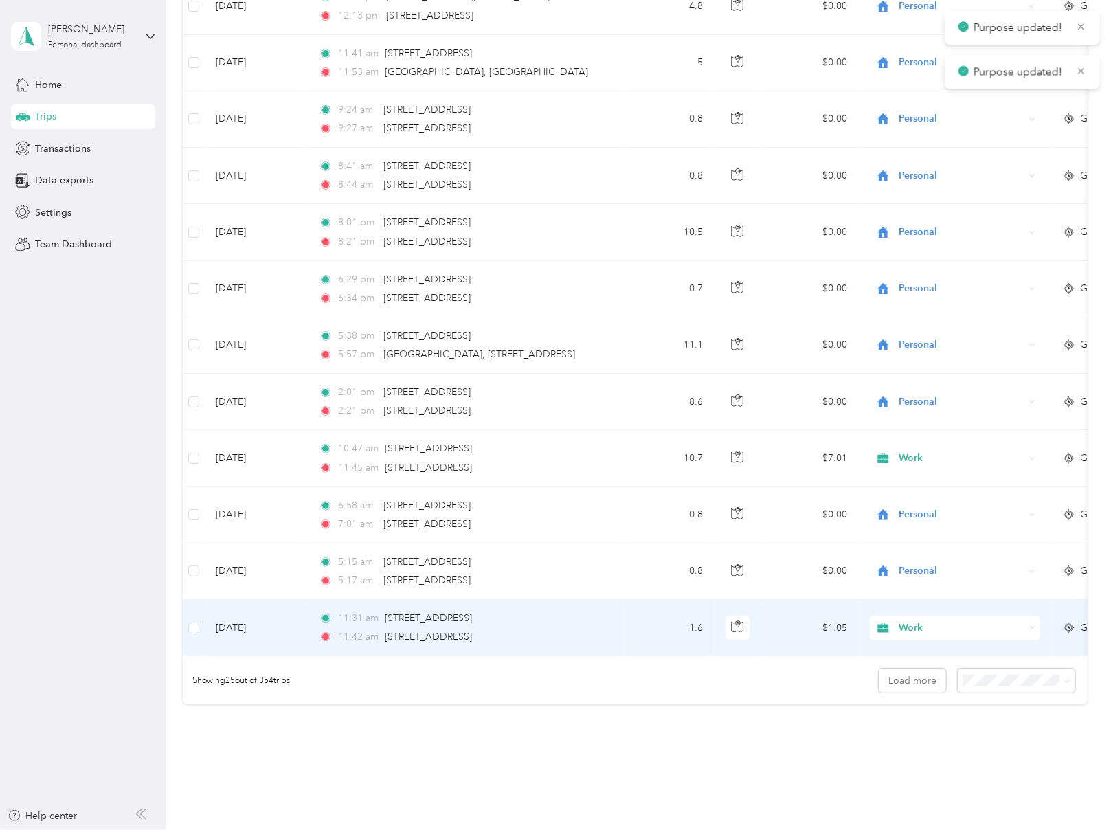
click at [911, 625] on span "Work" at bounding box center [962, 628] width 126 height 15
click at [895, 673] on span "Personal" at bounding box center [955, 672] width 151 height 14
drag, startPoint x: 693, startPoint y: 689, endPoint x: 626, endPoint y: 687, distance: 66.7
click at [683, 690] on div "Showing 25 out of 354 trips Load more" at bounding box center [635, 680] width 905 height 48
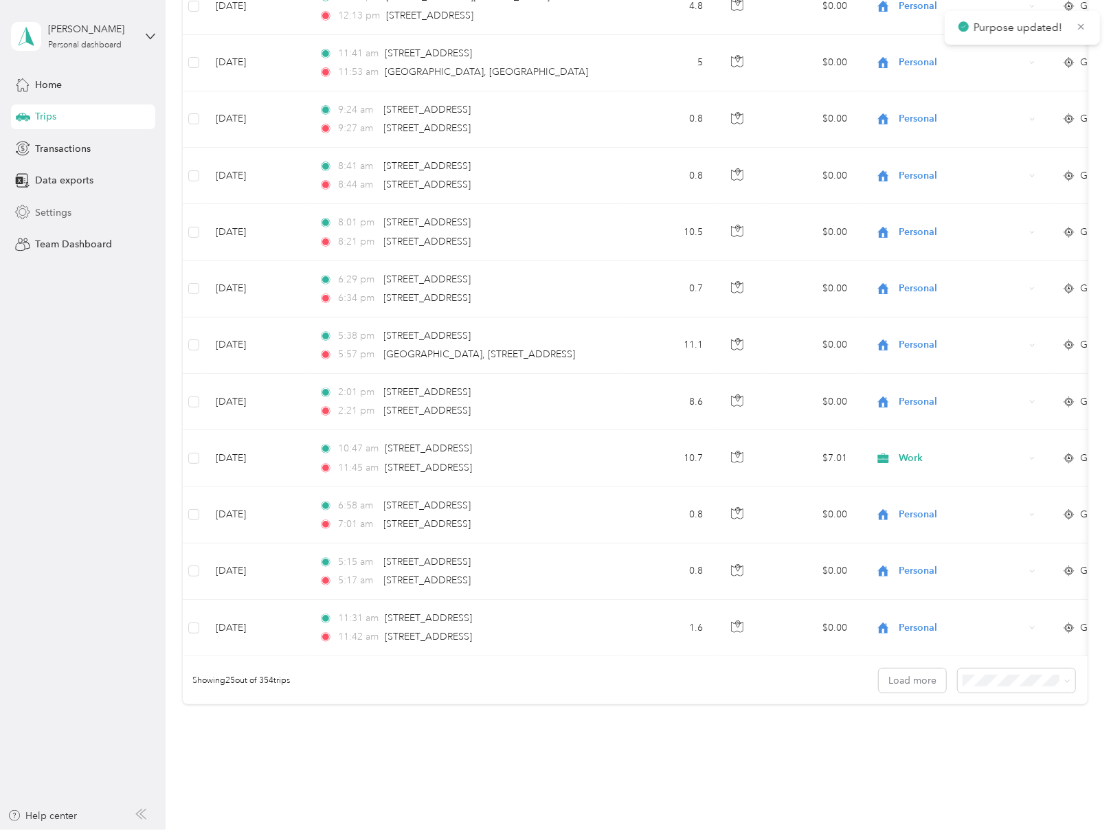
click at [50, 206] on span "Settings" at bounding box center [53, 213] width 36 height 14
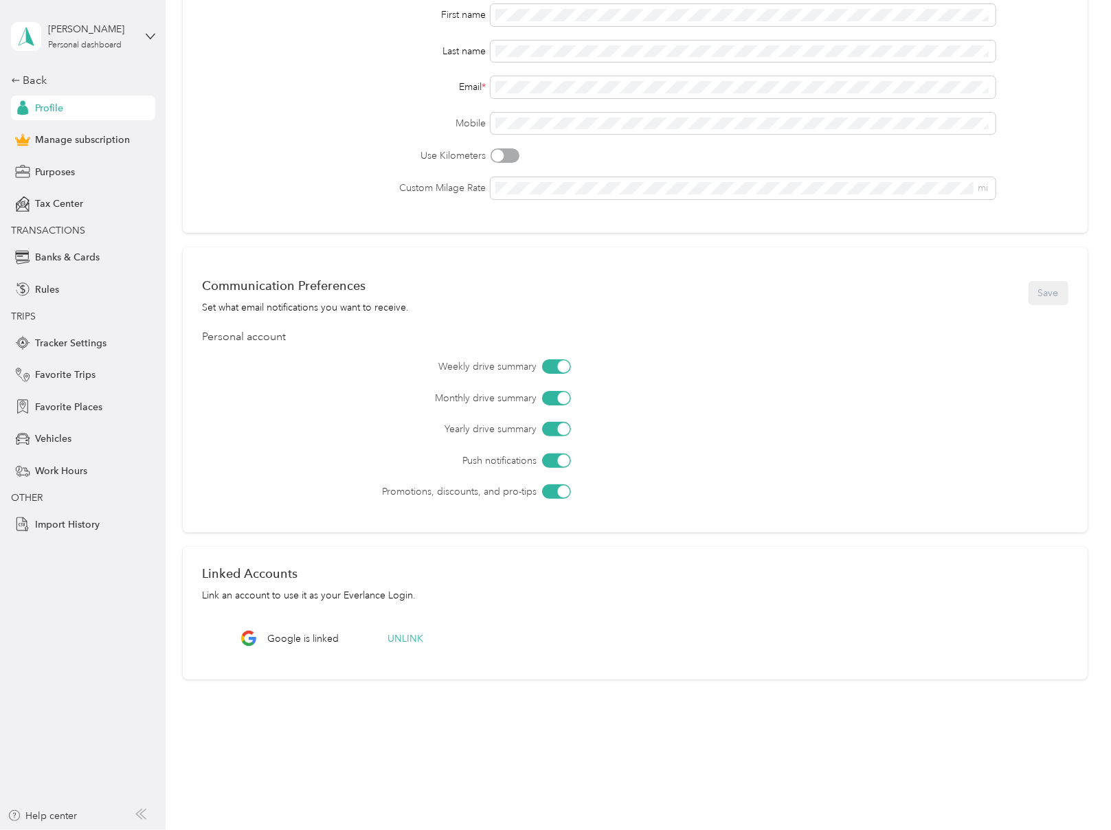
scroll to position [162, 0]
click at [71, 343] on span "Tracker Settings" at bounding box center [70, 343] width 71 height 14
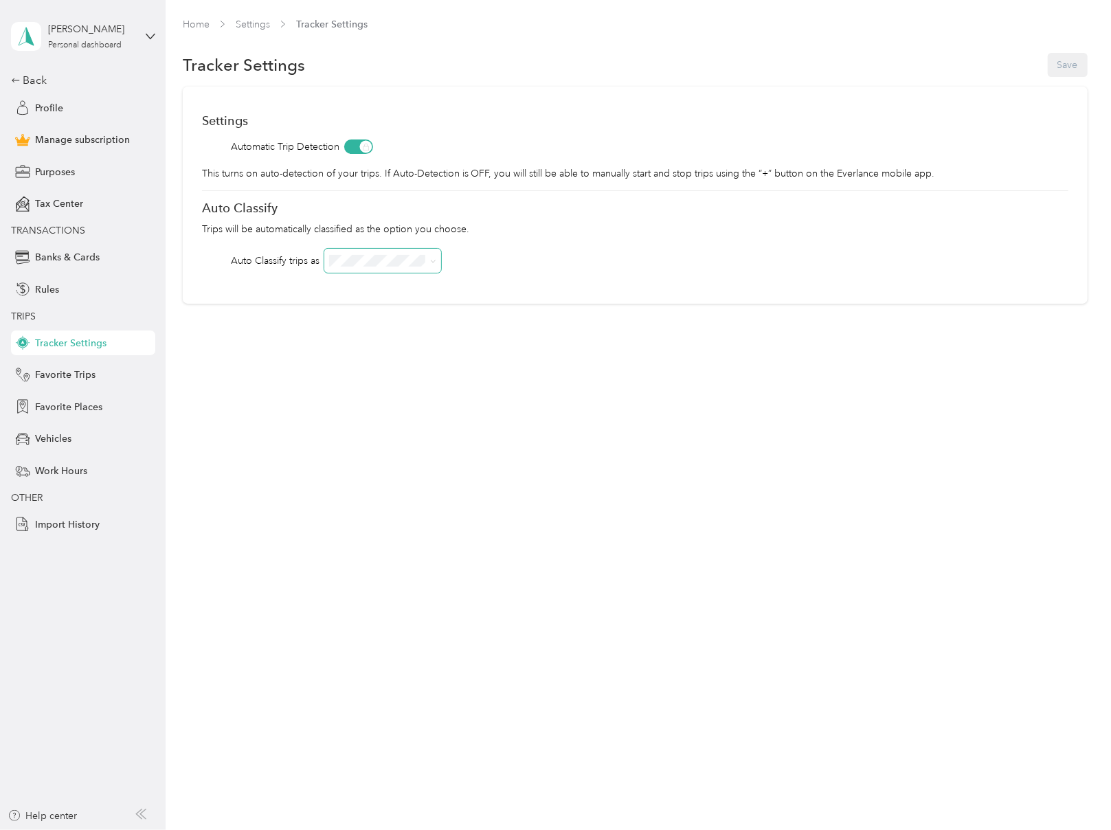
click at [371, 253] on span at bounding box center [383, 261] width 118 height 24
click at [350, 454] on span "OFF" at bounding box center [343, 454] width 19 height 12
click at [1073, 63] on button "Save" at bounding box center [1068, 65] width 40 height 24
click at [348, 148] on span at bounding box center [358, 147] width 29 height 14
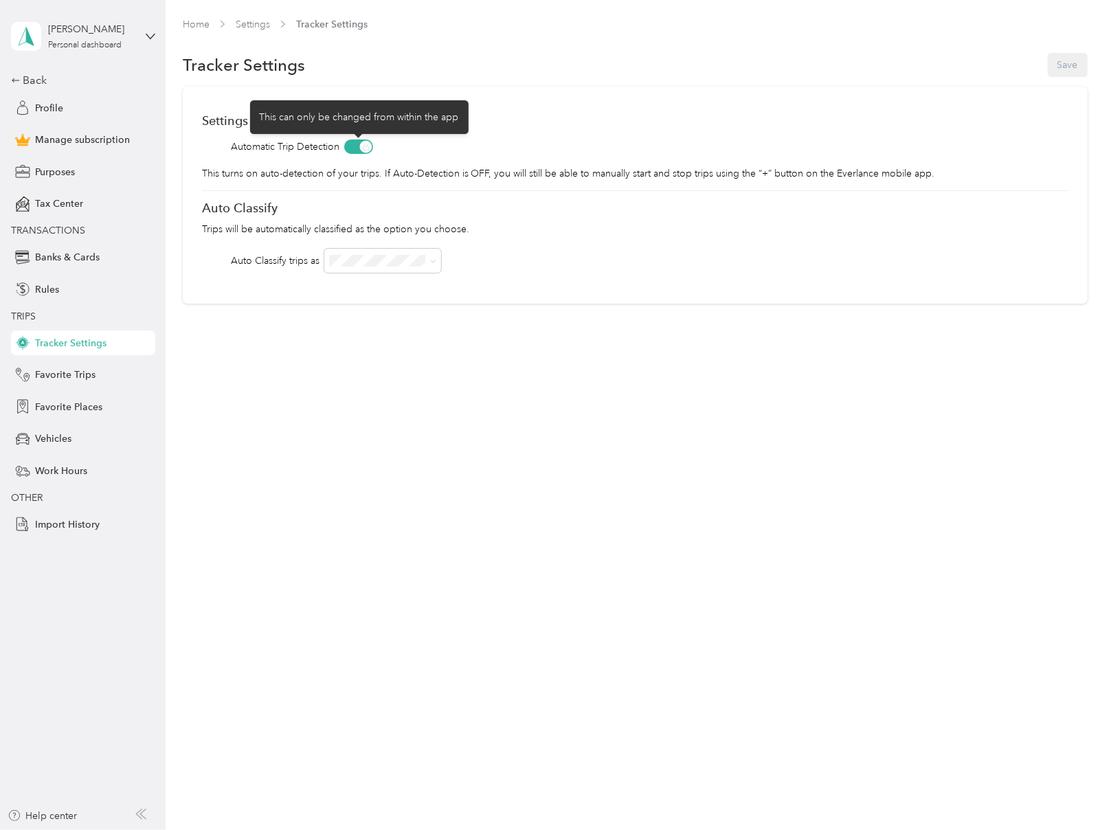
click at [352, 148] on span at bounding box center [358, 147] width 29 height 14
click at [366, 146] on span at bounding box center [358, 147] width 29 height 14
click at [78, 371] on span "Favorite Trips" at bounding box center [65, 375] width 60 height 14
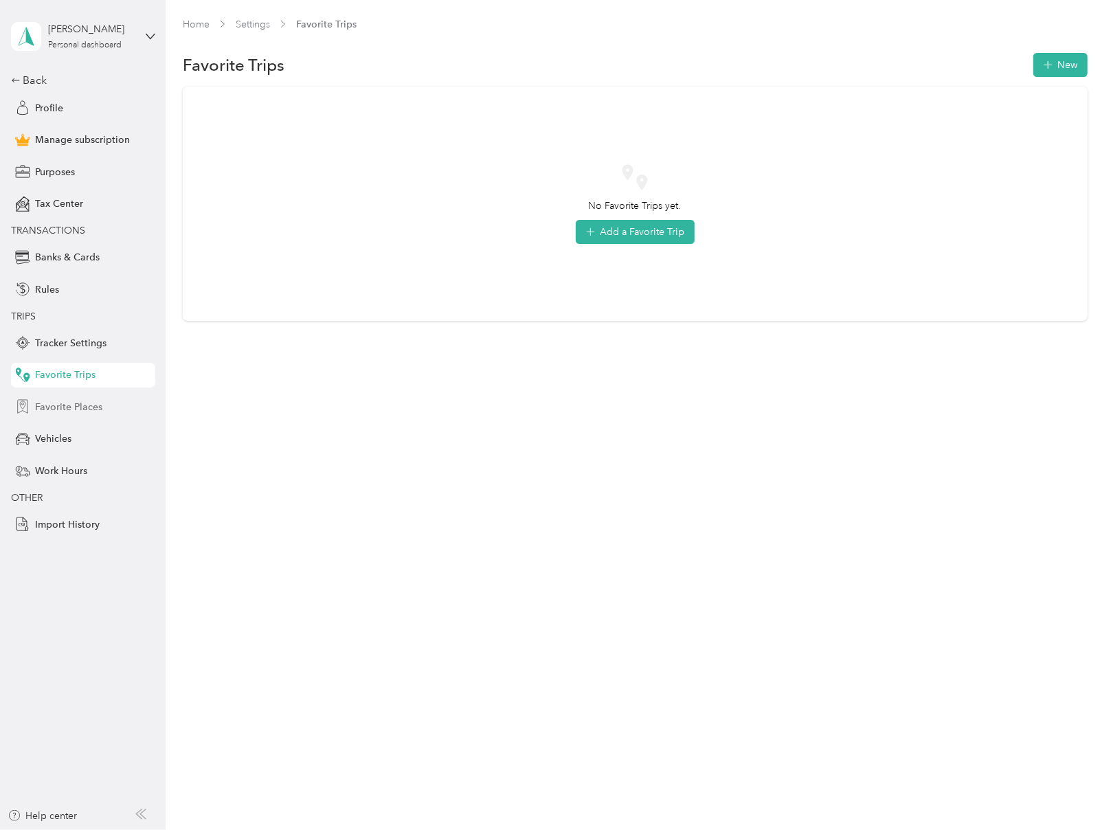
click at [78, 407] on span "Favorite Places" at bounding box center [68, 407] width 67 height 14
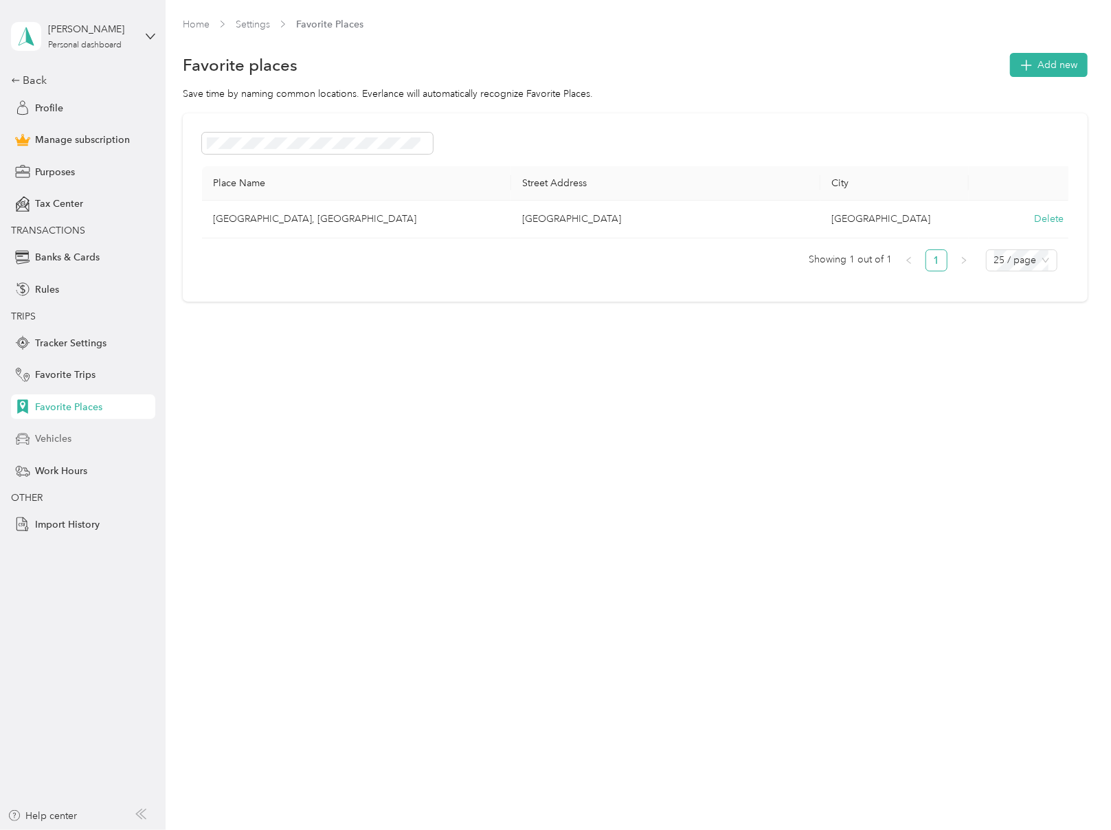
click at [69, 438] on span "Vehicles" at bounding box center [53, 439] width 36 height 14
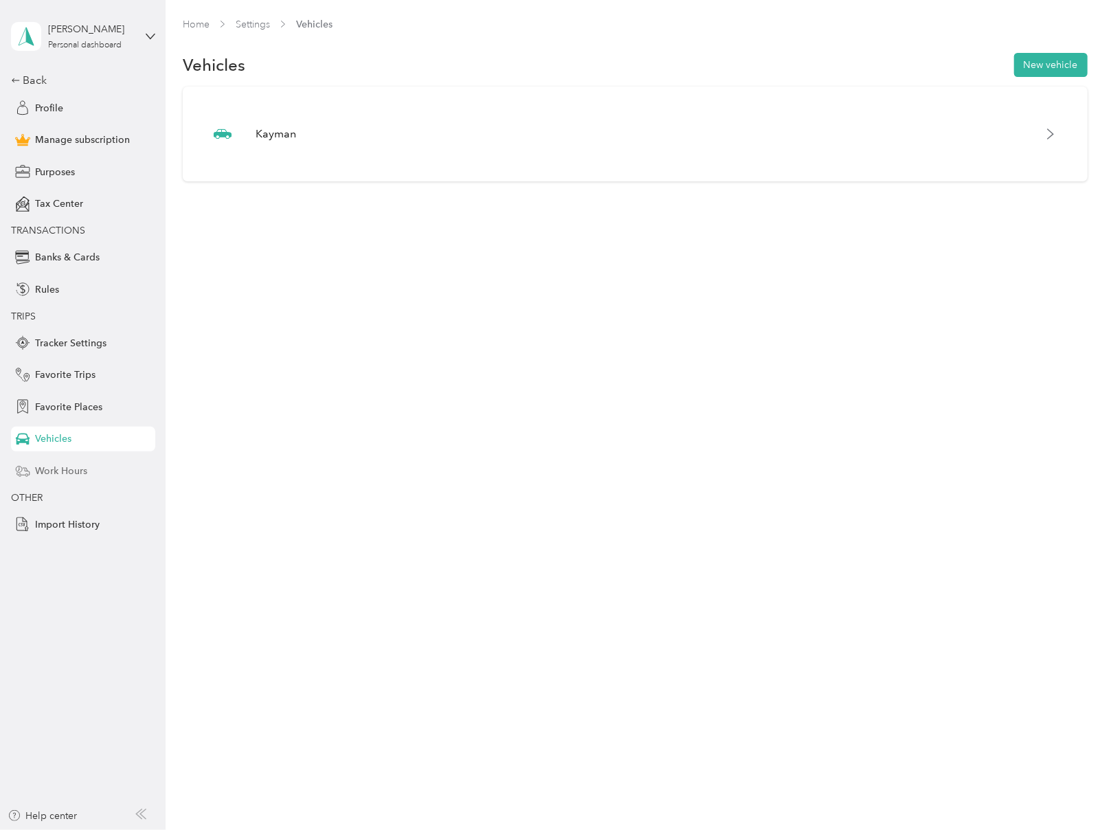
click at [78, 474] on span "Work Hours" at bounding box center [61, 471] width 52 height 14
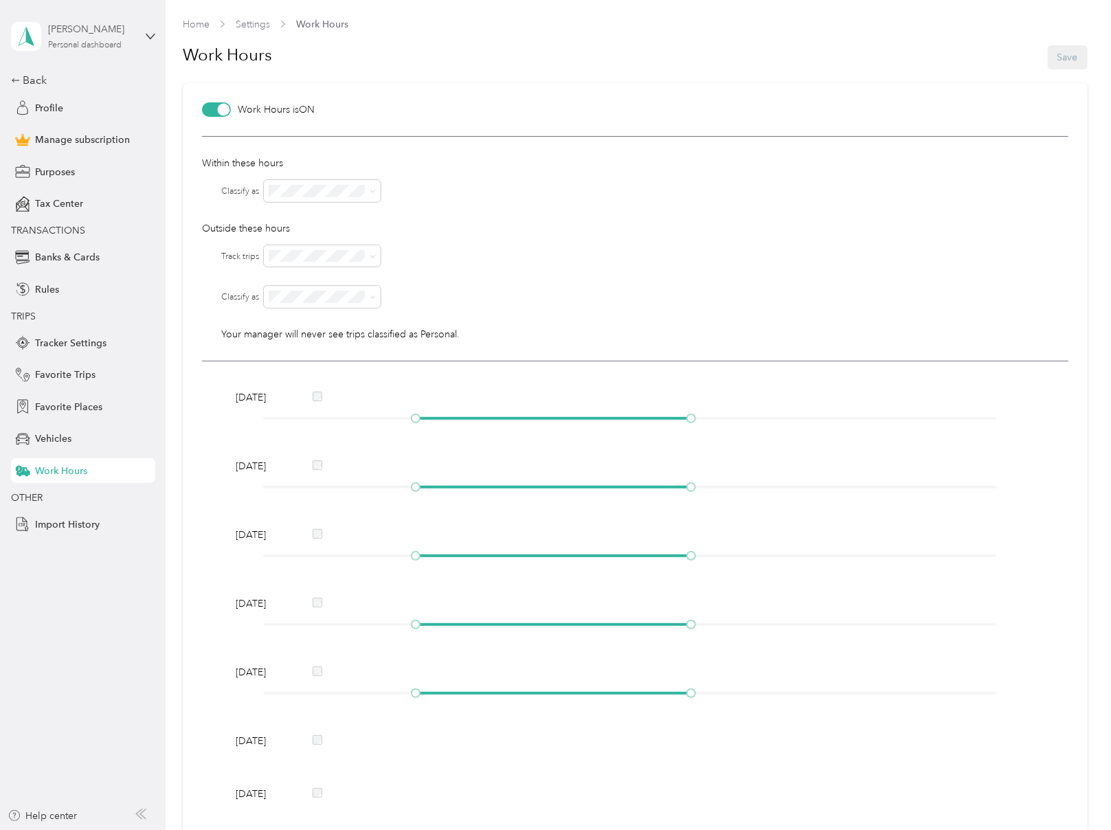
click at [117, 47] on div "Personal dashboard" at bounding box center [85, 45] width 74 height 8
click at [65, 113] on div "Log out" at bounding box center [49, 113] width 53 height 14
